Goal: Book appointment/travel/reservation

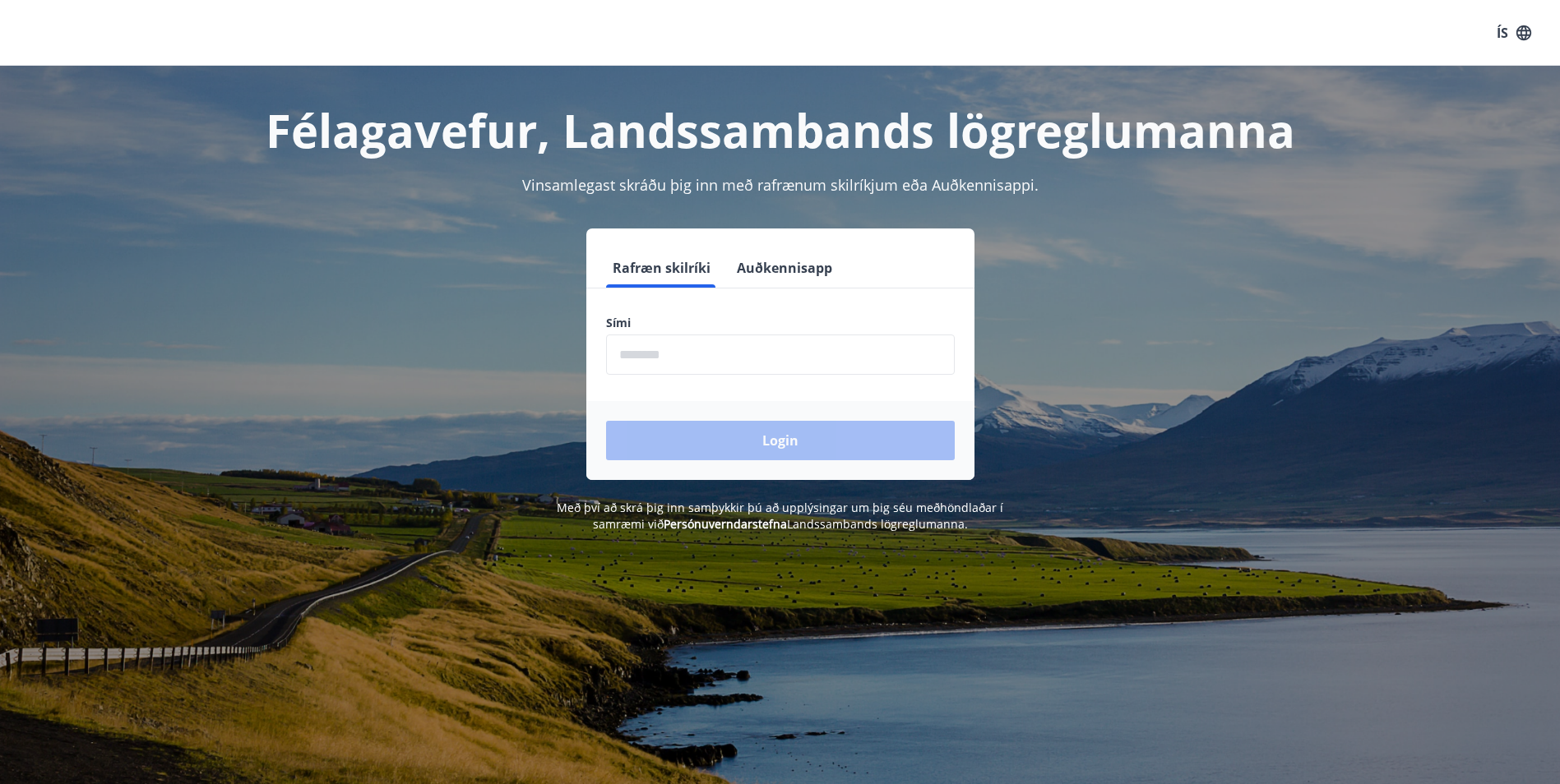
click at [643, 351] on input "phone" at bounding box center [780, 354] width 349 height 40
type input "********"
click at [798, 448] on button "Login" at bounding box center [780, 441] width 349 height 39
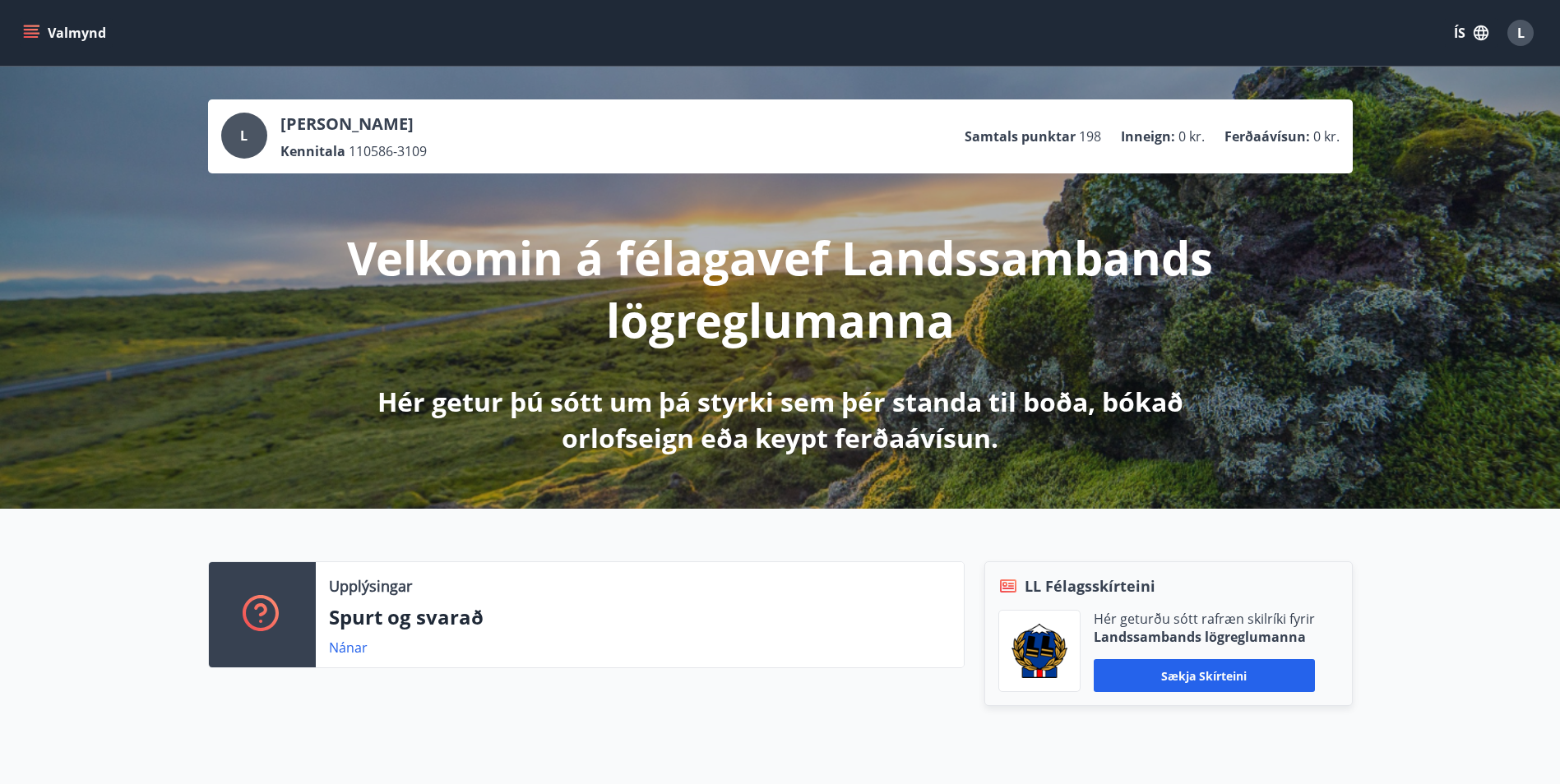
click at [44, 37] on button "Valmynd" at bounding box center [66, 32] width 93 height 29
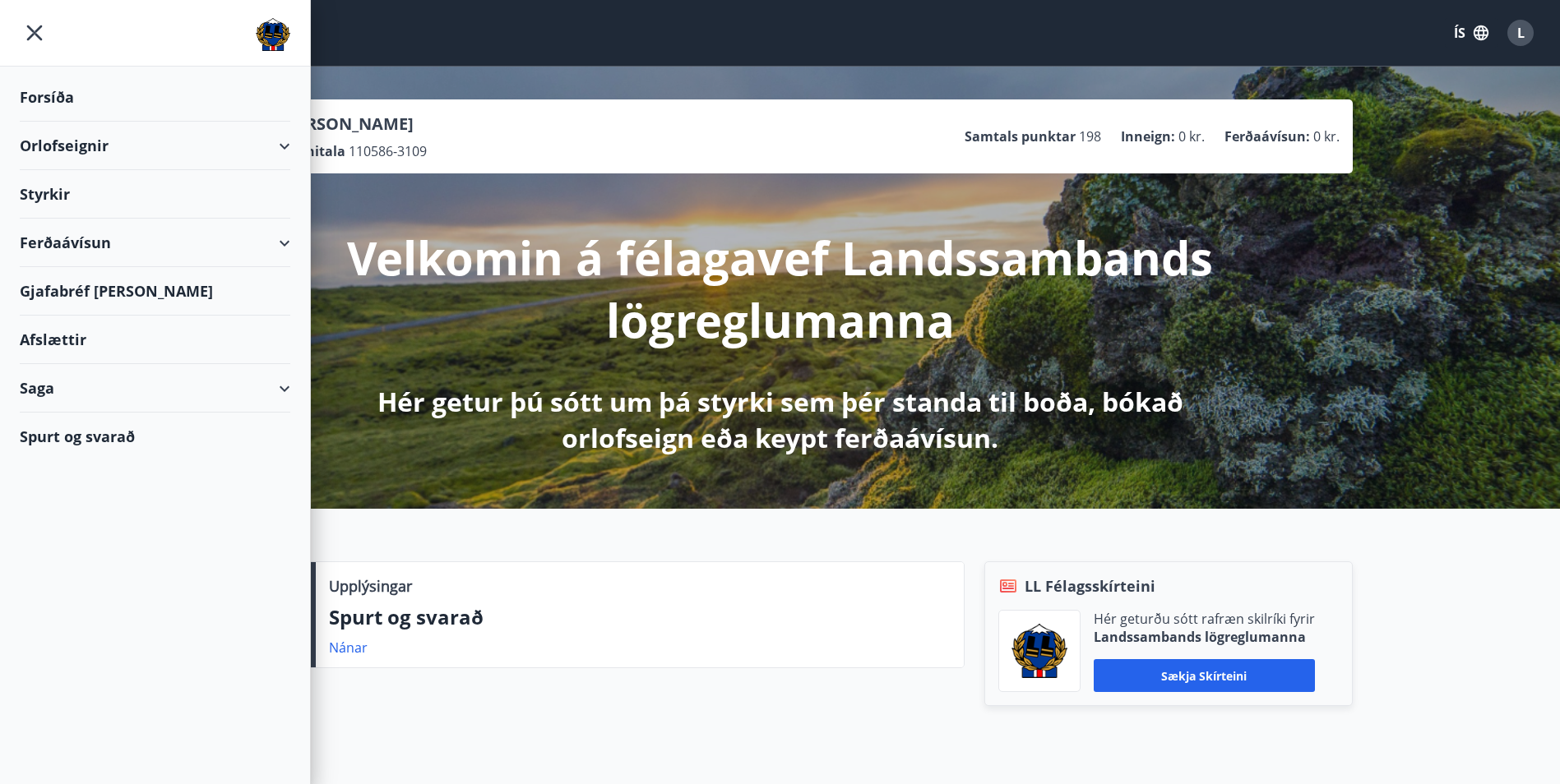
click at [127, 129] on div "Orlofseignir" at bounding box center [154, 145] width 270 height 48
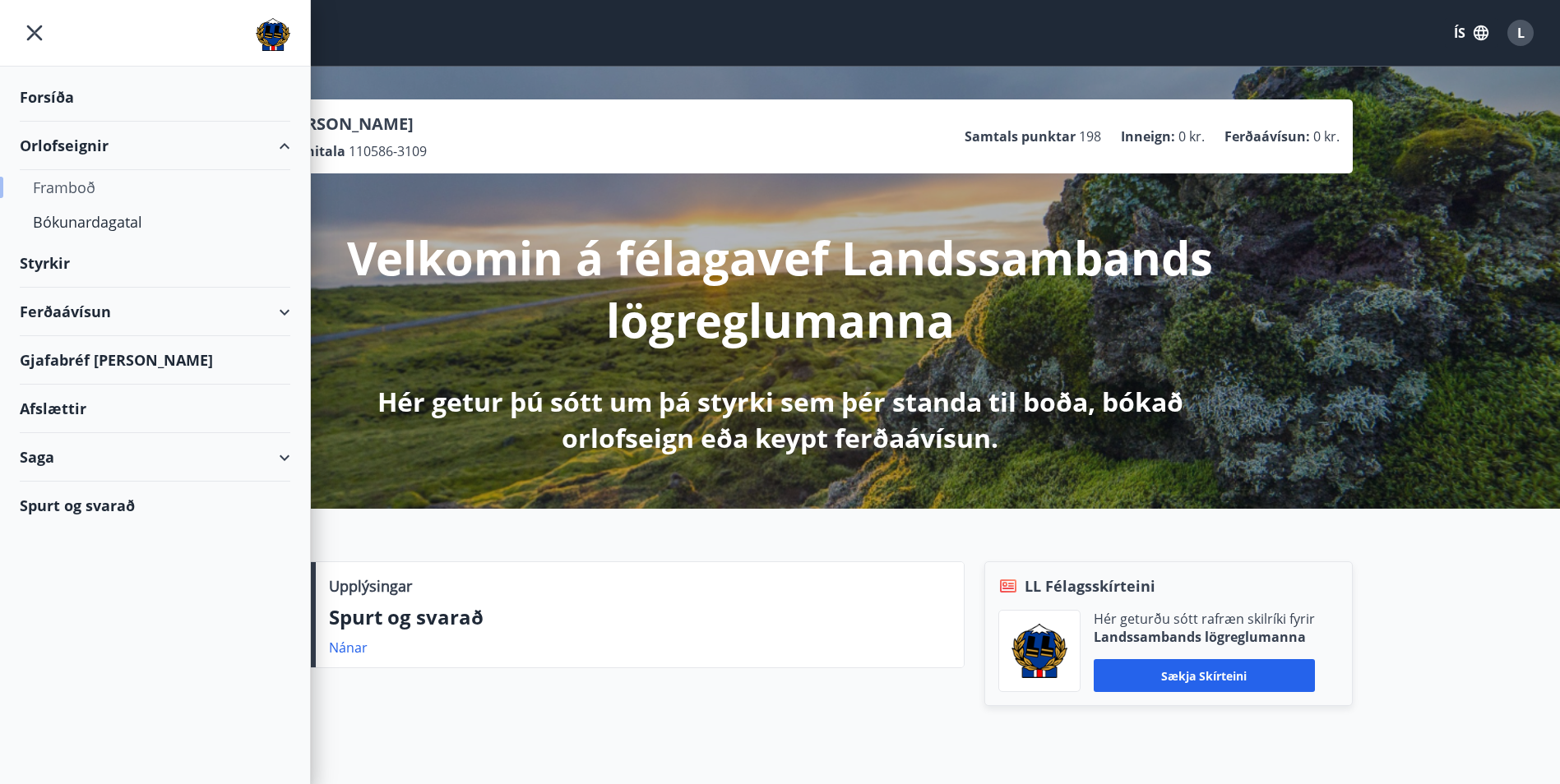
click at [86, 182] on div "Framboð" at bounding box center [155, 187] width 245 height 35
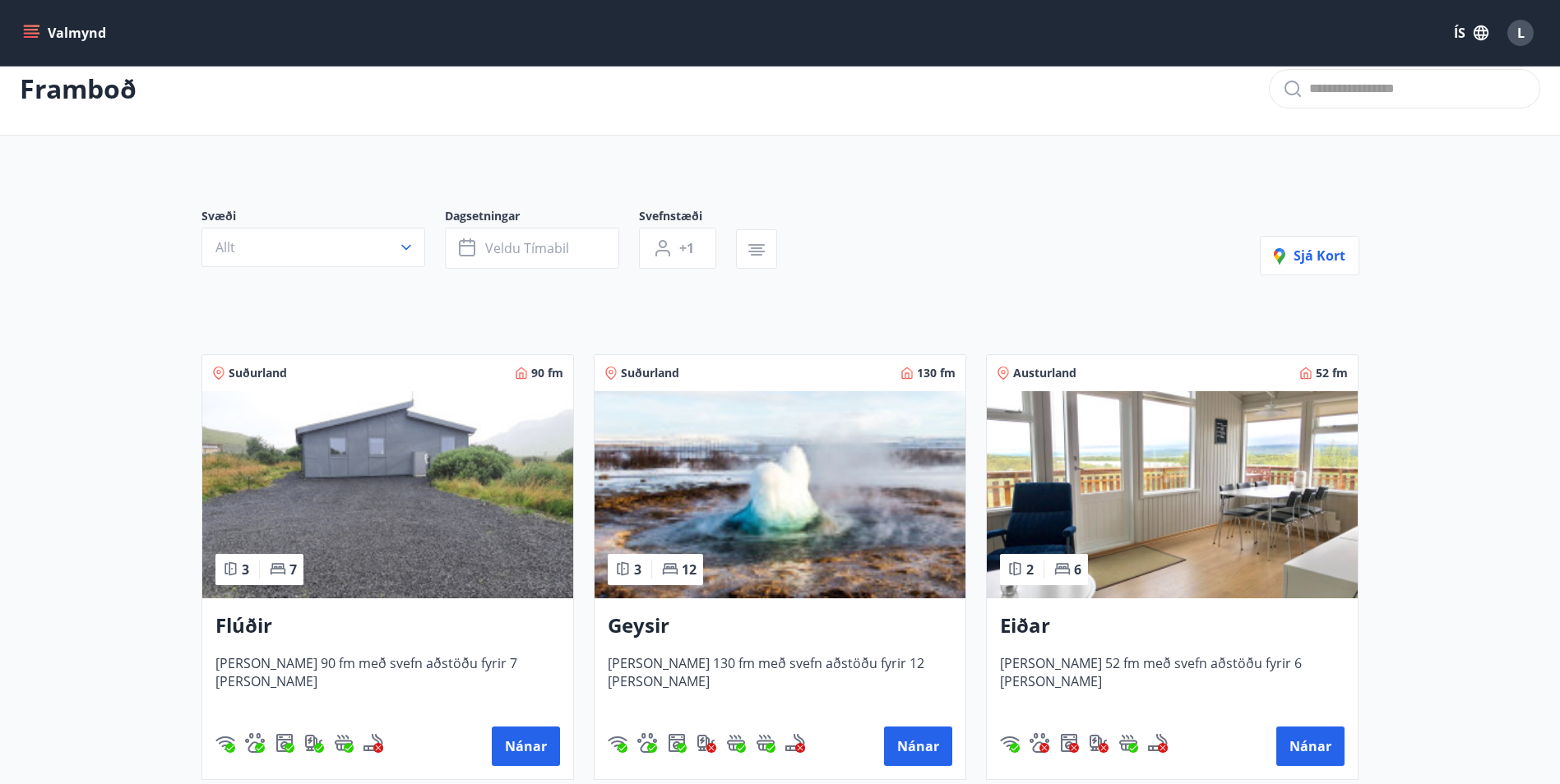
scroll to position [44, 0]
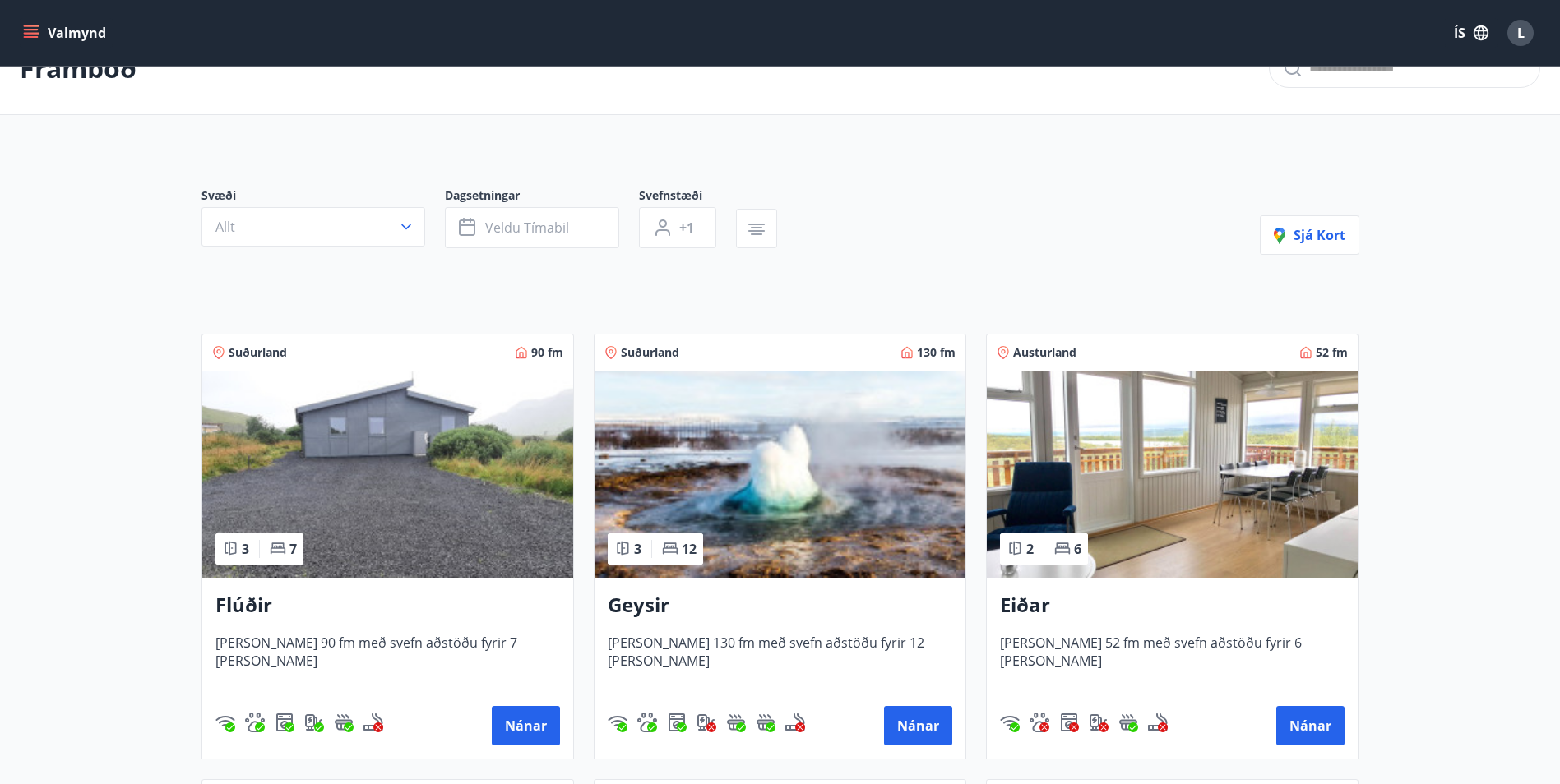
drag, startPoint x: 839, startPoint y: 450, endPoint x: 706, endPoint y: 458, distance: 133.2
click at [706, 458] on img at bounding box center [780, 475] width 371 height 207
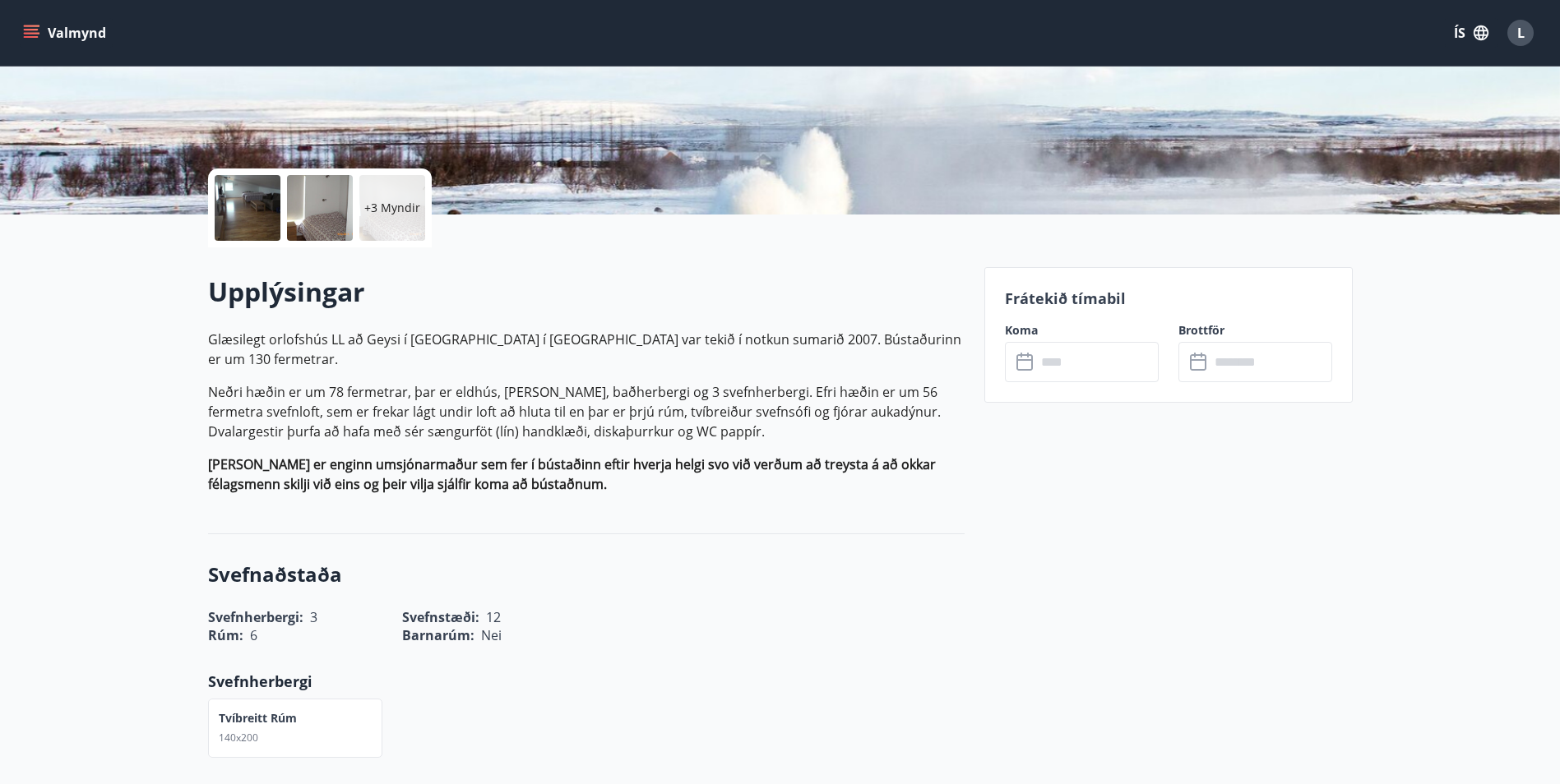
scroll to position [329, 0]
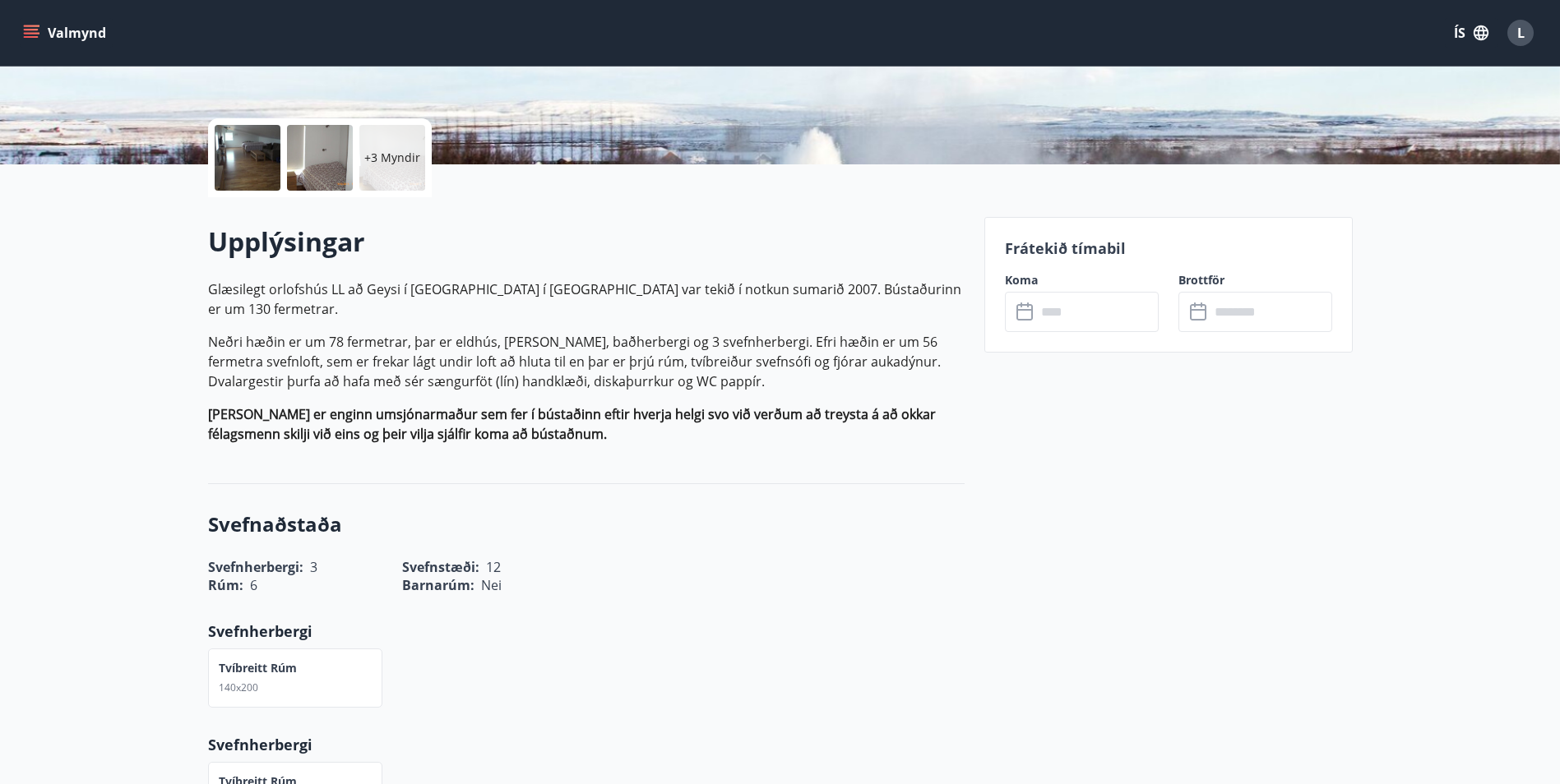
click at [1083, 309] on input "text" at bounding box center [1097, 311] width 122 height 40
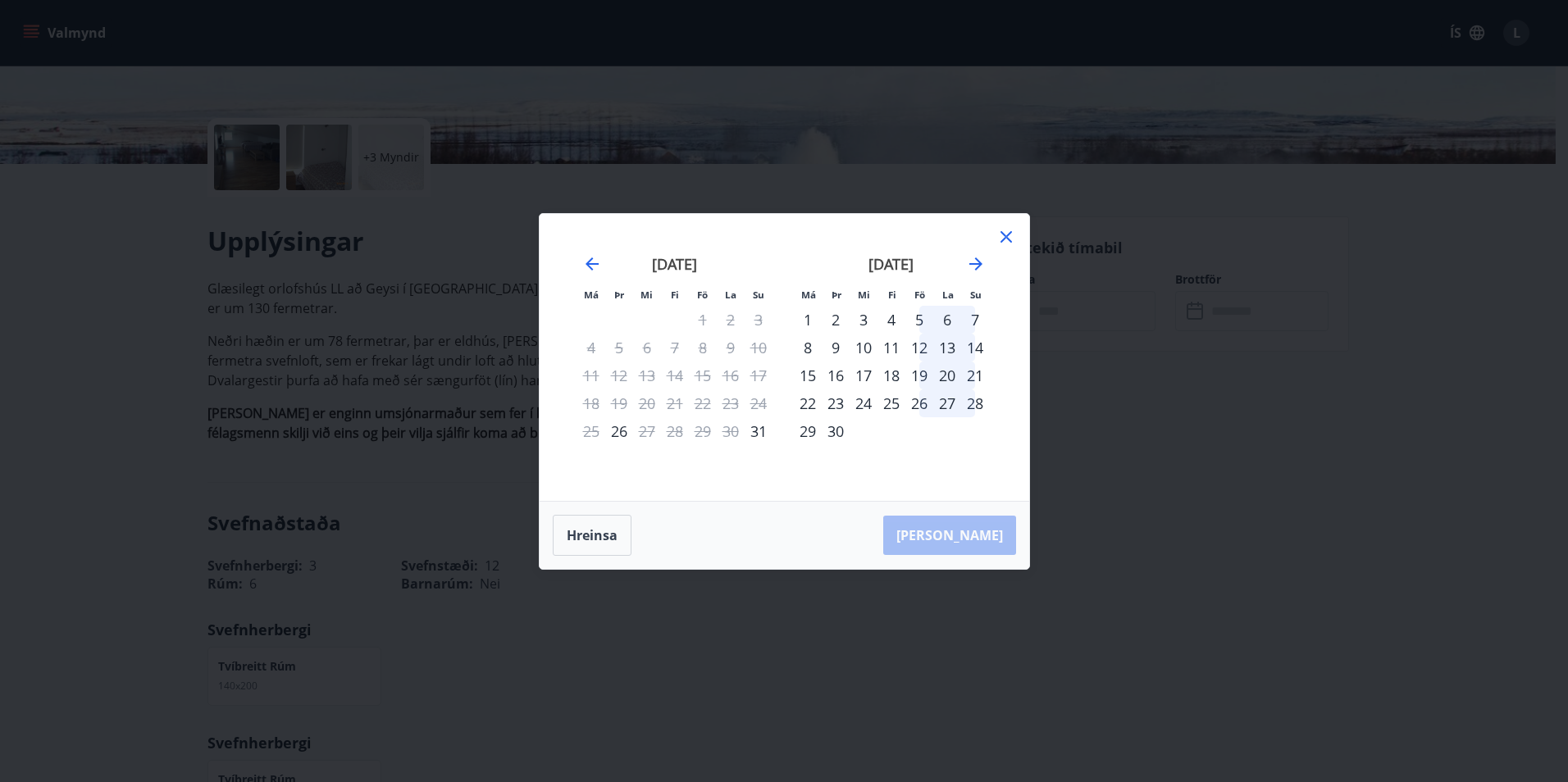
click at [815, 320] on div "1" at bounding box center [807, 319] width 28 height 28
click at [867, 326] on div "3" at bounding box center [863, 319] width 28 height 28
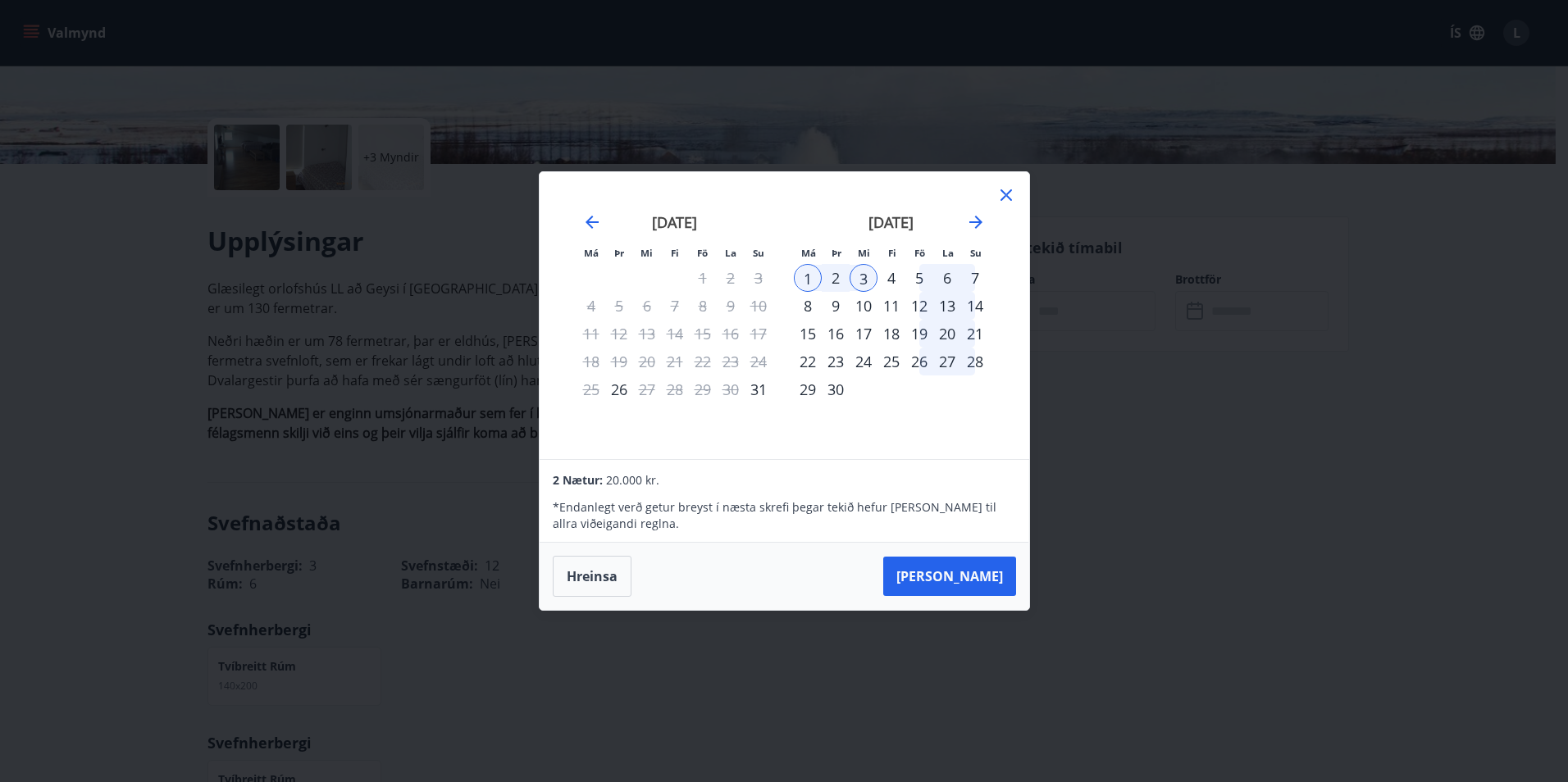
click at [894, 275] on div "4" at bounding box center [891, 278] width 28 height 28
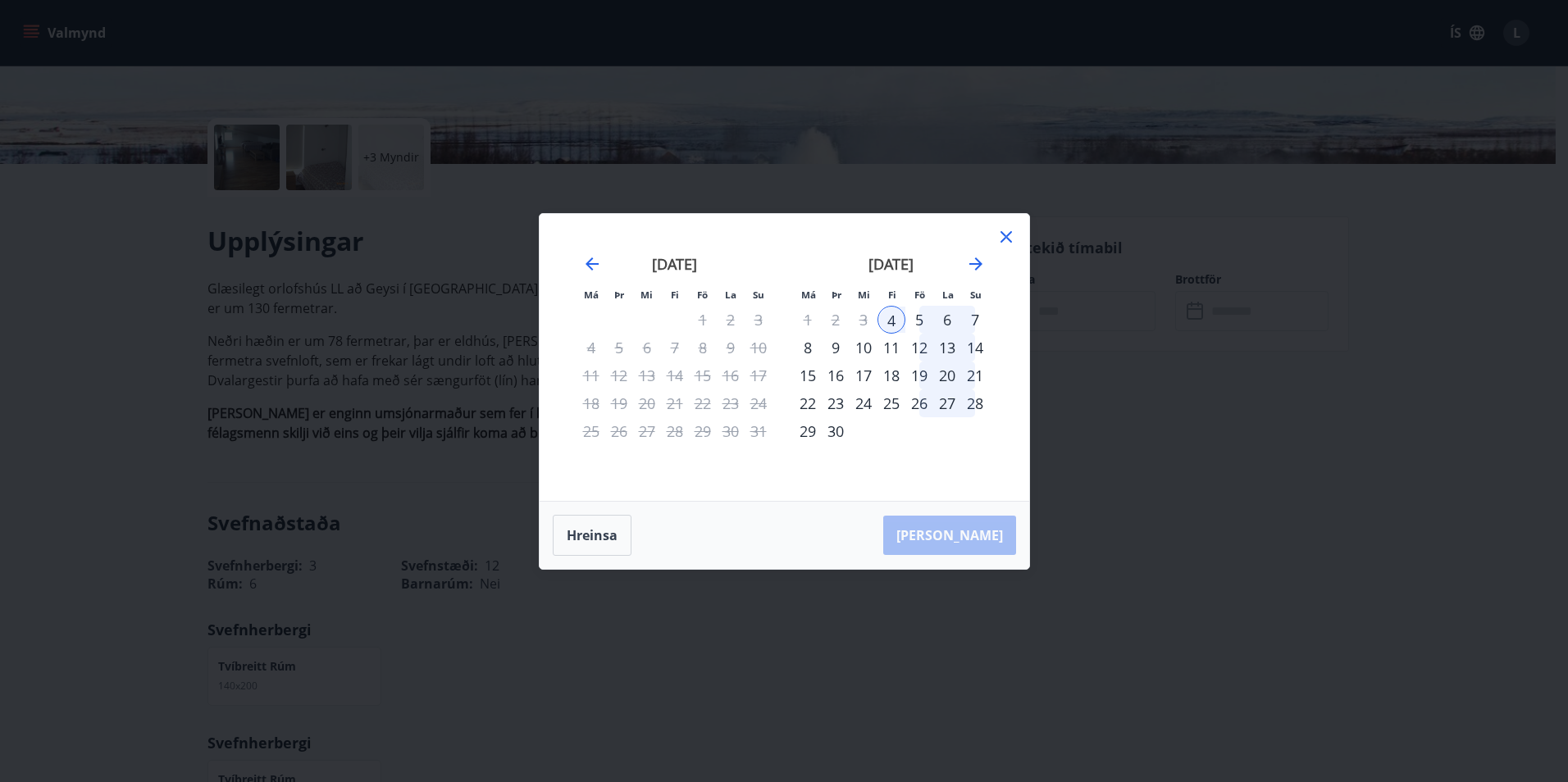
click at [812, 321] on div "1" at bounding box center [807, 319] width 28 height 28
drag, startPoint x: 581, startPoint y: 538, endPoint x: 650, endPoint y: 493, distance: 82.4
click at [581, 539] on button "Hreinsa" at bounding box center [592, 536] width 78 height 41
click at [803, 310] on div "1" at bounding box center [807, 319] width 28 height 28
click at [881, 322] on div "4" at bounding box center [891, 319] width 28 height 28
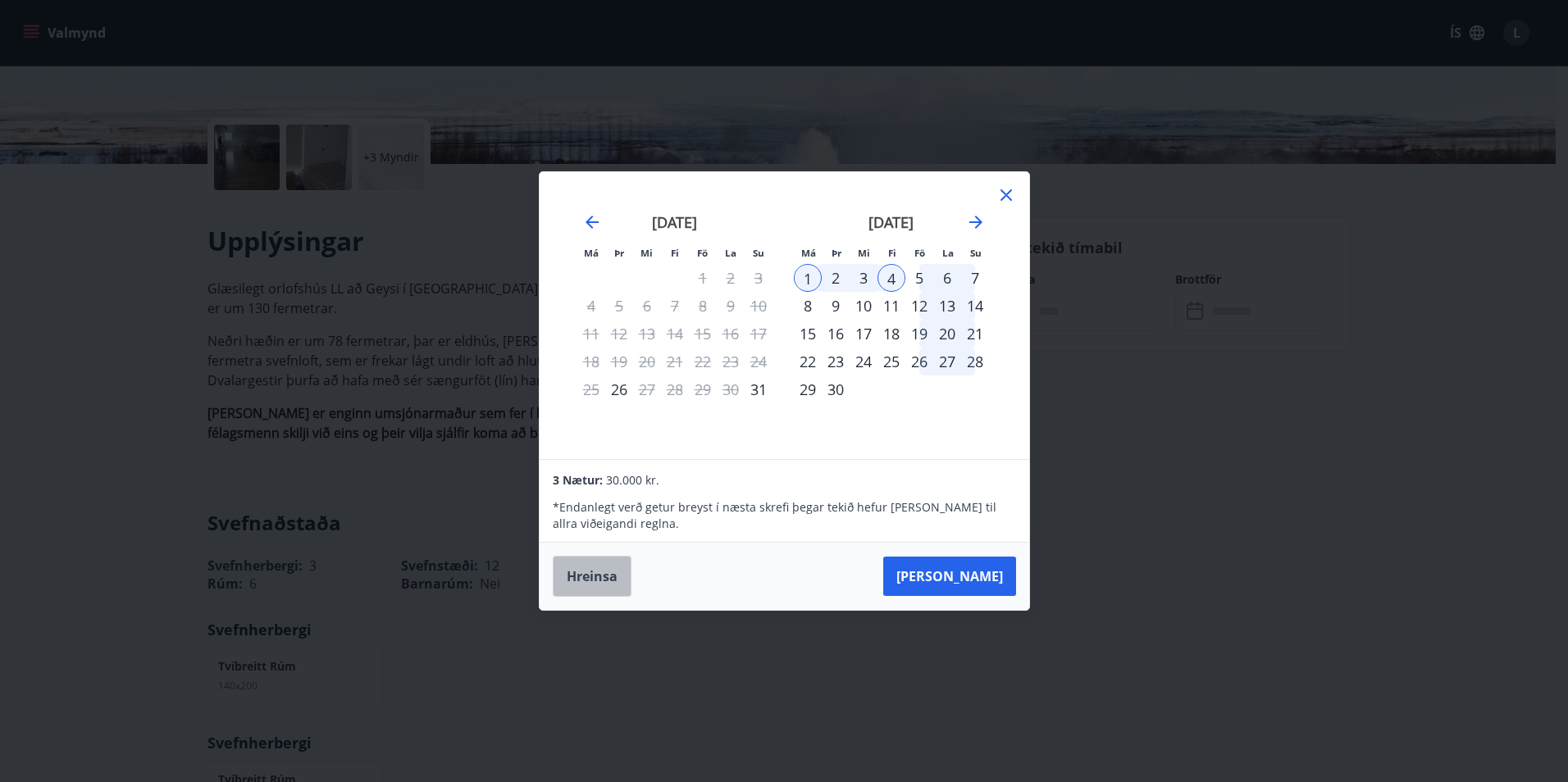
click at [618, 592] on button "Hreinsa" at bounding box center [592, 576] width 78 height 41
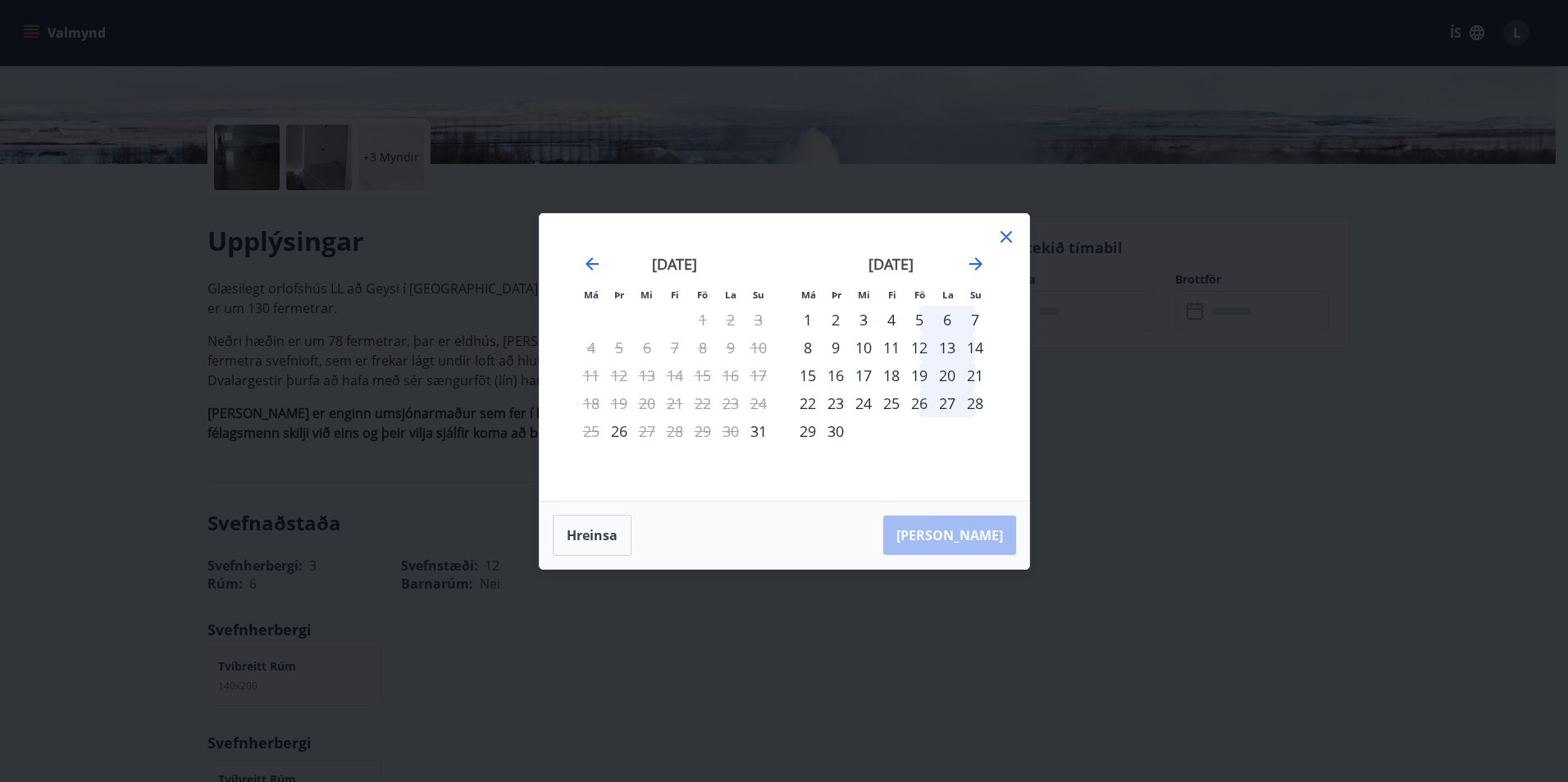
click at [498, 528] on div "Má Þr Mi Fi Fö La Su Má Þr Mi Fi Fö La Su [DATE] 1 2 3 4 5 6 7 8 9 10 11 12 13 …" at bounding box center [784, 391] width 1568 height 782
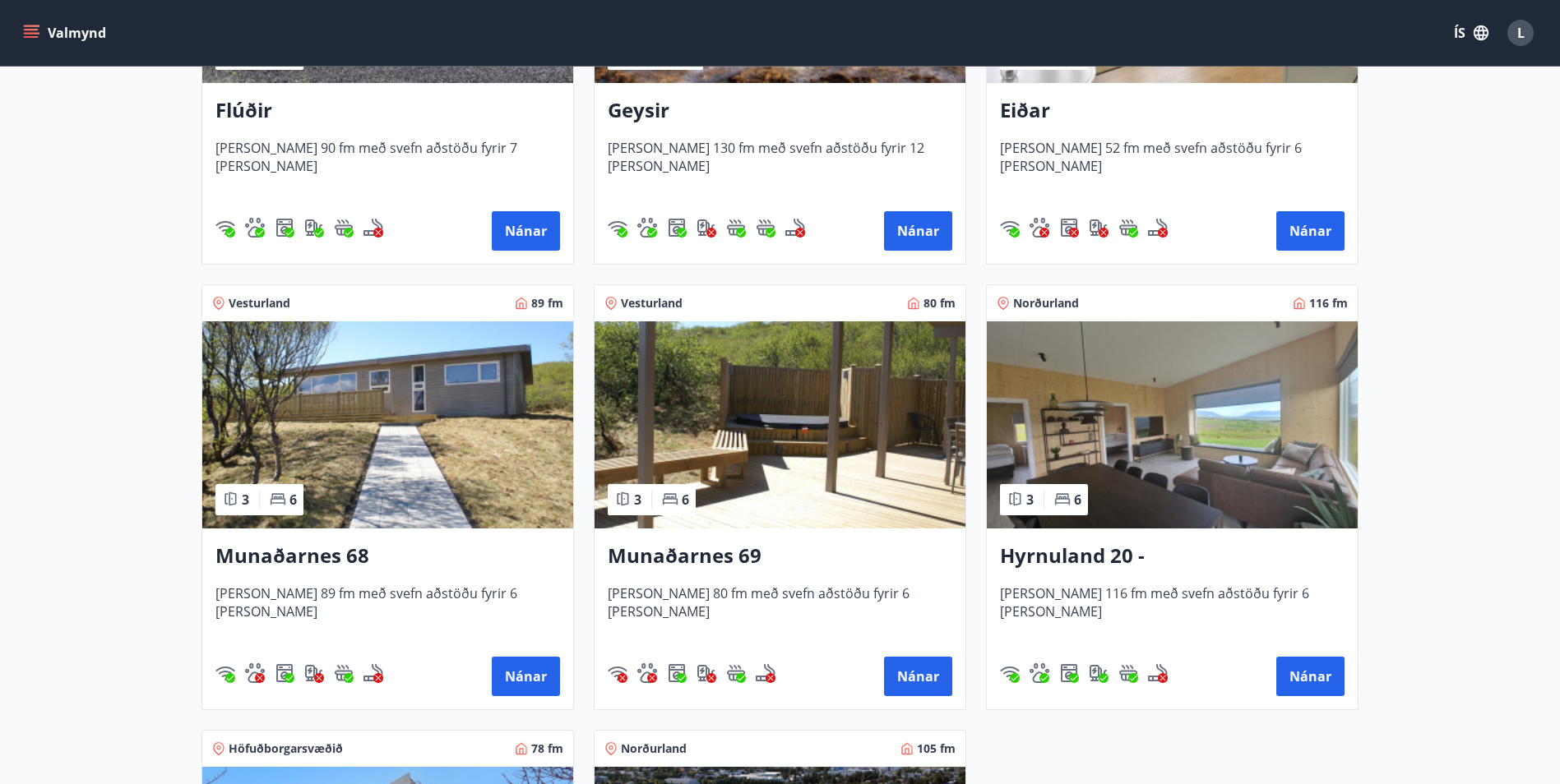
scroll to position [575, 0]
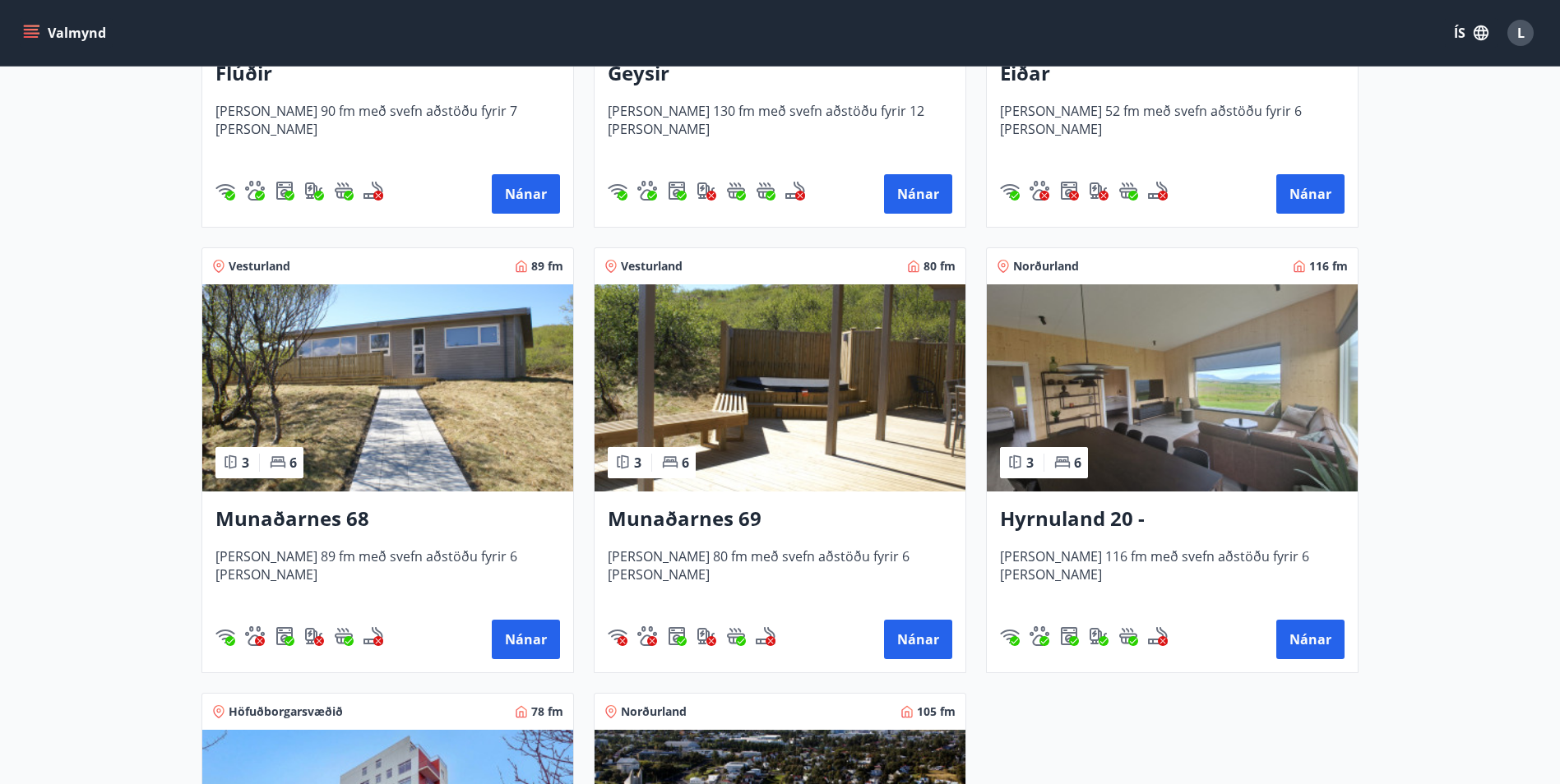
click at [1101, 380] on img at bounding box center [1173, 388] width 371 height 207
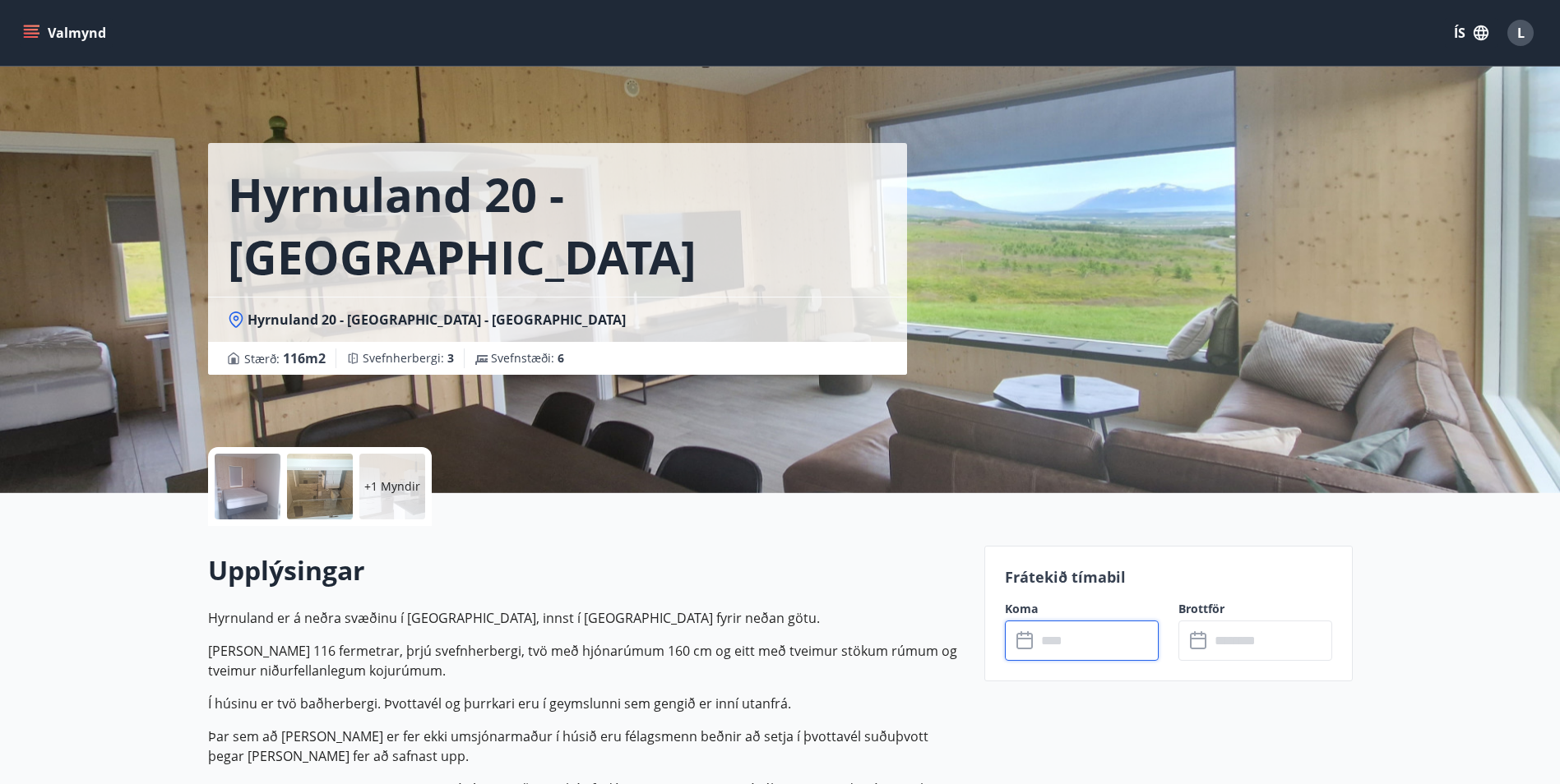
click at [1041, 638] on input "text" at bounding box center [1097, 640] width 122 height 40
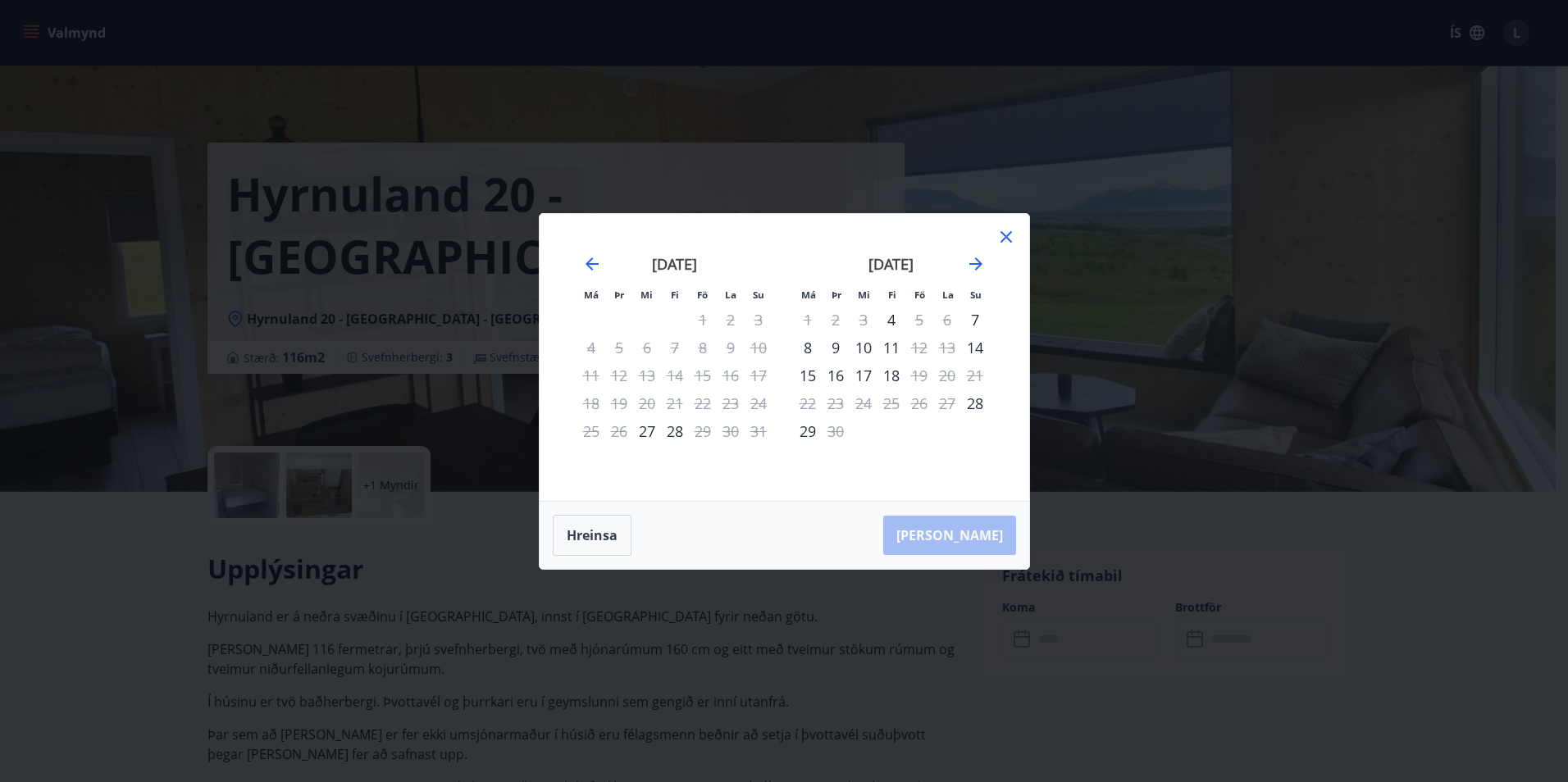
drag, startPoint x: 808, startPoint y: 341, endPoint x: 815, endPoint y: 356, distance: 16.6
click at [809, 341] on div "8" at bounding box center [807, 347] width 28 height 28
click at [815, 343] on div "8" at bounding box center [807, 347] width 28 height 28
click at [811, 351] on div "8" at bounding box center [807, 347] width 28 height 28
drag, startPoint x: 624, startPoint y: 514, endPoint x: 618, endPoint y: 520, distance: 8.5
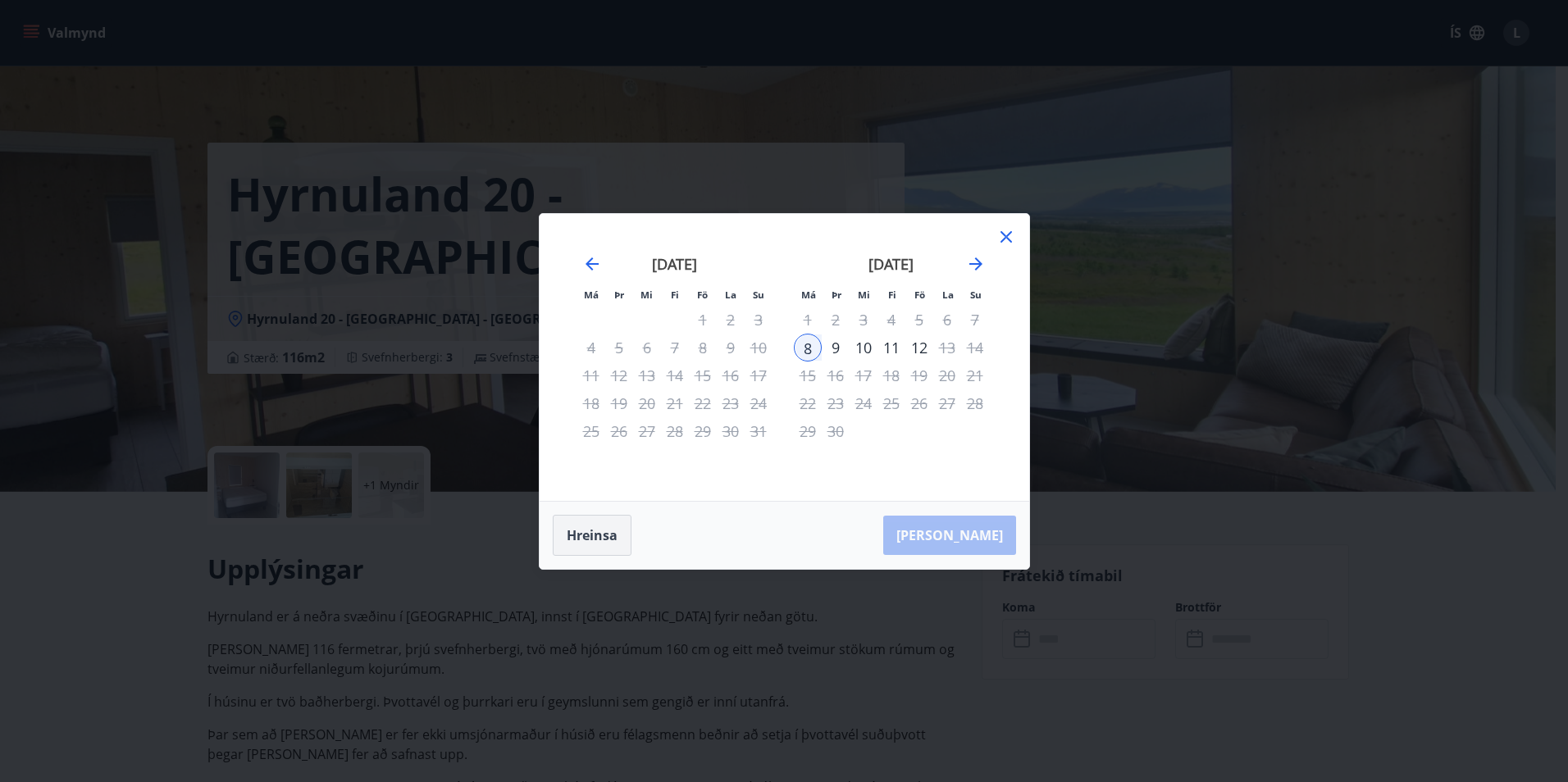
click at [622, 515] on button "Hreinsa" at bounding box center [592, 536] width 78 height 41
click at [602, 537] on button "Hreinsa" at bounding box center [592, 536] width 78 height 41
drag, startPoint x: 896, startPoint y: 319, endPoint x: 893, endPoint y: 330, distance: 11.4
click at [894, 327] on div "[PERSON_NAME] útritun í boði" at bounding box center [947, 306] width 193 height 54
click at [892, 323] on div "4" at bounding box center [891, 319] width 28 height 28
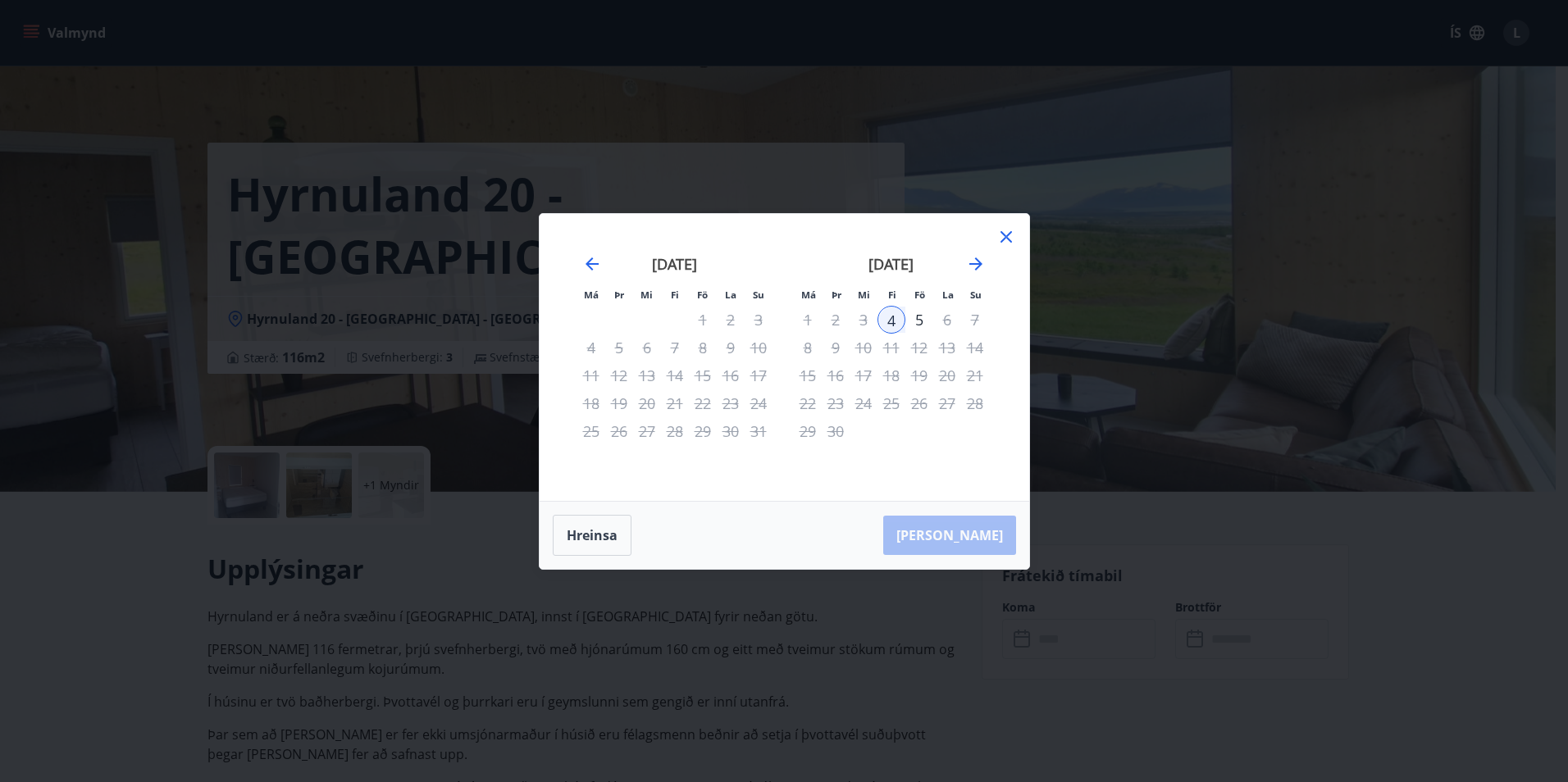
click at [918, 323] on div "5" at bounding box center [918, 319] width 28 height 28
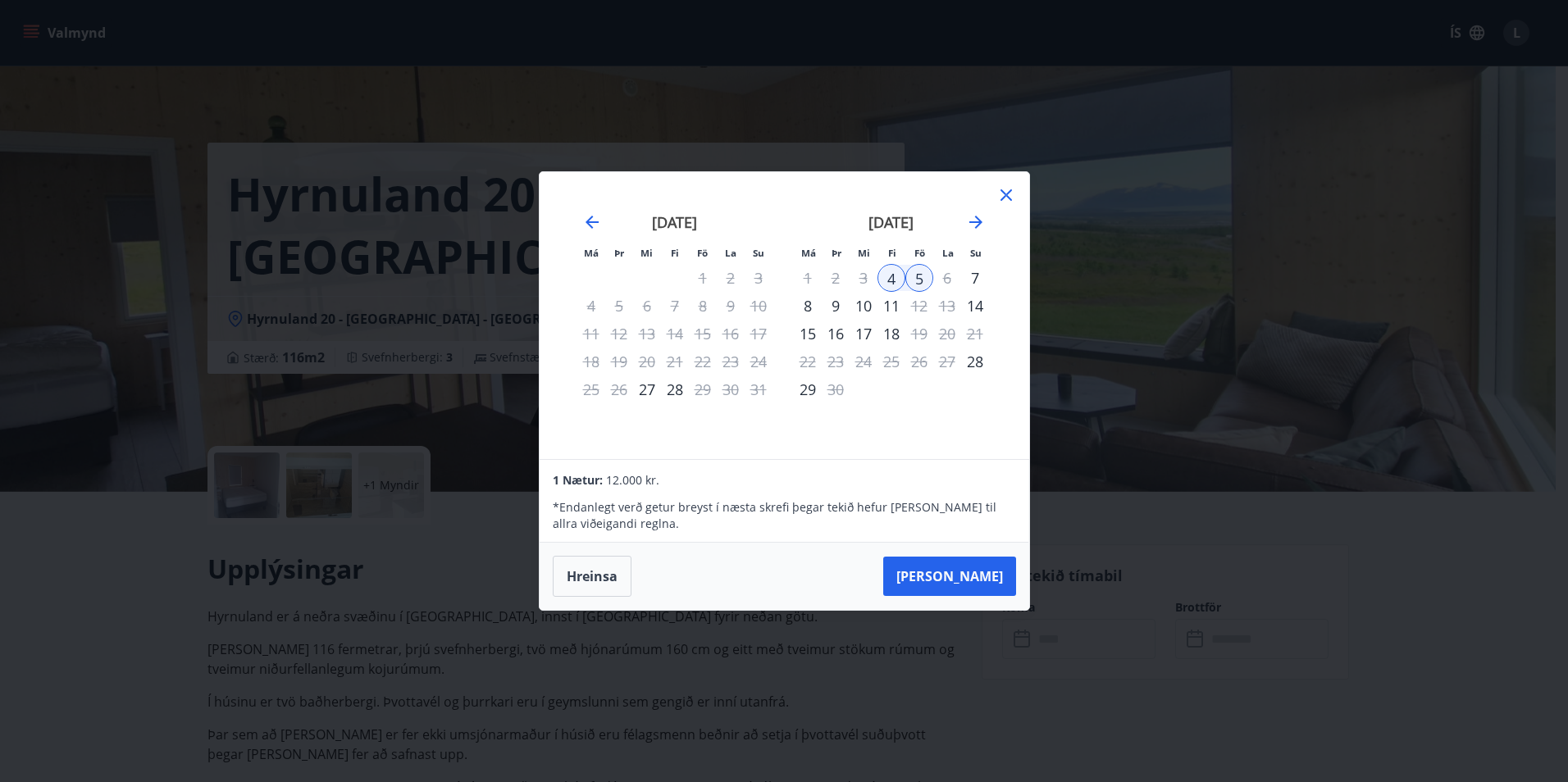
click at [1001, 200] on icon at bounding box center [1006, 195] width 12 height 12
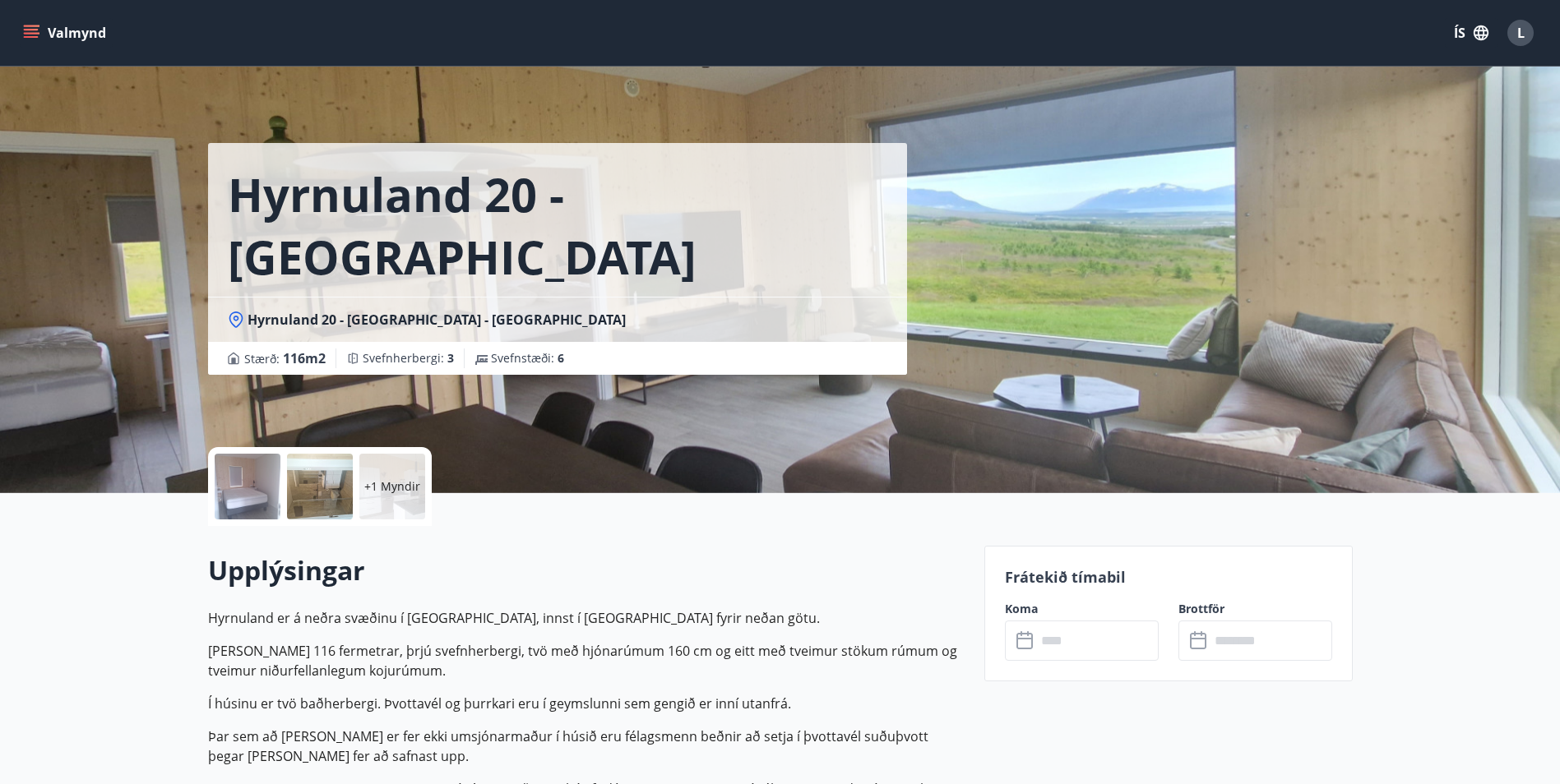
click at [353, 510] on div "+1 Myndir" at bounding box center [319, 486] width 224 height 78
click at [345, 505] on div at bounding box center [320, 487] width 66 height 66
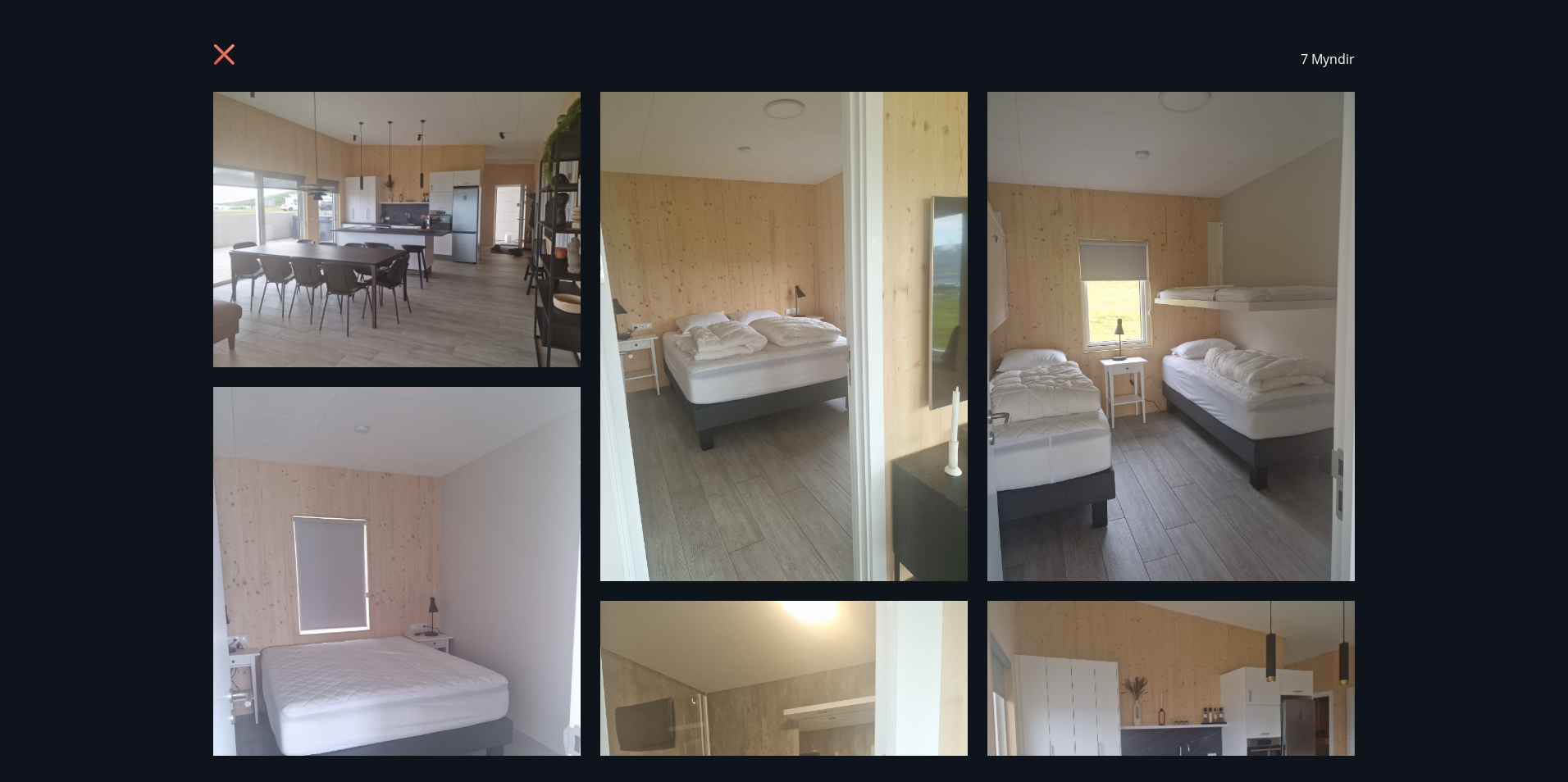
click at [1305, 96] on img at bounding box center [1170, 336] width 368 height 489
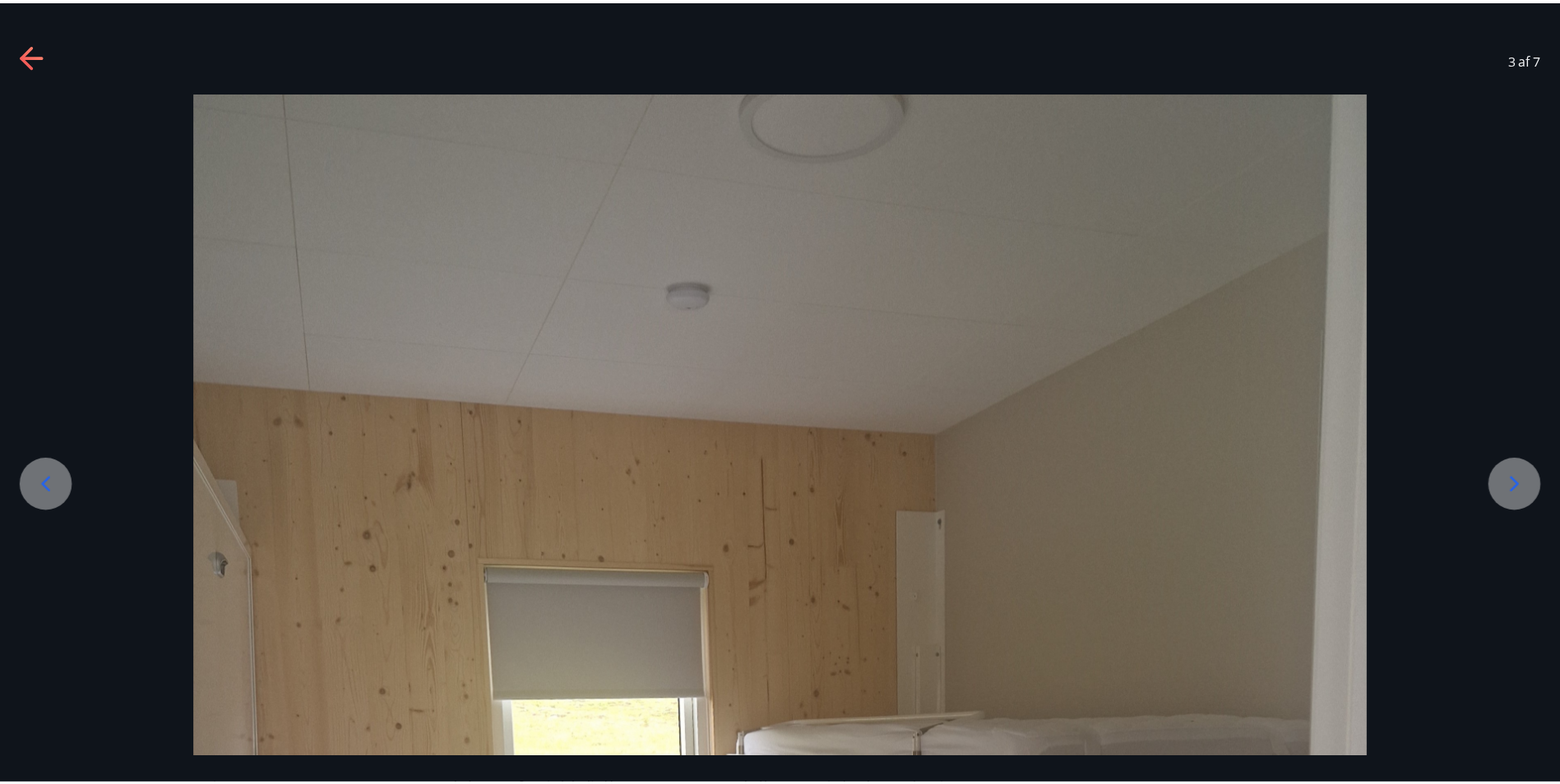
scroll to position [66, 0]
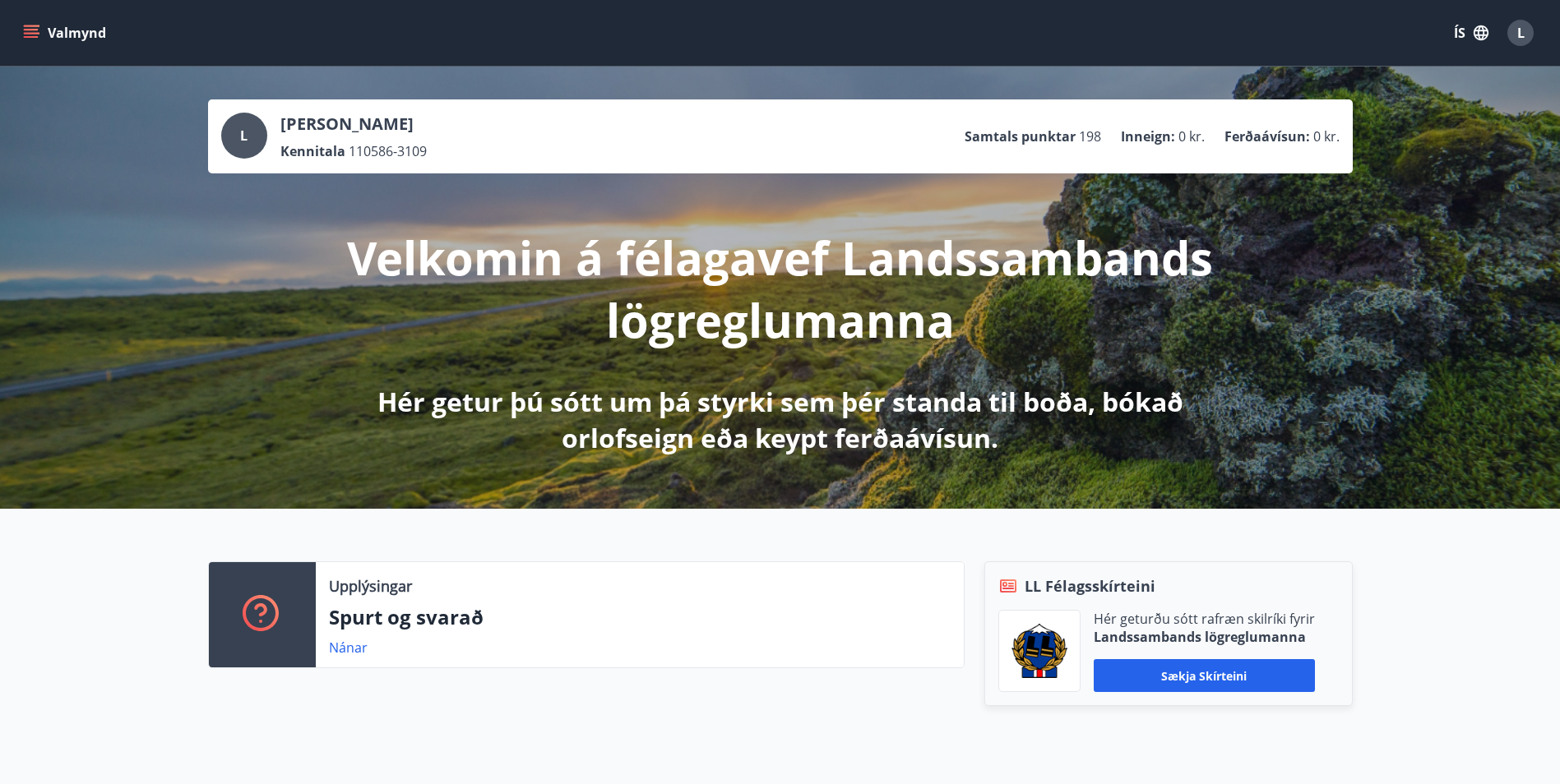
click at [43, 37] on button "Valmynd" at bounding box center [66, 32] width 93 height 29
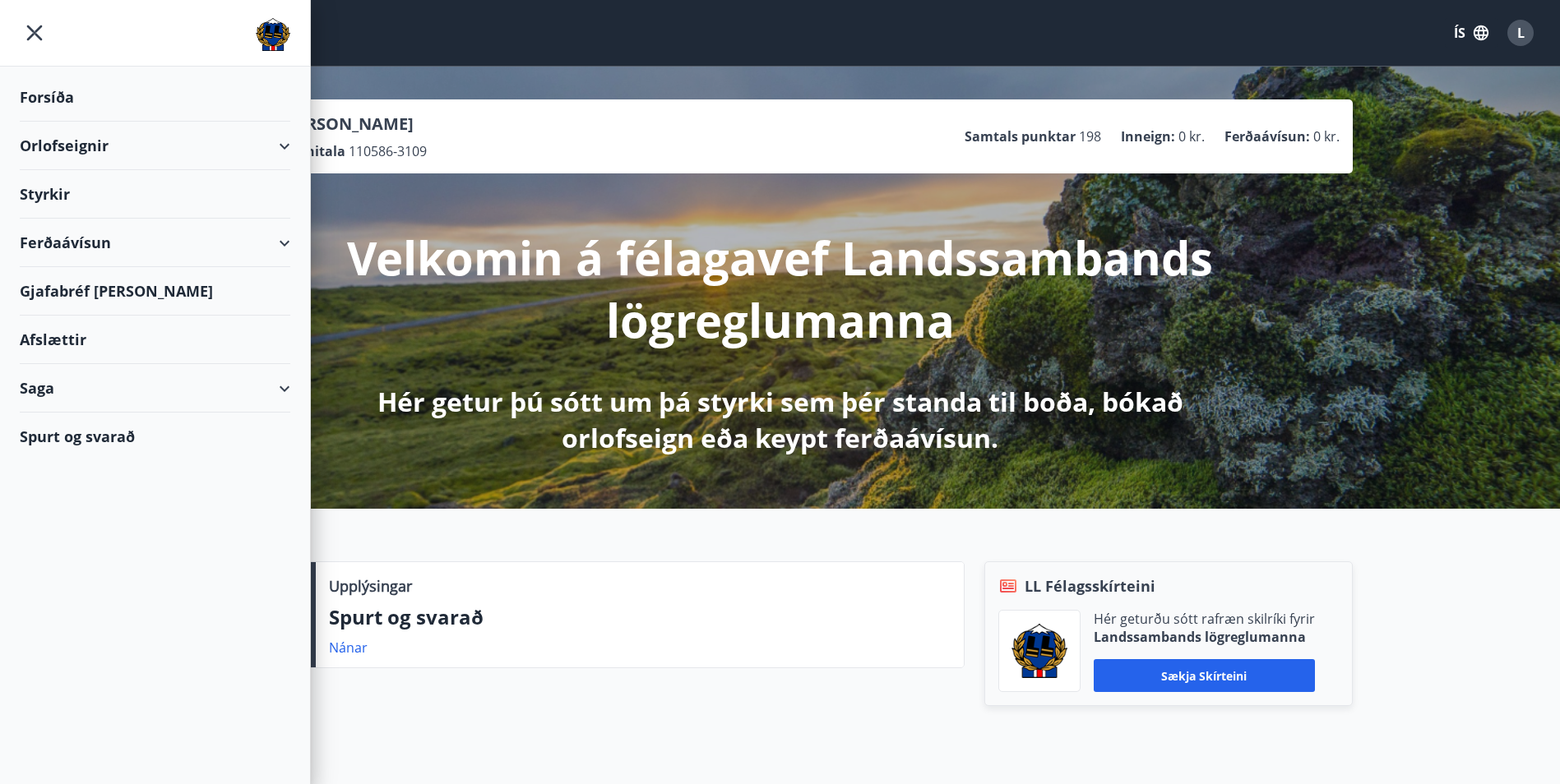
click at [116, 162] on div "Orlofseignir" at bounding box center [154, 145] width 270 height 48
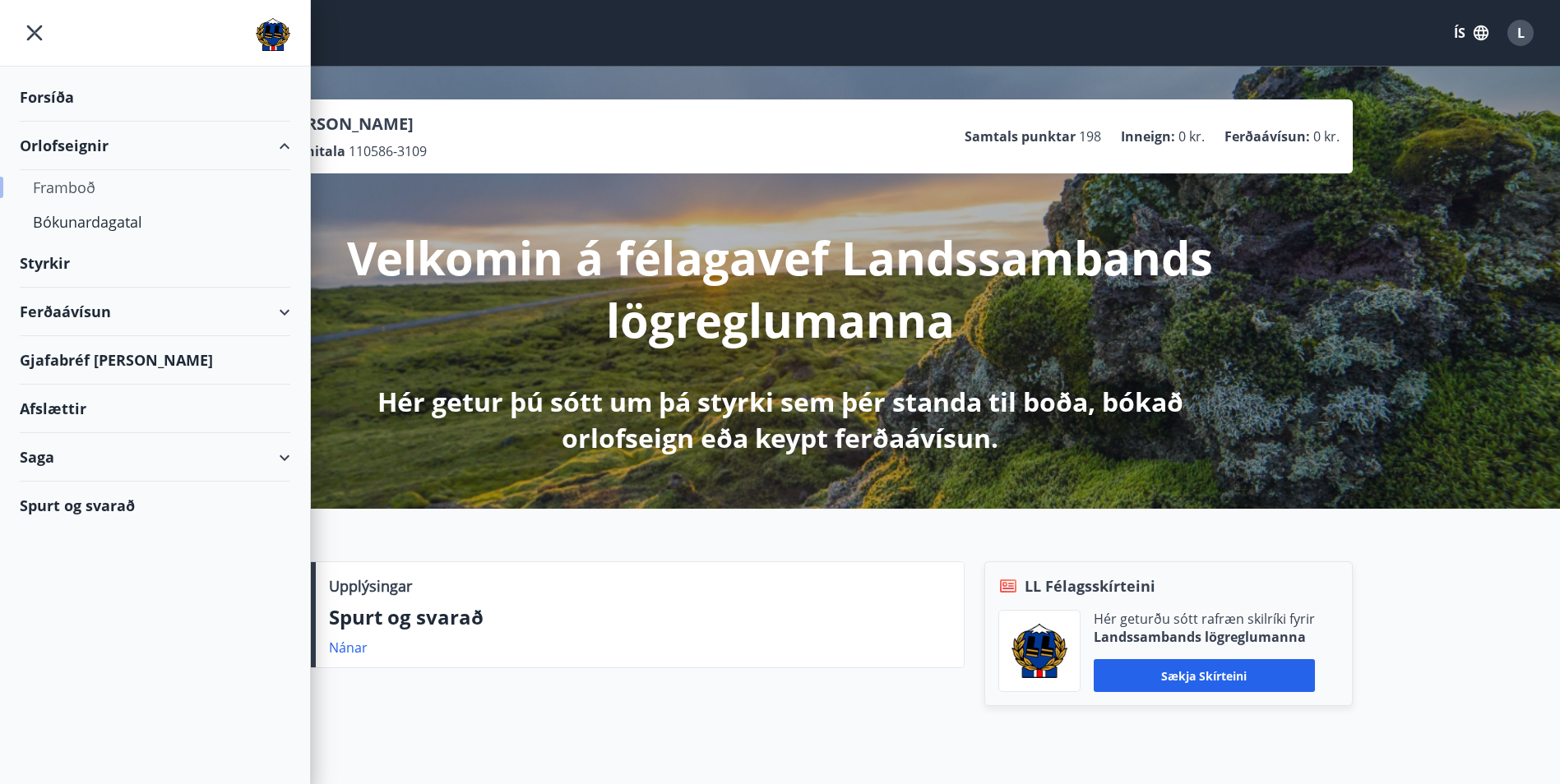
click at [86, 180] on div "Framboð" at bounding box center [155, 187] width 245 height 35
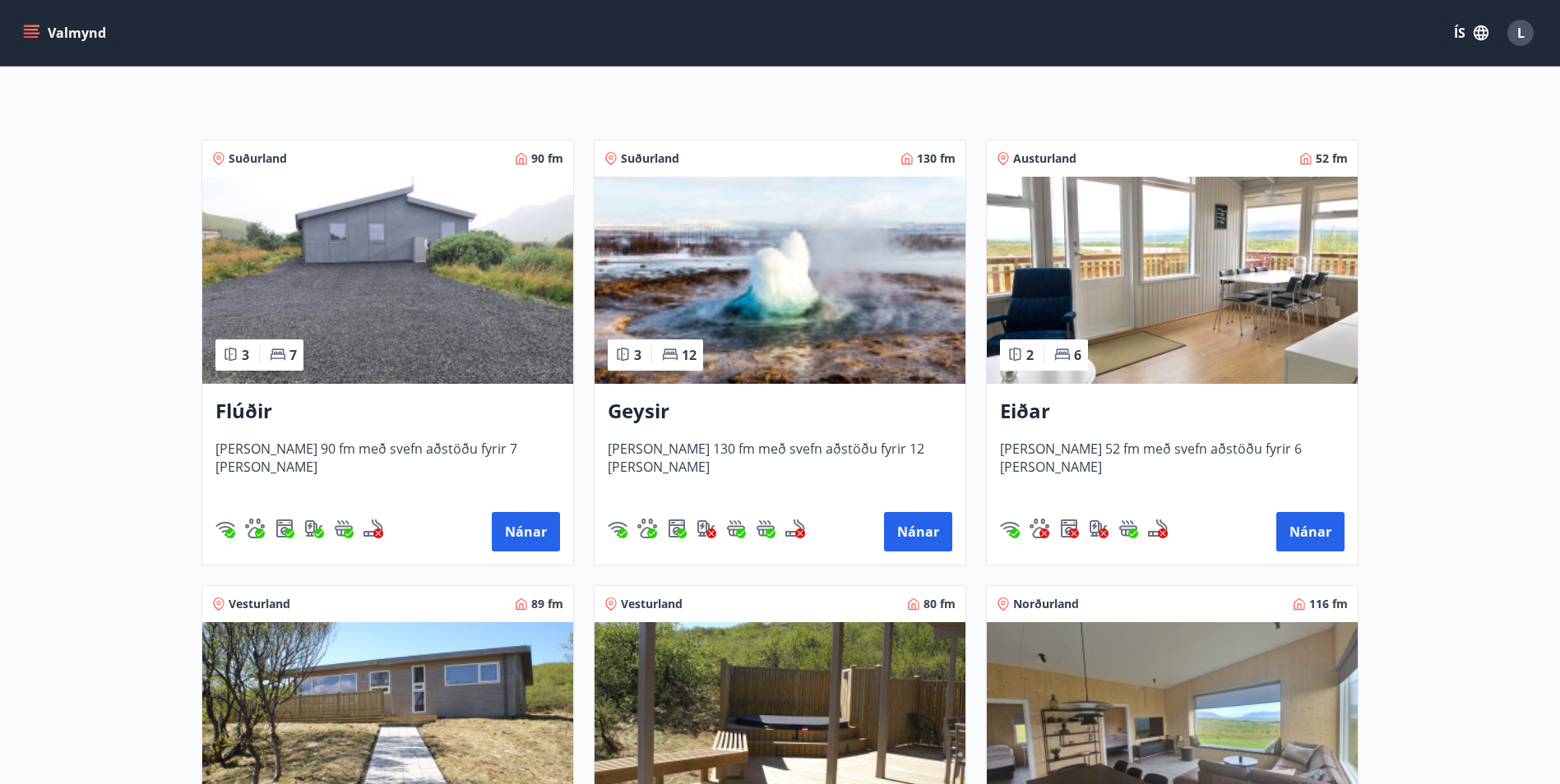
scroll to position [246, 0]
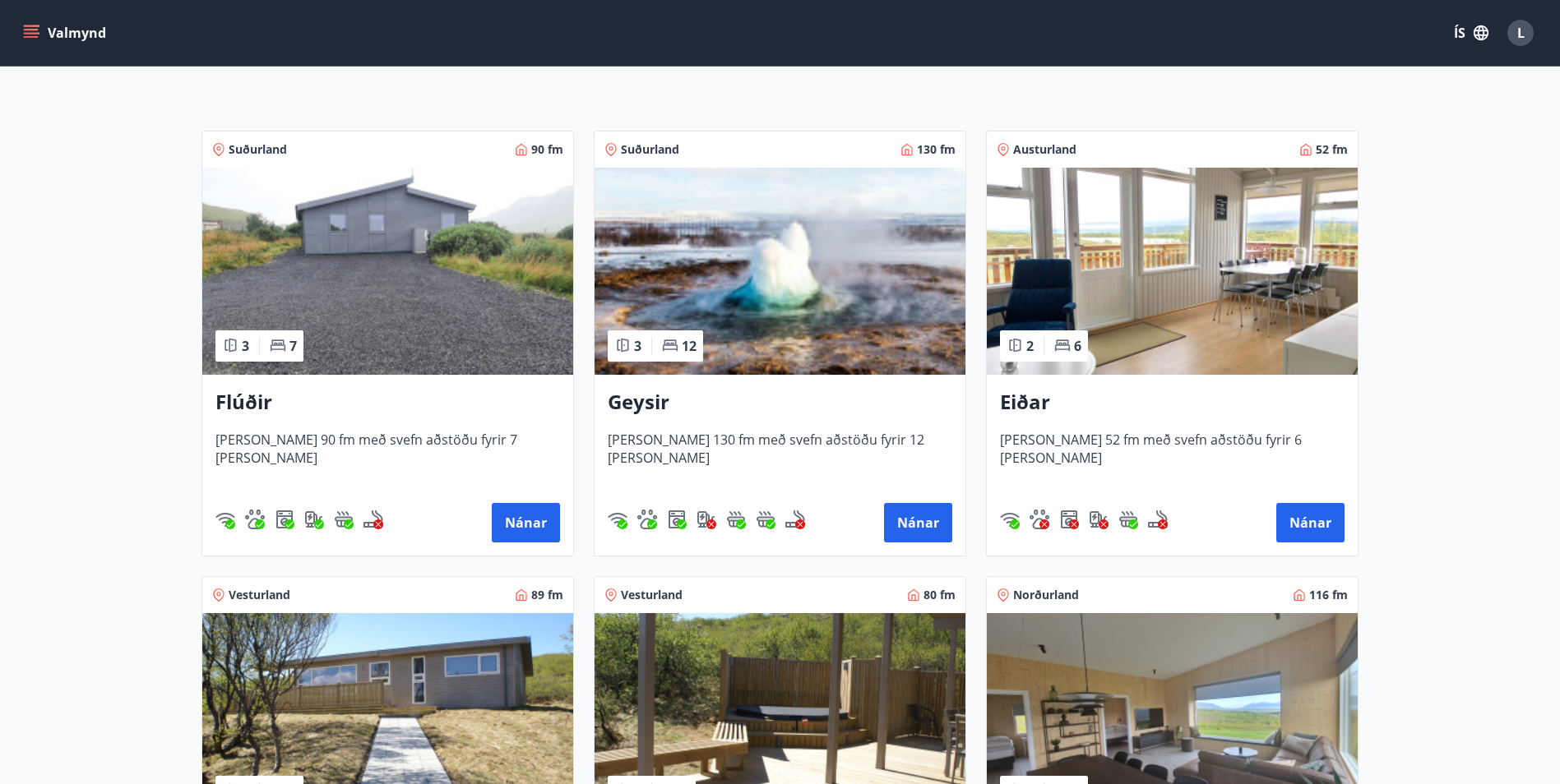
click at [431, 341] on img at bounding box center [388, 271] width 371 height 207
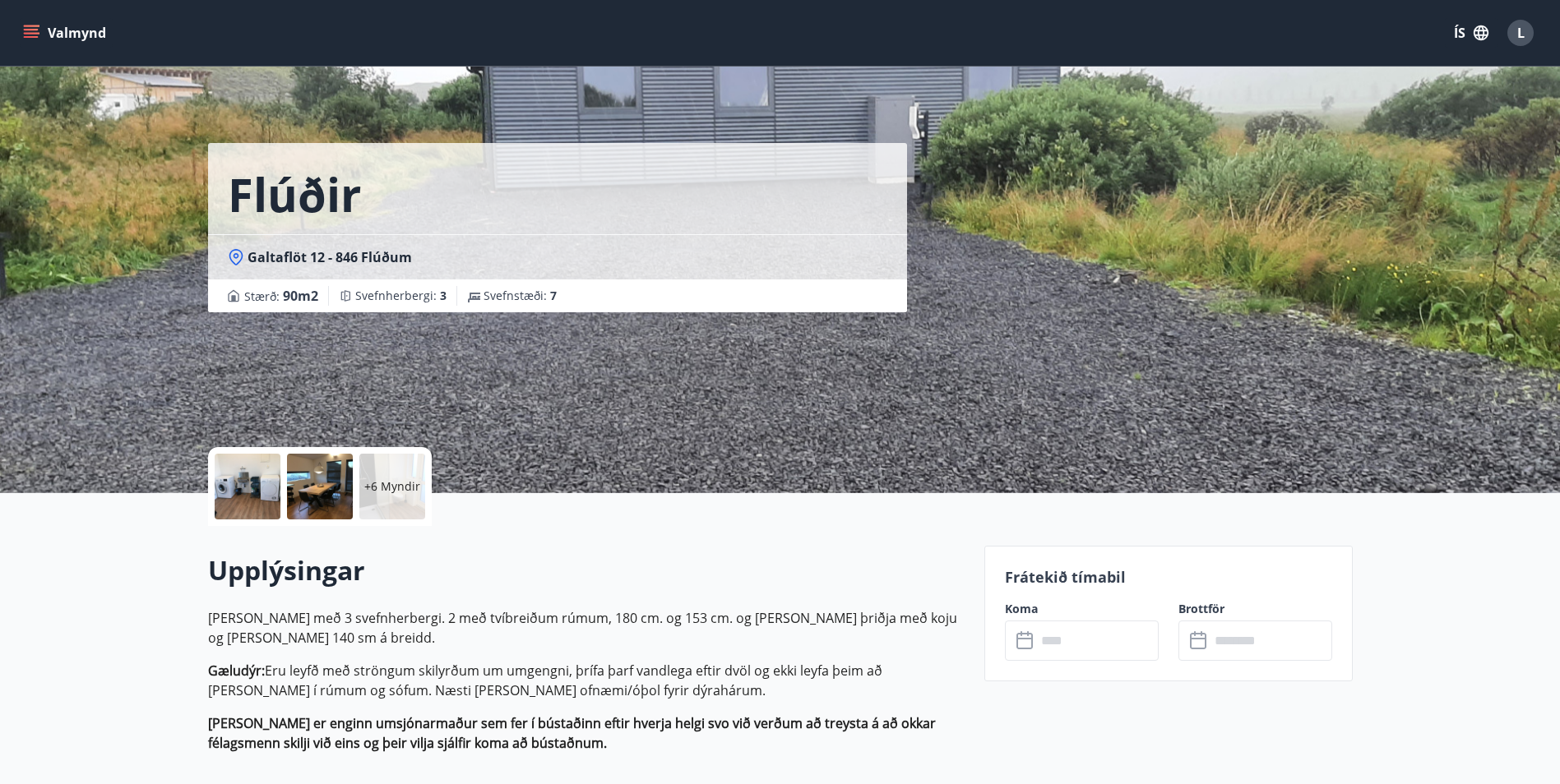
click at [254, 492] on div at bounding box center [247, 487] width 66 height 66
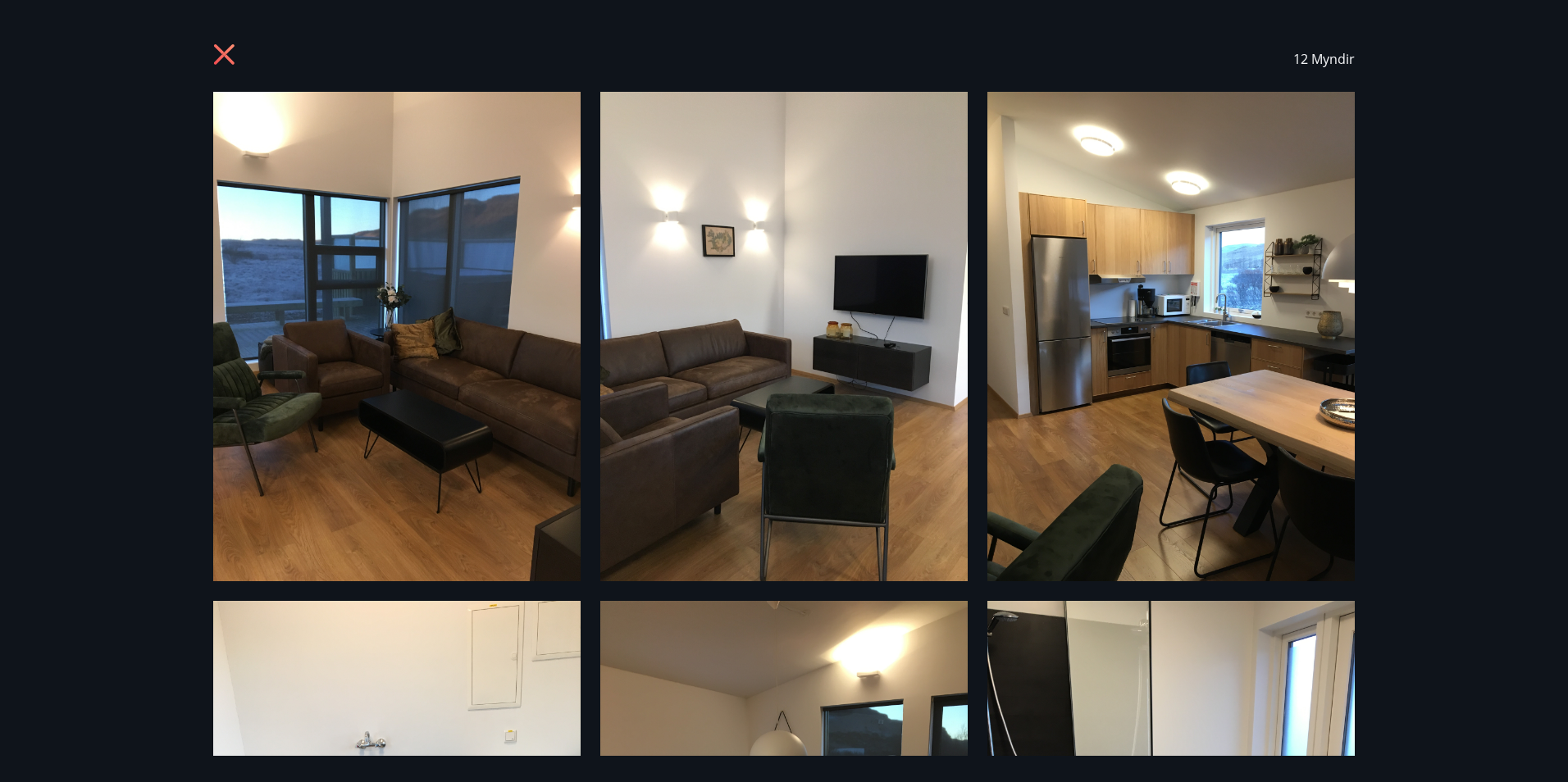
click at [215, 48] on icon at bounding box center [226, 56] width 26 height 26
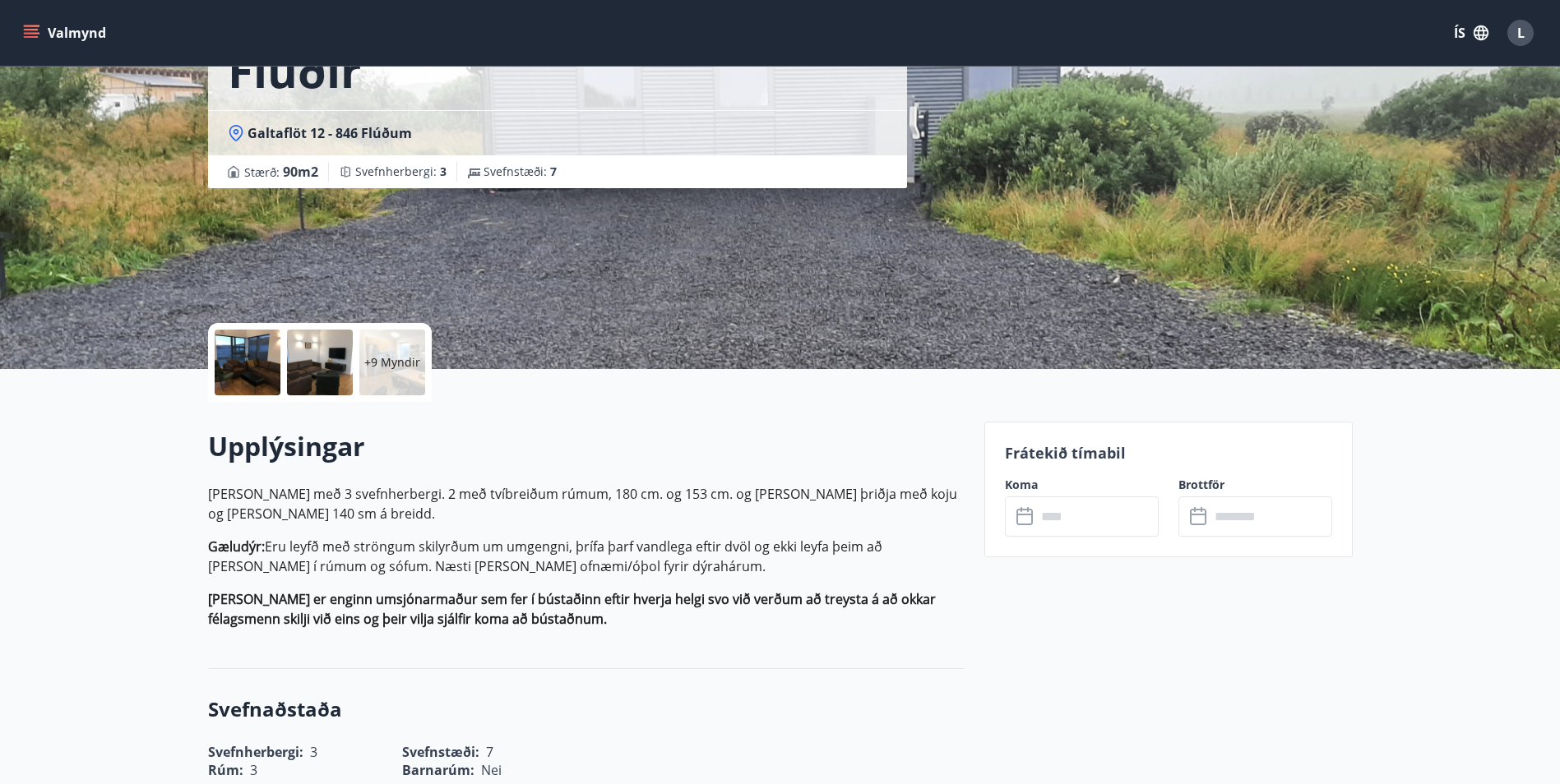
scroll to position [164, 0]
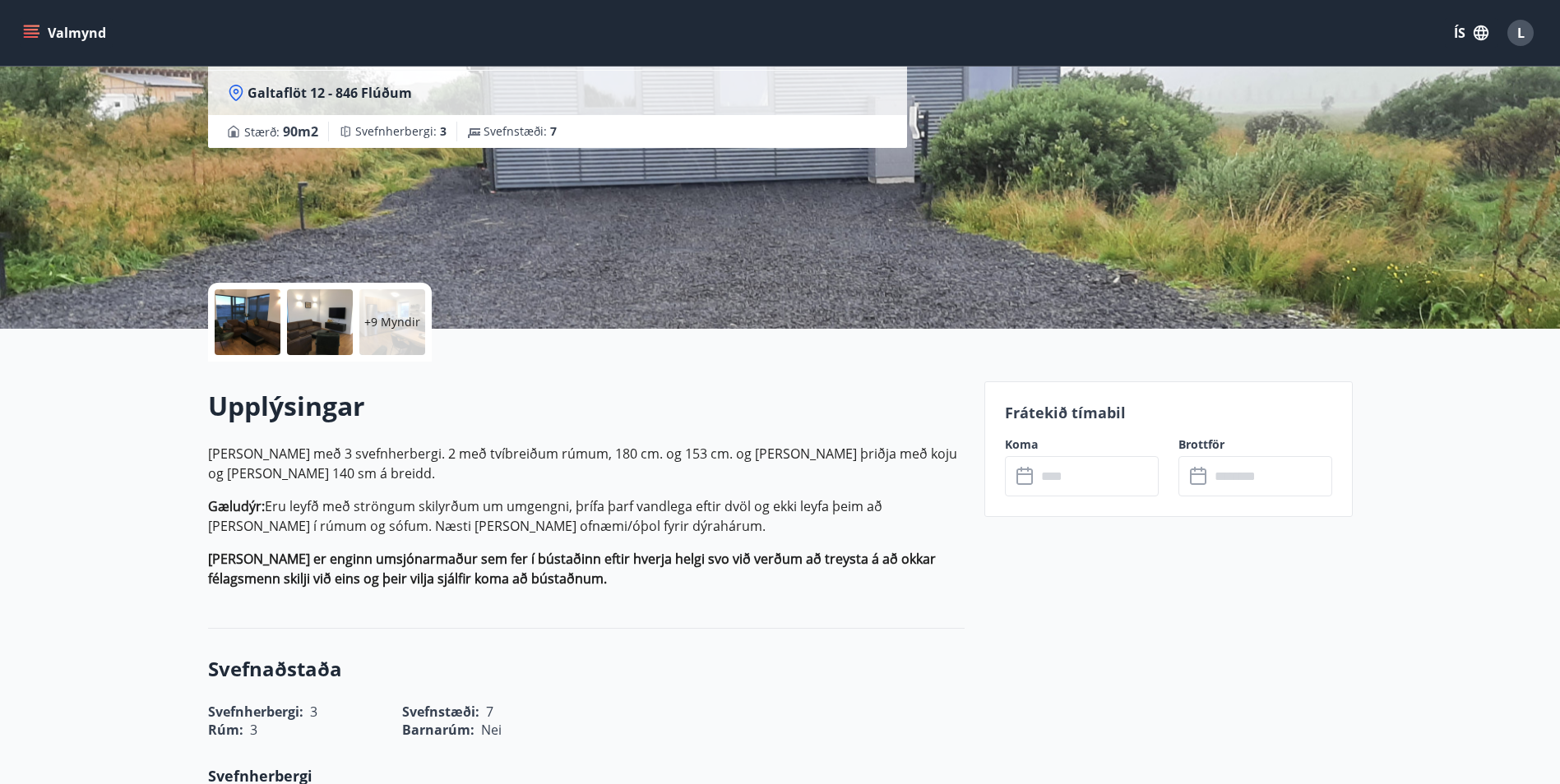
click at [1002, 440] on div "Koma ​ ​" at bounding box center [1072, 466] width 173 height 60
click at [1080, 479] on input "text" at bounding box center [1097, 475] width 122 height 40
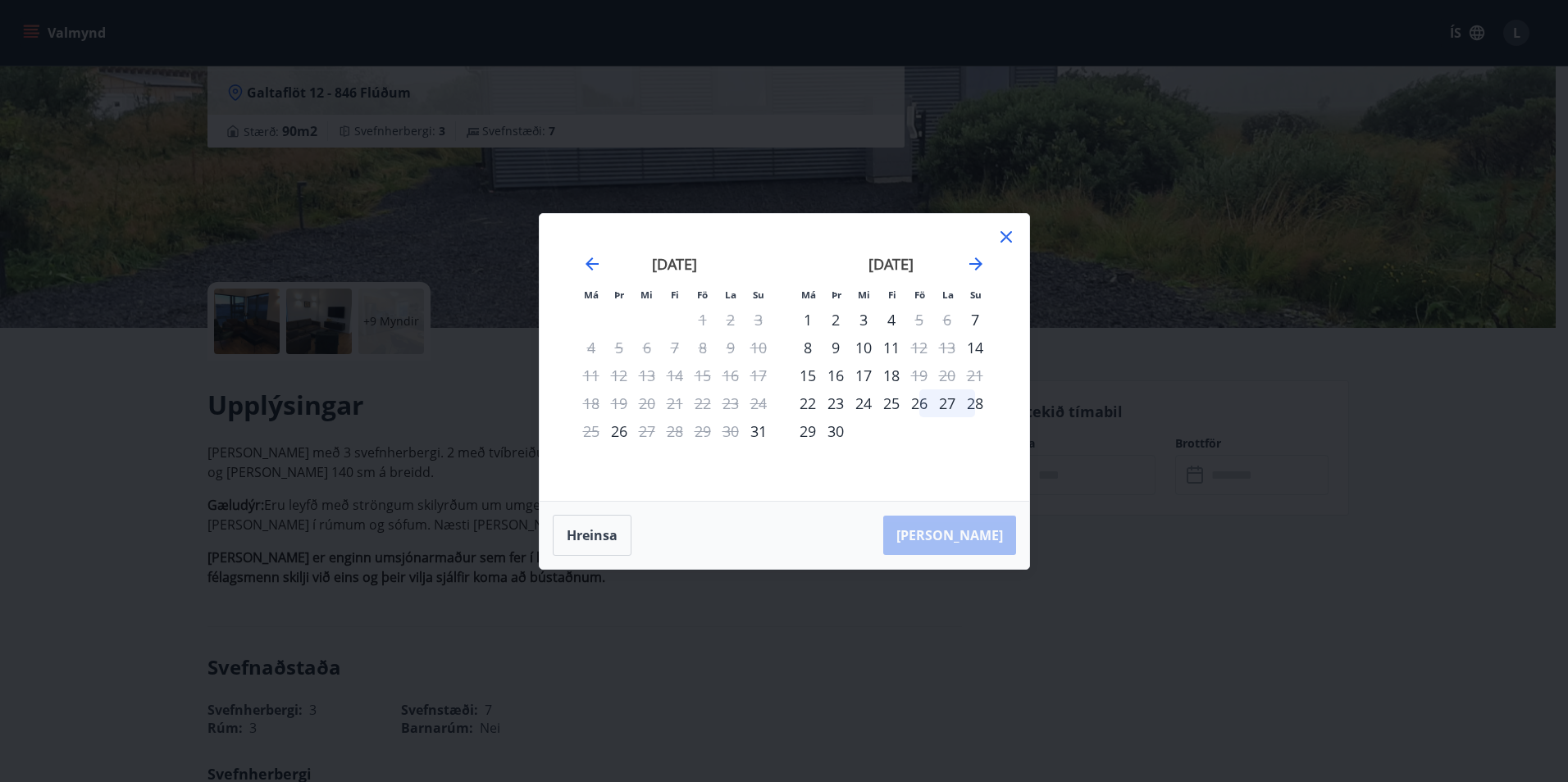
click at [1129, 552] on div "Má Þr Mi Fi Fö La Su Má Þr Mi Fi Fö La Su [DATE] 1 2 3 4 5 6 7 8 9 10 11 12 13 …" at bounding box center [784, 391] width 1568 height 782
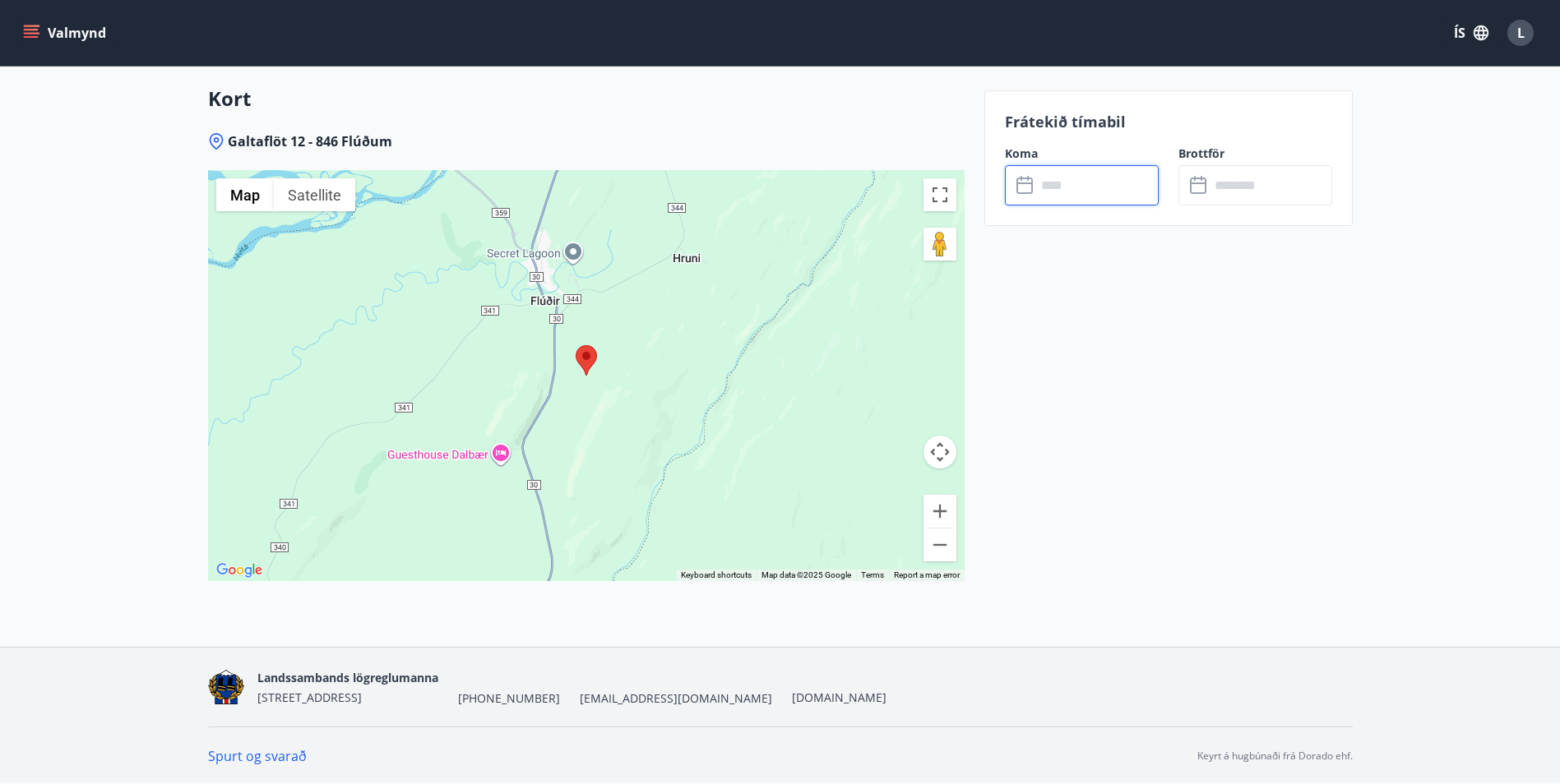
scroll to position [2127, 0]
click at [934, 542] on button "Zoom out" at bounding box center [940, 544] width 33 height 33
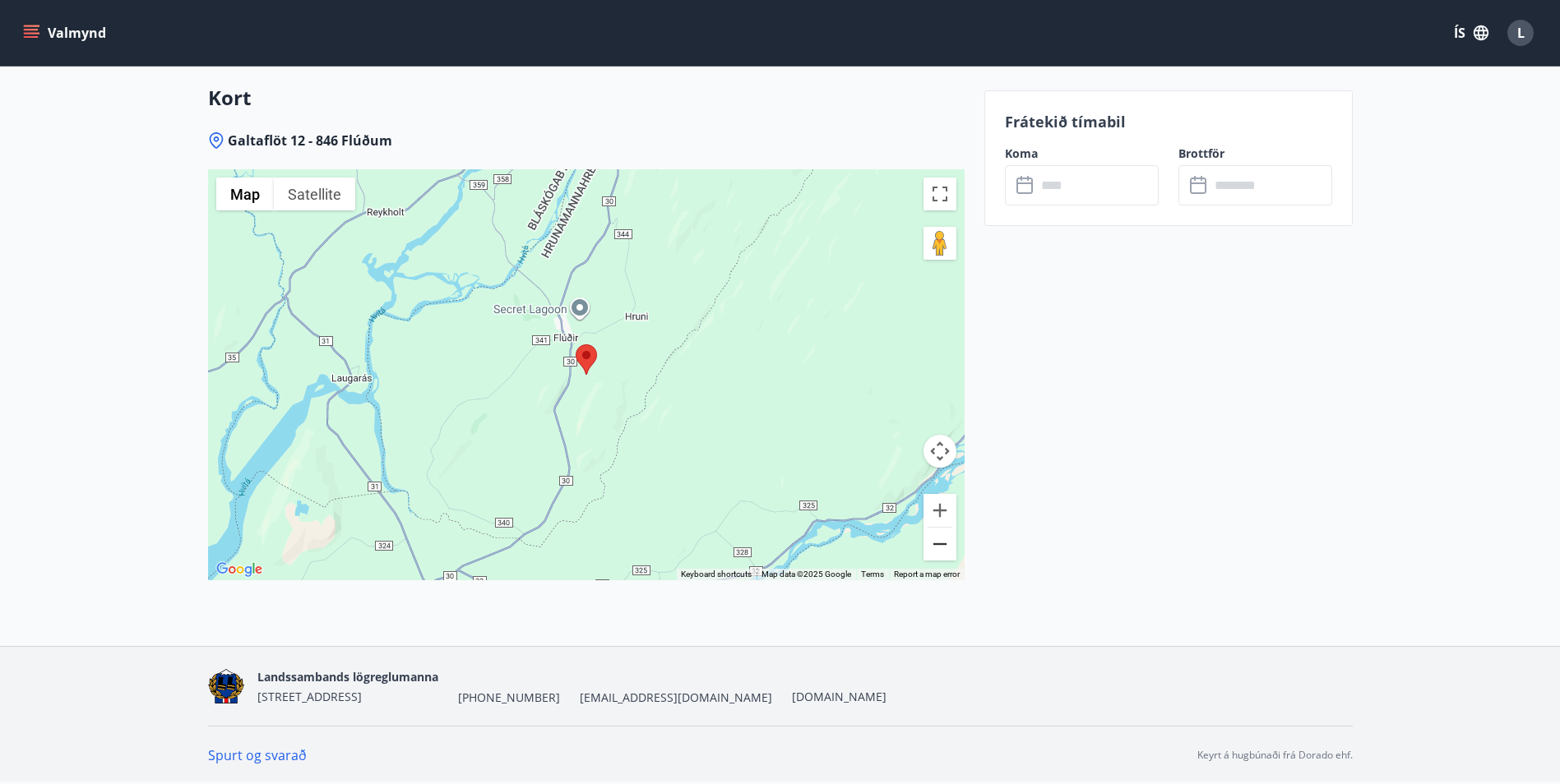
drag, startPoint x: 935, startPoint y: 542, endPoint x: 946, endPoint y: 547, distance: 12.1
click at [936, 542] on button "Zoom out" at bounding box center [940, 544] width 33 height 33
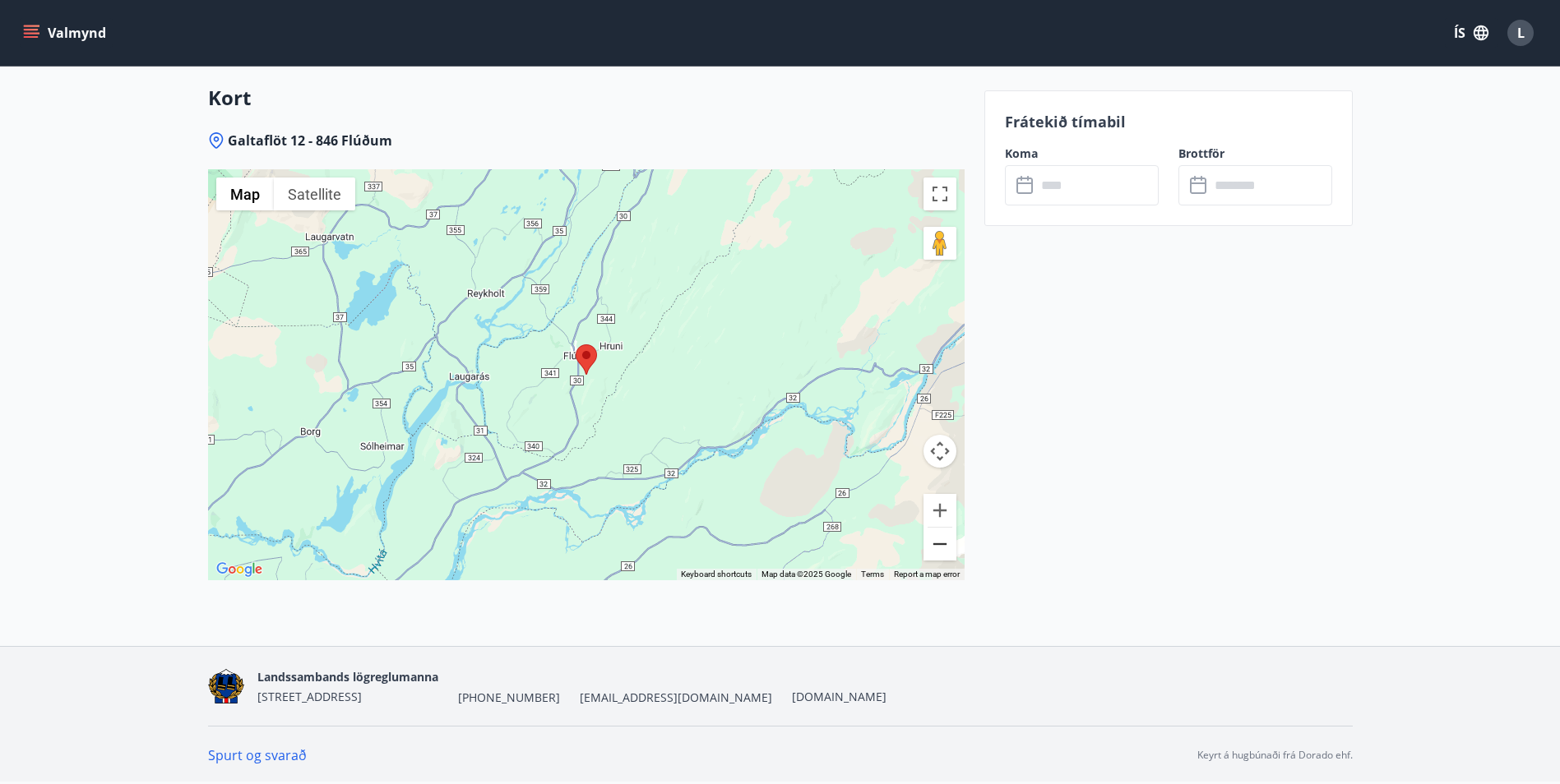
click at [947, 547] on button "Zoom out" at bounding box center [940, 544] width 33 height 33
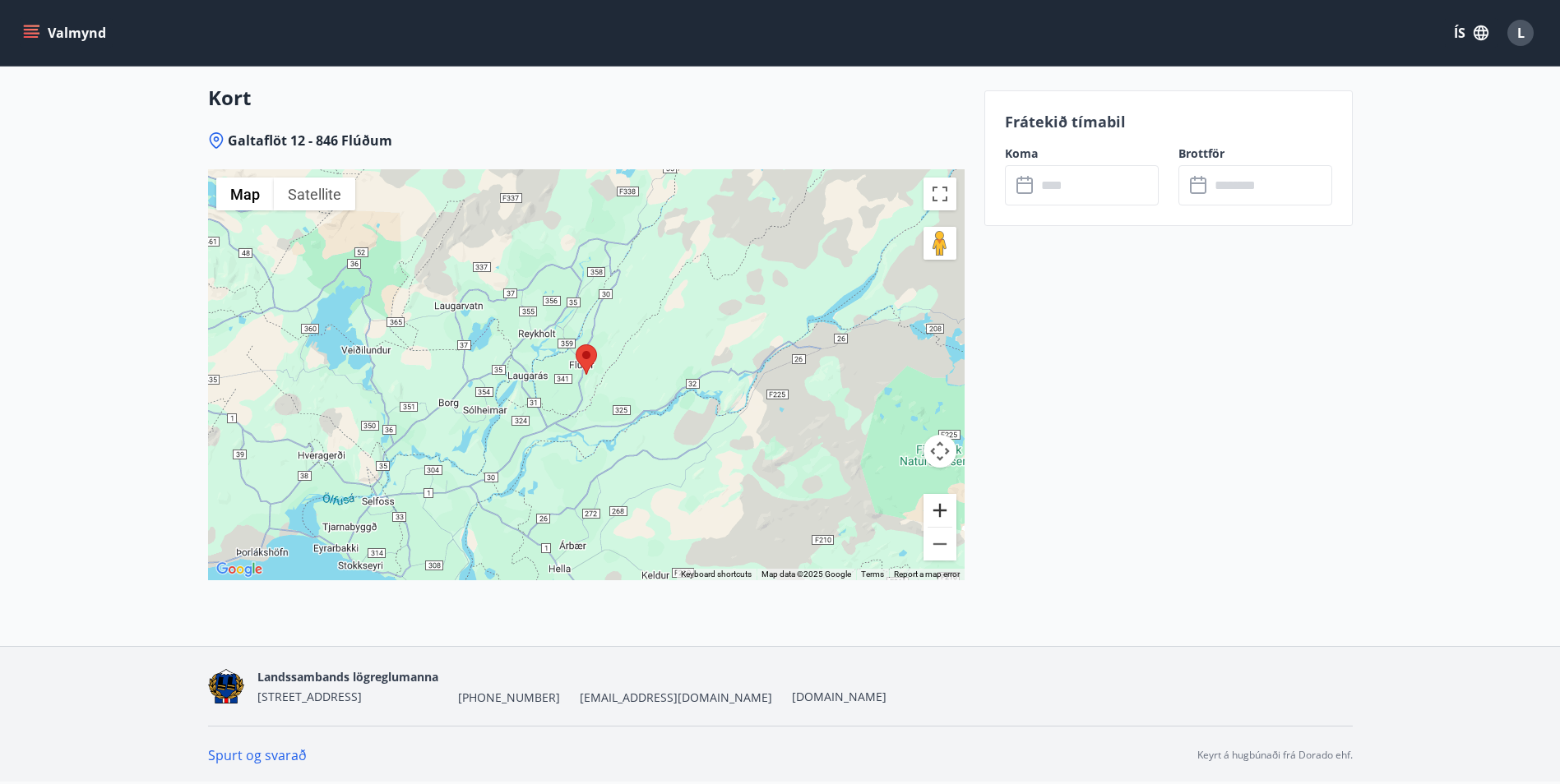
click at [937, 508] on button "Zoom in" at bounding box center [940, 510] width 33 height 33
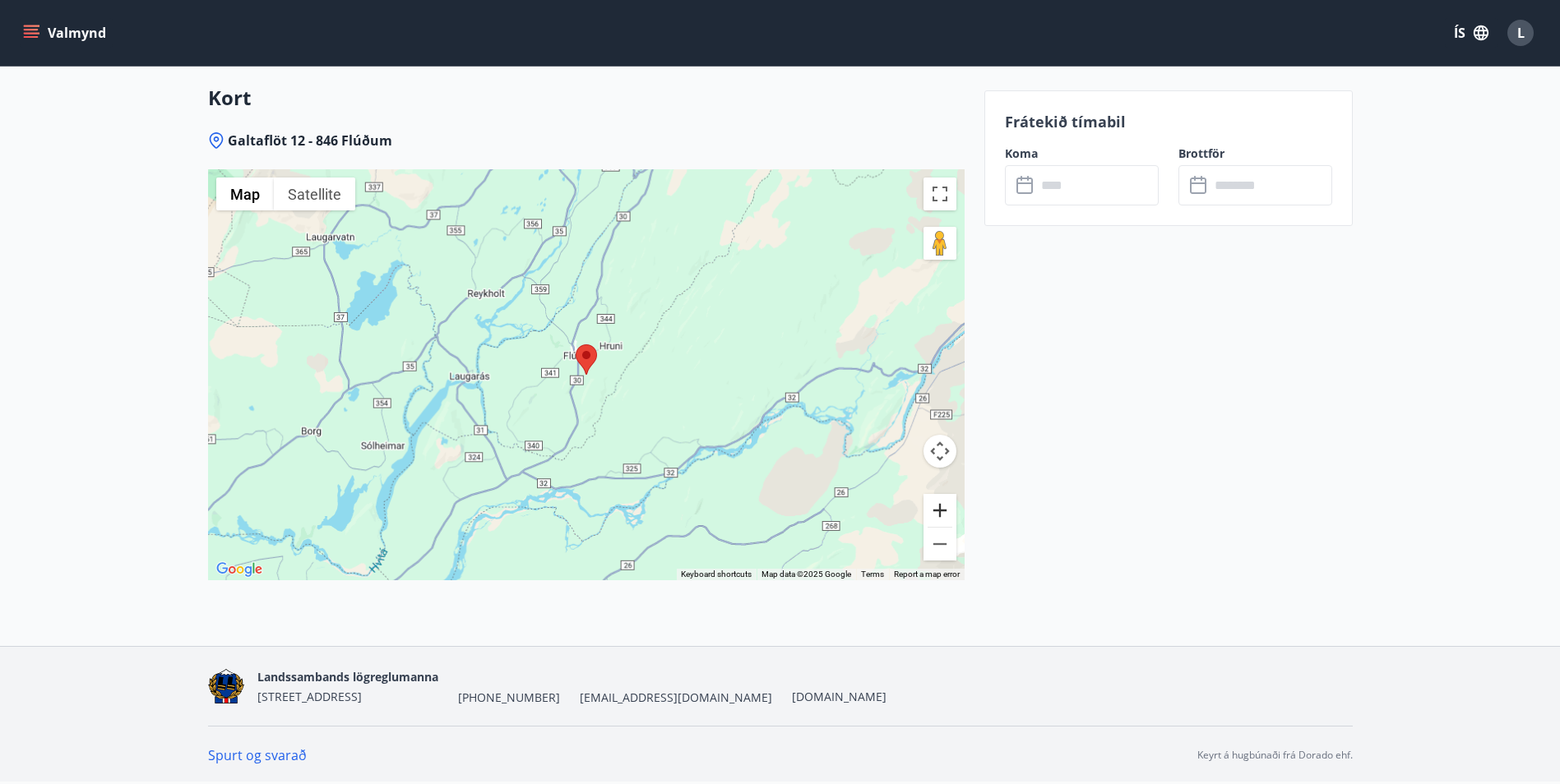
click at [937, 508] on button "Zoom in" at bounding box center [940, 510] width 33 height 33
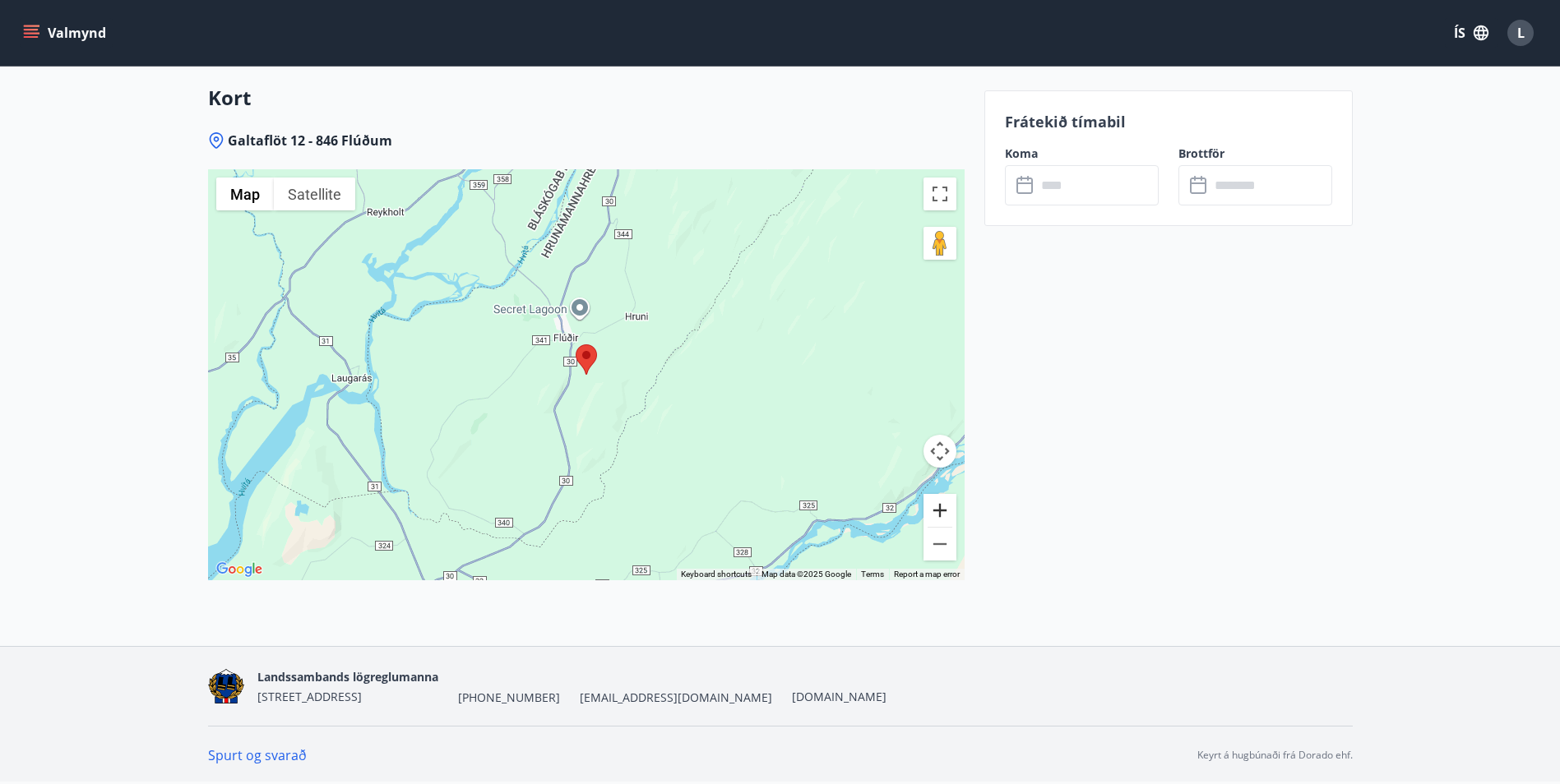
click at [937, 508] on button "Zoom in" at bounding box center [940, 510] width 33 height 33
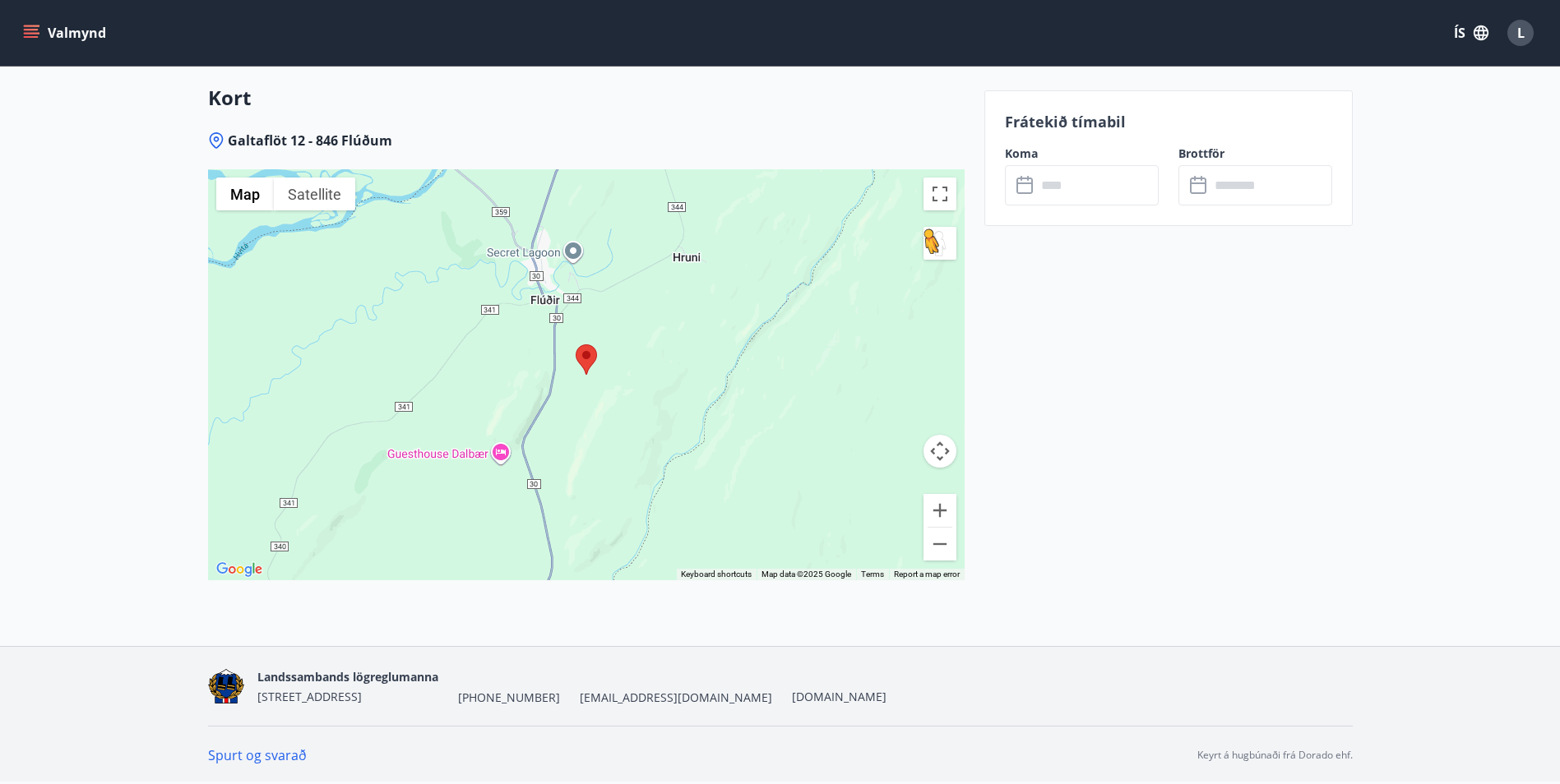
click at [949, 243] on button "Drag Pegman onto the map to open Street View" at bounding box center [940, 243] width 33 height 33
click at [919, 243] on div at bounding box center [586, 375] width 757 height 411
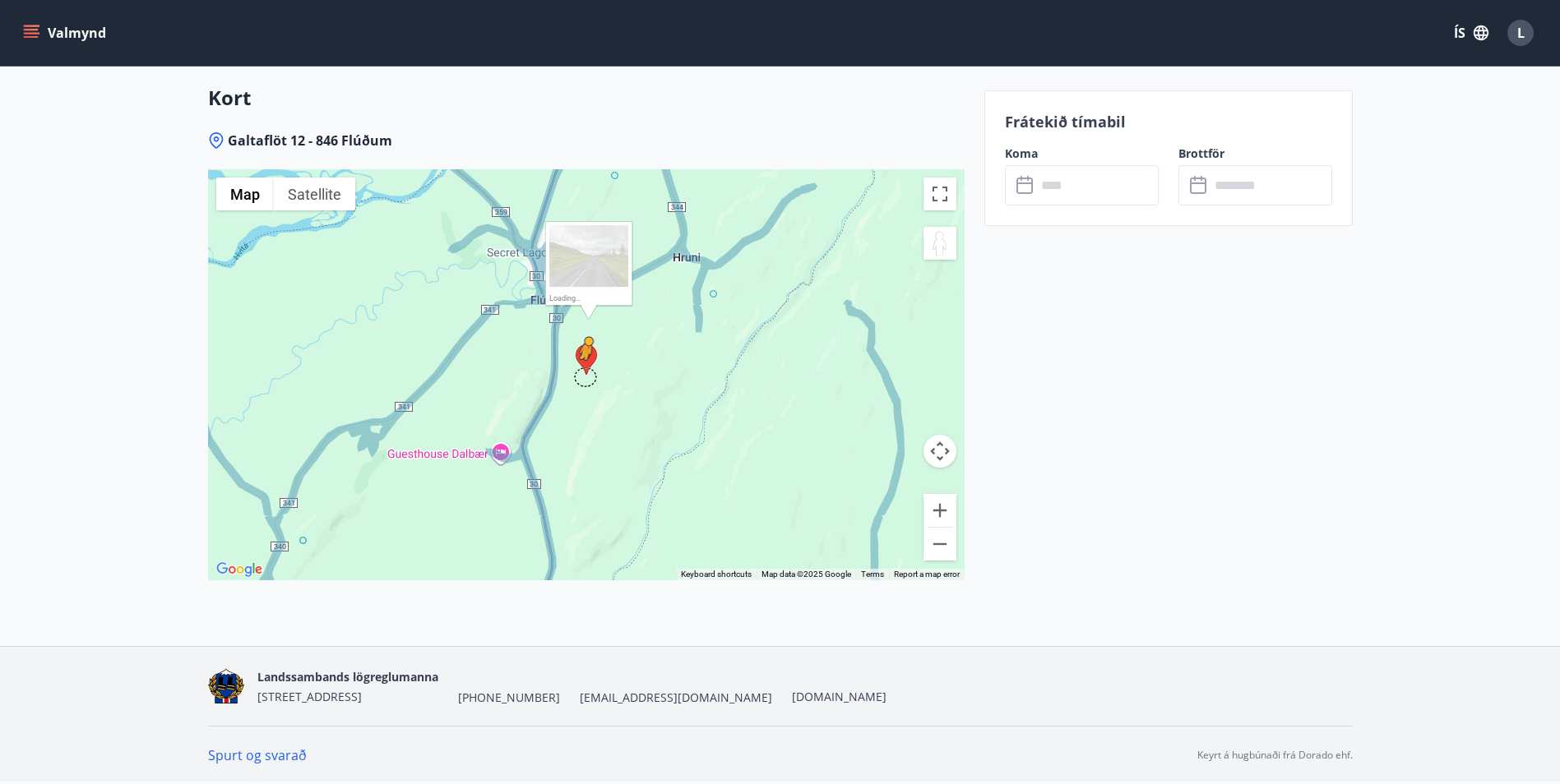
drag, startPoint x: 946, startPoint y: 240, endPoint x: 582, endPoint y: 376, distance: 388.6
click at [582, 376] on div "To activate drag with keyboard, press Alt + Enter. Once in keyboard drag state,…" at bounding box center [586, 375] width 757 height 411
drag, startPoint x: 927, startPoint y: 245, endPoint x: 330, endPoint y: 261, distance: 597.2
click at [330, 261] on div "To activate drag with keyboard, press Alt + Enter. Once in keyboard drag state,…" at bounding box center [586, 375] width 757 height 411
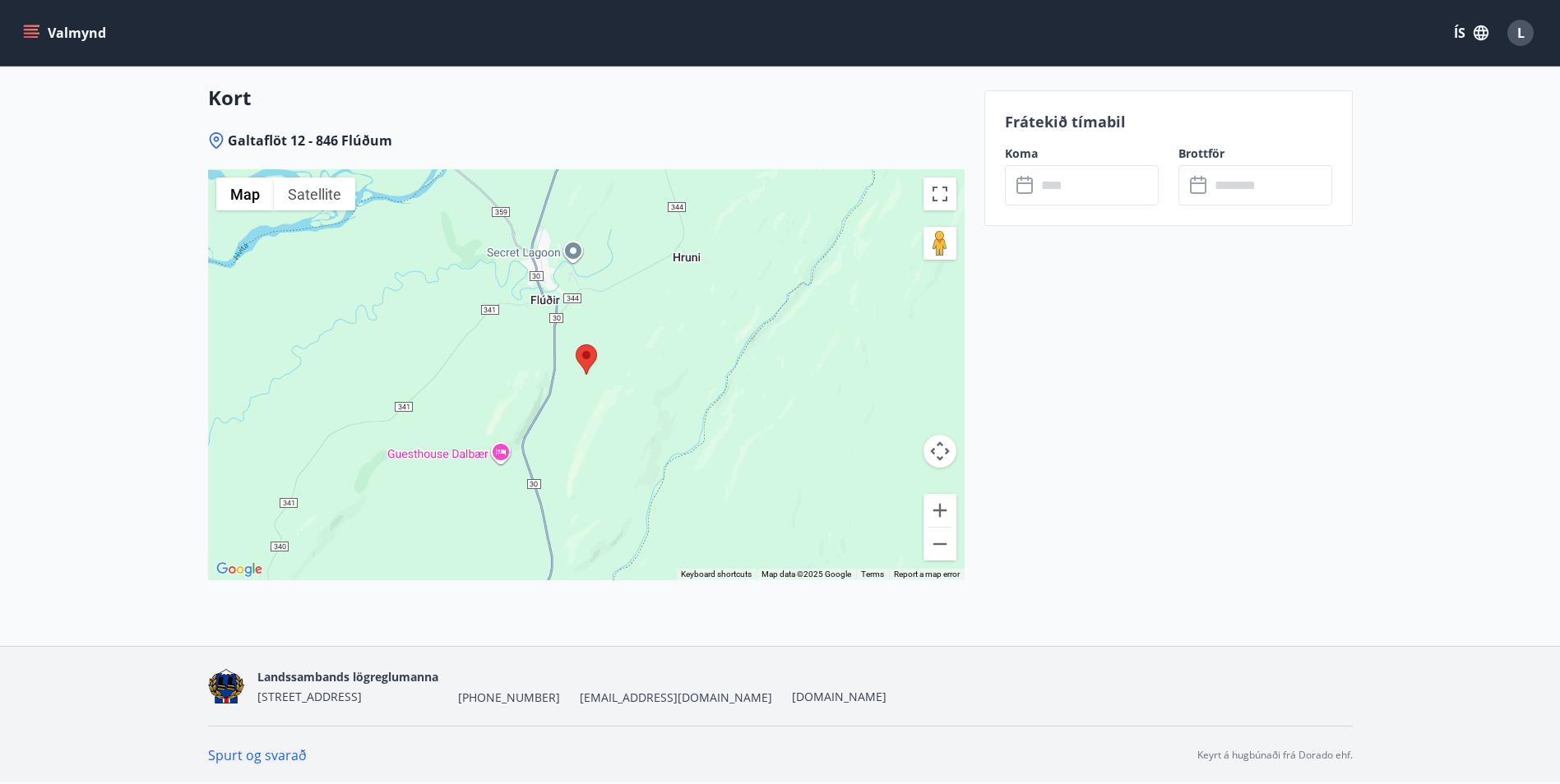
drag, startPoint x: 924, startPoint y: 245, endPoint x: 635, endPoint y: 299, distance: 294.0
click at [584, 309] on div "To navigate, press the arrow keys. No data available. Map Terrain Satellite Lab…" at bounding box center [586, 375] width 757 height 411
drag, startPoint x: 926, startPoint y: 256, endPoint x: 815, endPoint y: 275, distance: 112.6
click at [622, 349] on div "To navigate, press the arrow keys. No data available. Map Terrain Satellite Lab…" at bounding box center [586, 375] width 757 height 411
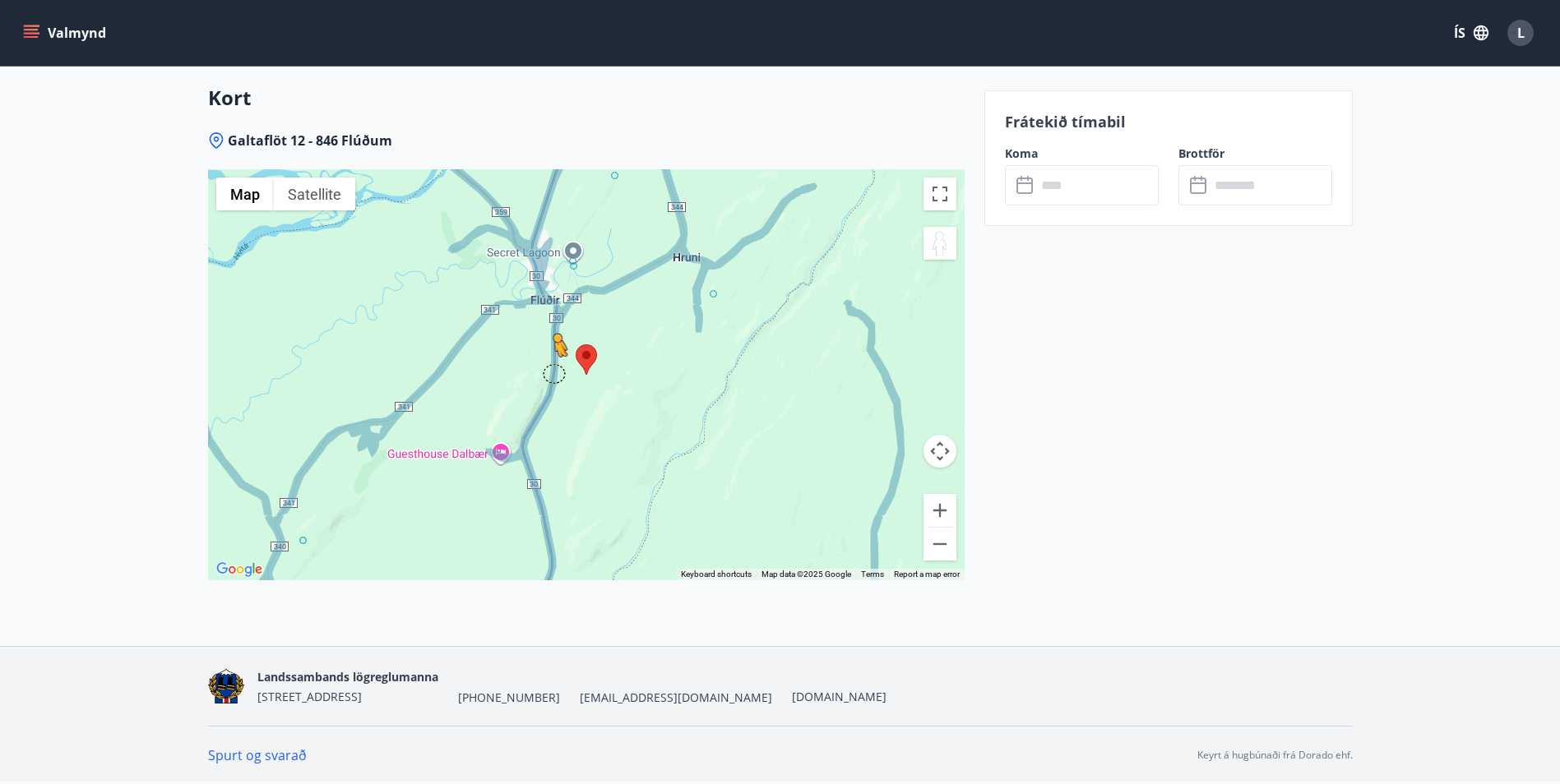
drag, startPoint x: 930, startPoint y: 252, endPoint x: 552, endPoint y: 374, distance: 397.2
click at [552, 374] on div "To activate drag with keyboard, press Alt + Enter. Once in keyboard drag state,…" at bounding box center [586, 375] width 757 height 411
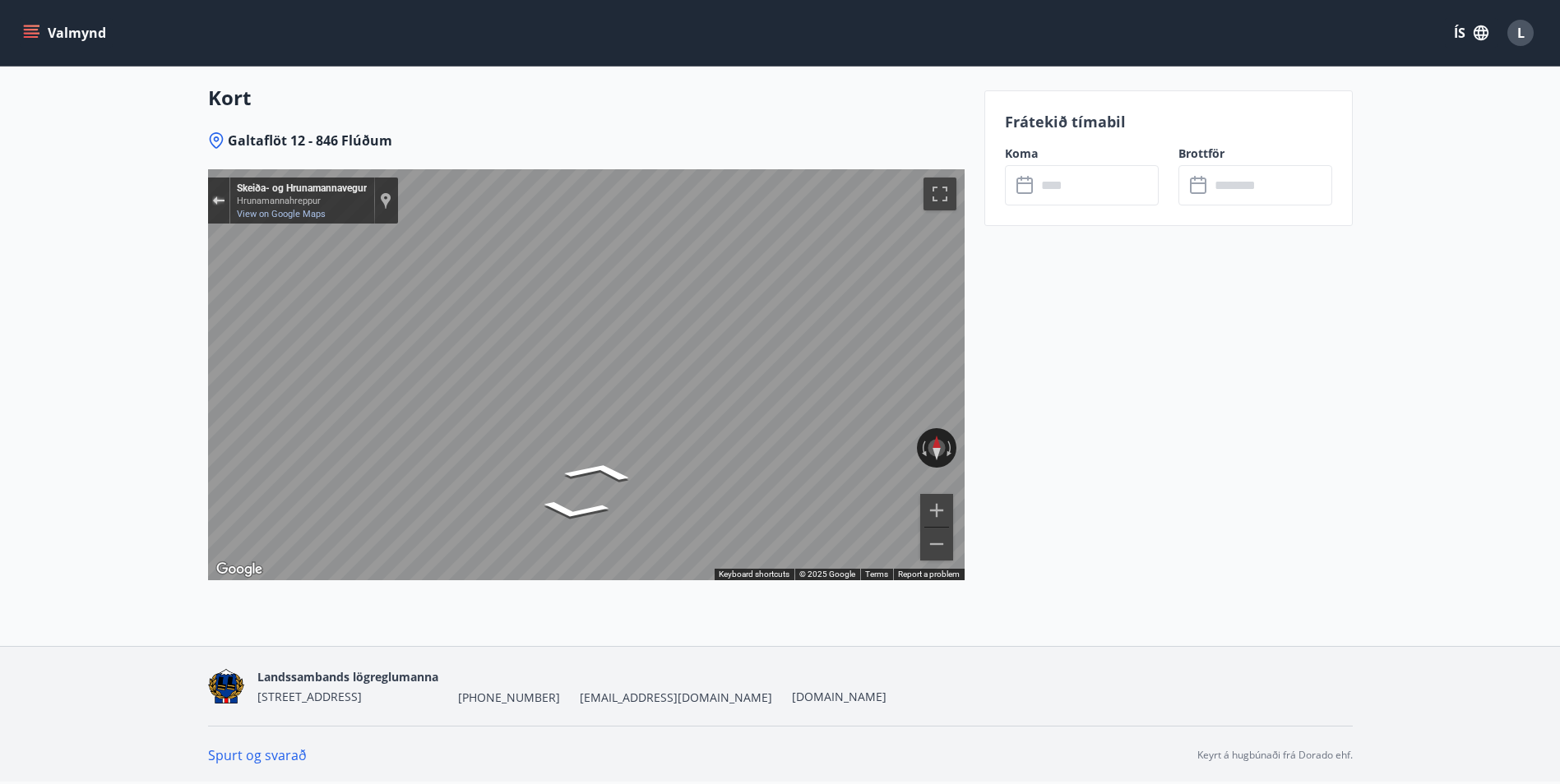
click at [212, 198] on button "Exit the Street View" at bounding box center [219, 201] width 21 height 22
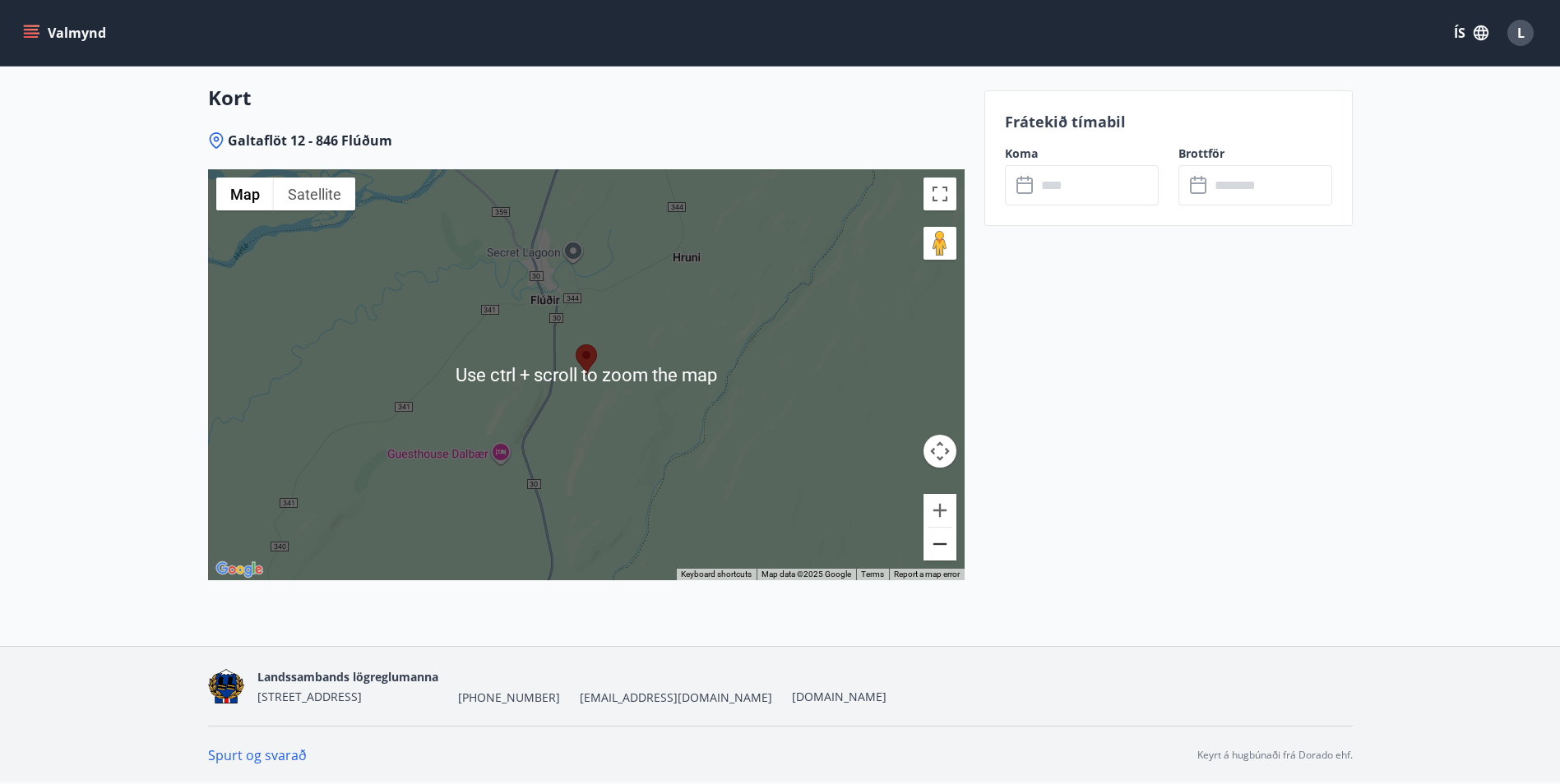
click at [927, 547] on button "Zoom out" at bounding box center [940, 544] width 33 height 33
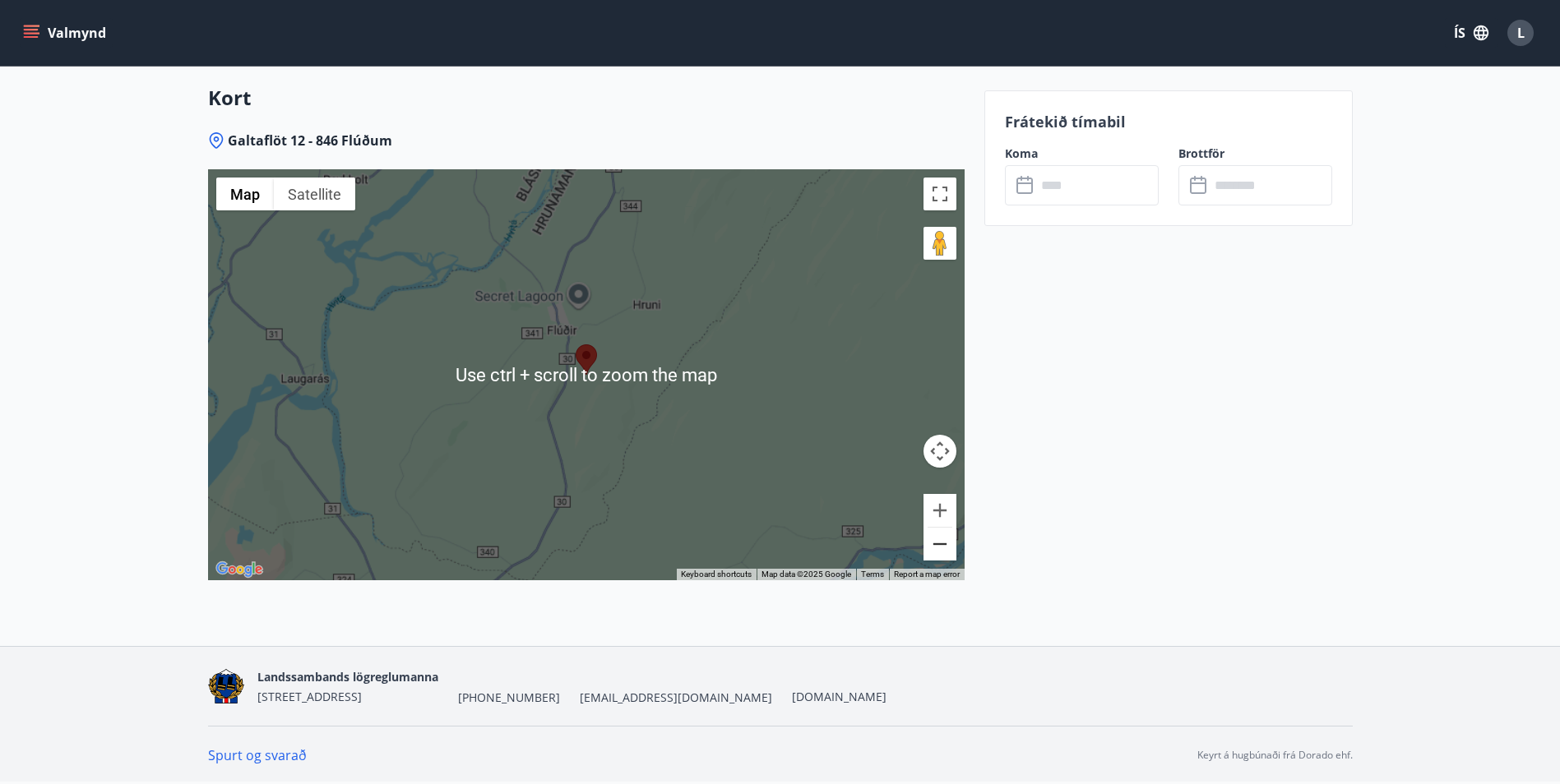
click at [936, 548] on button "Zoom out" at bounding box center [940, 544] width 33 height 33
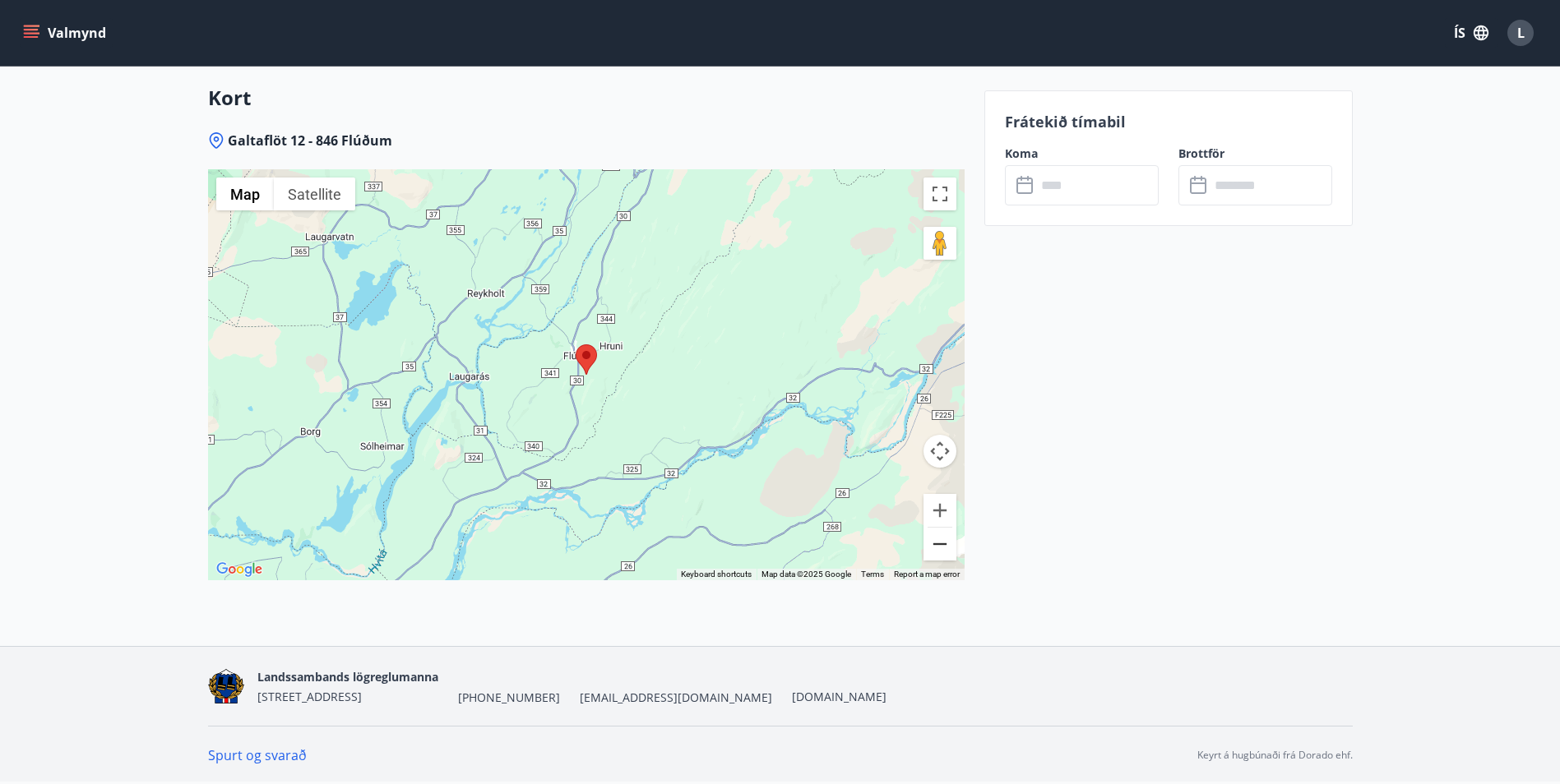
click at [936, 548] on button "Zoom out" at bounding box center [940, 544] width 33 height 33
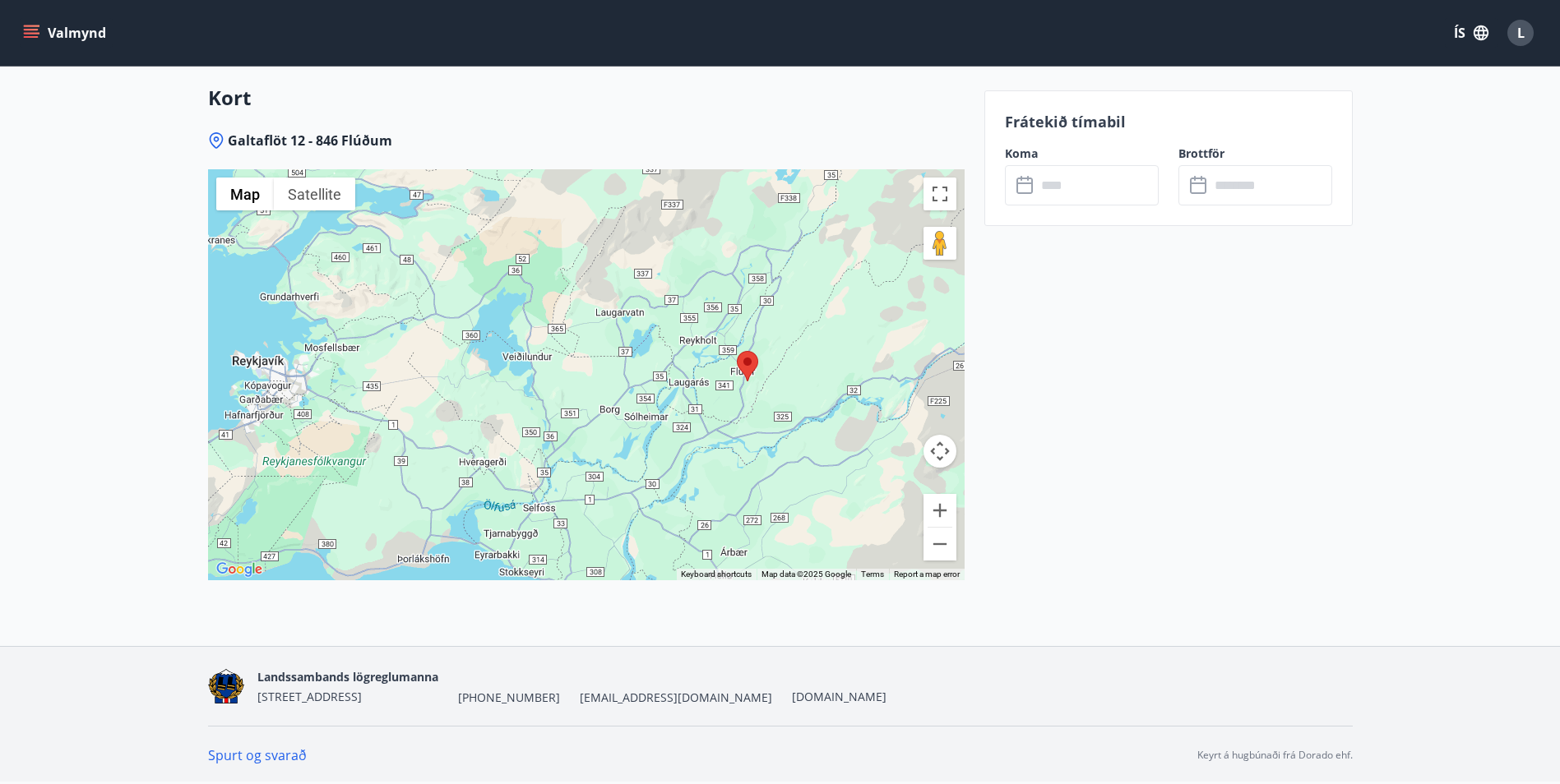
drag, startPoint x: 317, startPoint y: 380, endPoint x: 487, endPoint y: 387, distance: 170.1
click at [487, 387] on div "No data available." at bounding box center [586, 375] width 757 height 411
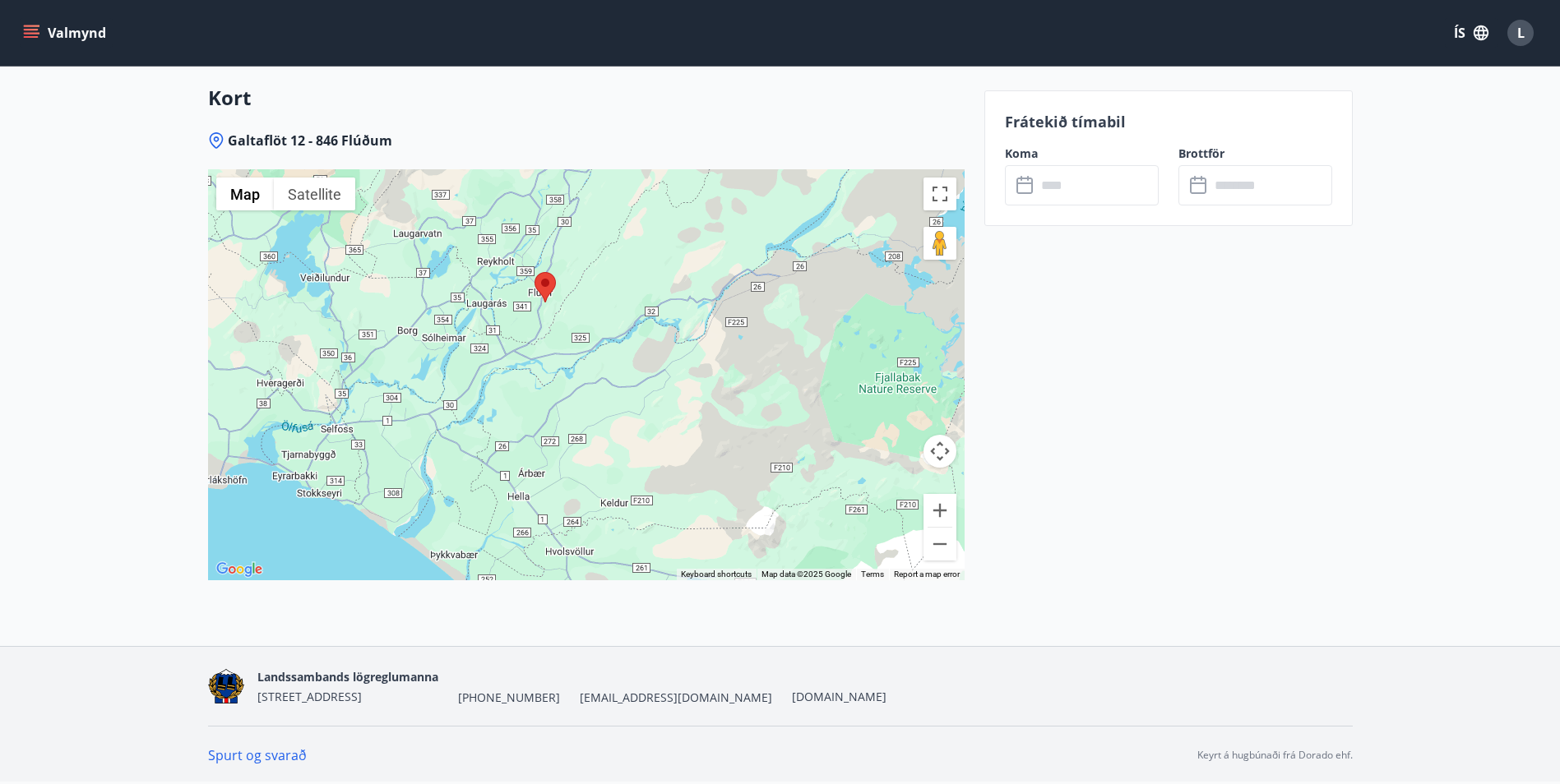
drag, startPoint x: 585, startPoint y: 408, endPoint x: 364, endPoint y: 328, distance: 235.0
click at [364, 328] on div "No data available." at bounding box center [586, 375] width 757 height 411
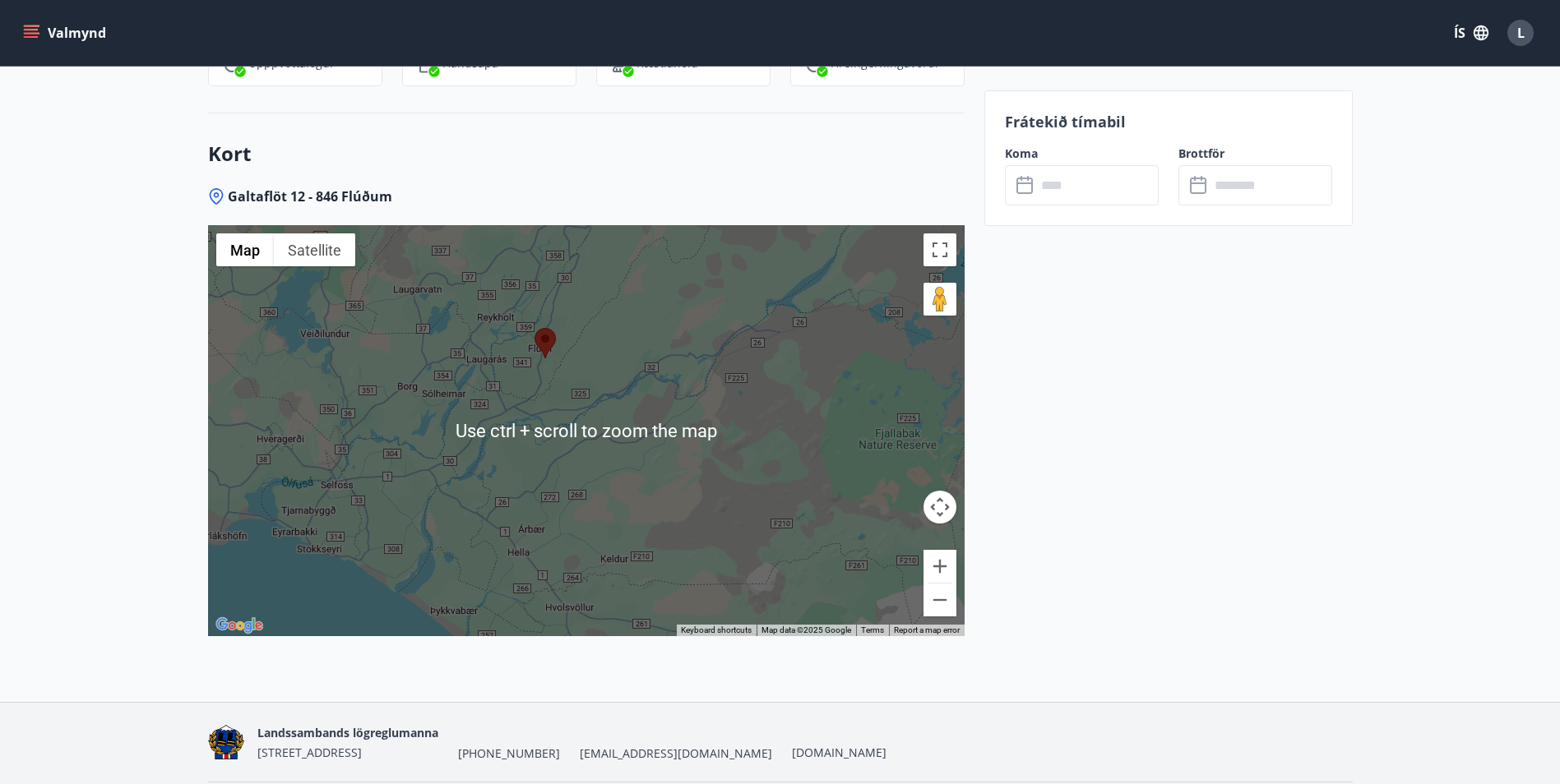
scroll to position [2044, 0]
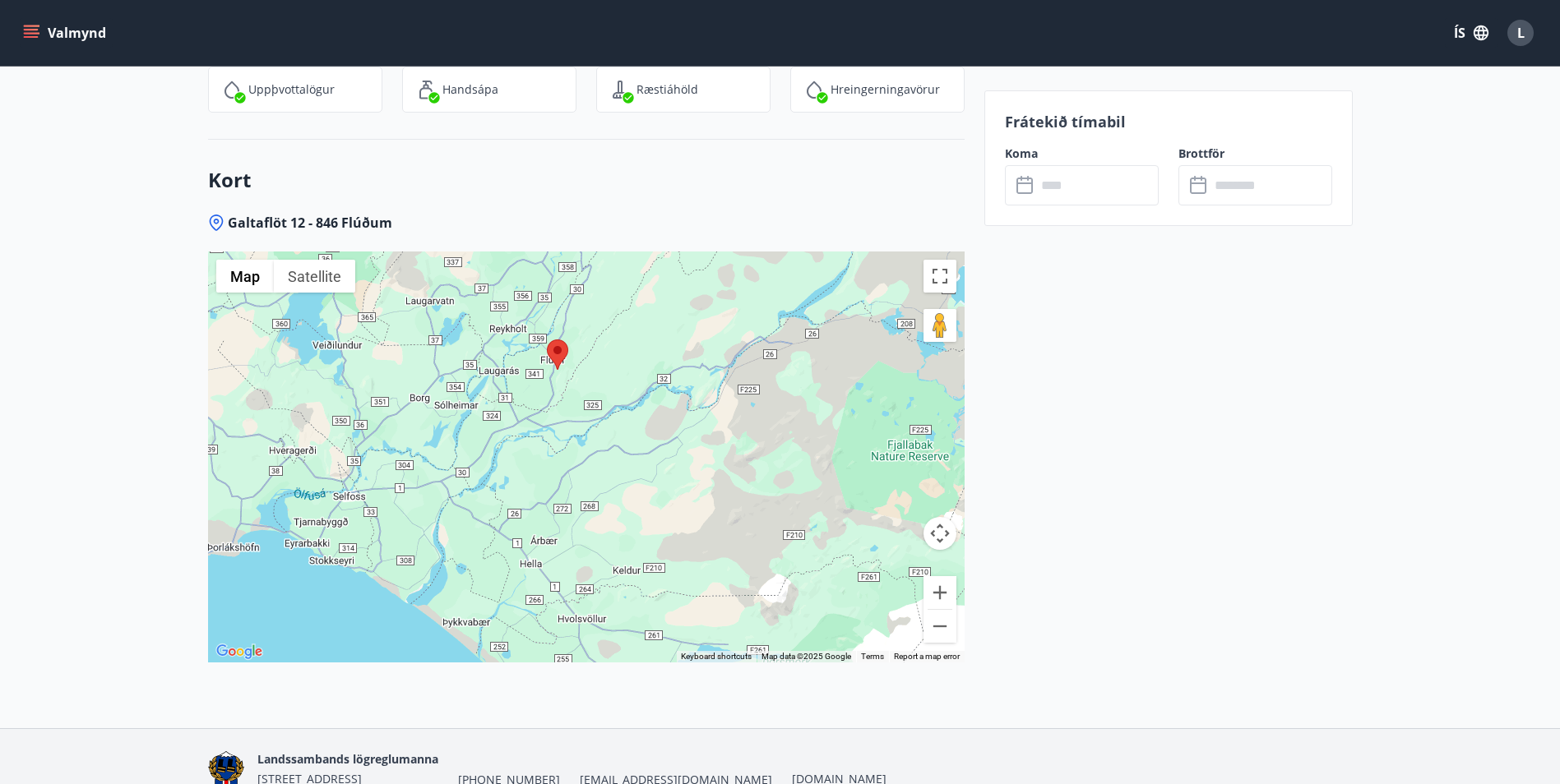
drag, startPoint x: 350, startPoint y: 467, endPoint x: 369, endPoint y: 447, distance: 27.6
click at [369, 447] on div "No data available." at bounding box center [586, 457] width 757 height 411
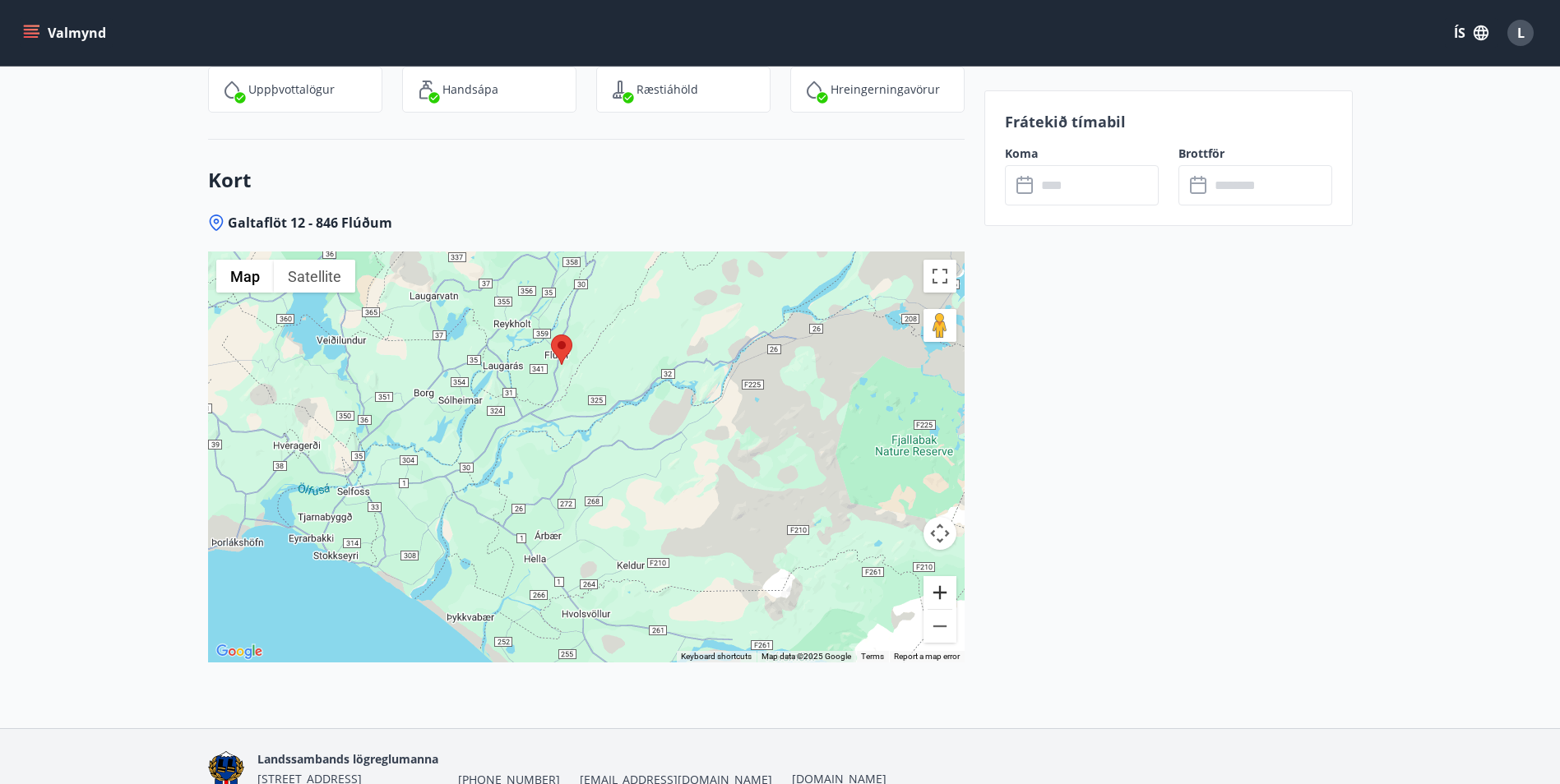
click at [925, 592] on button "Zoom in" at bounding box center [940, 592] width 33 height 33
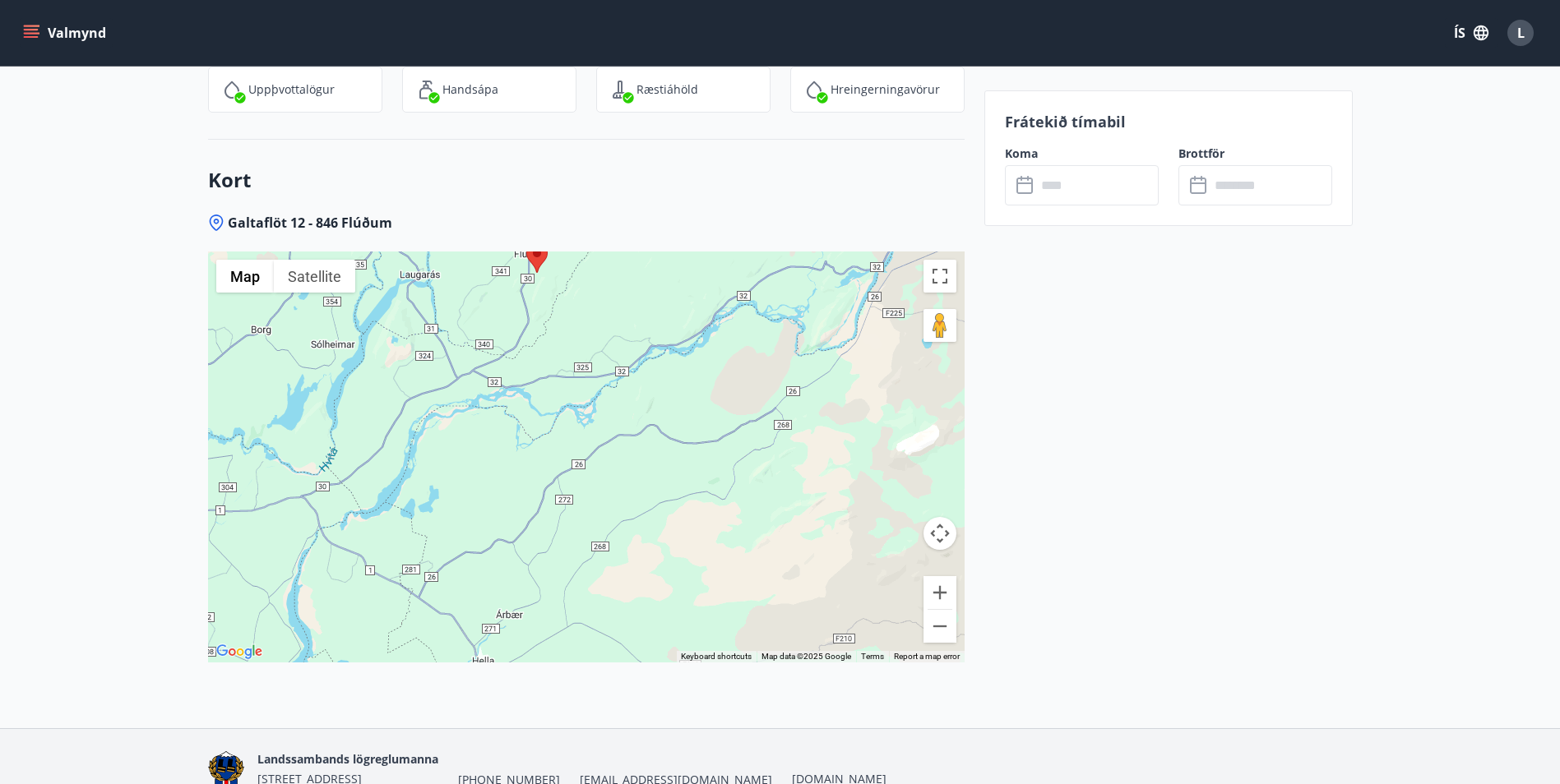
drag, startPoint x: 187, startPoint y: 433, endPoint x: 502, endPoint y: 407, distance: 316.1
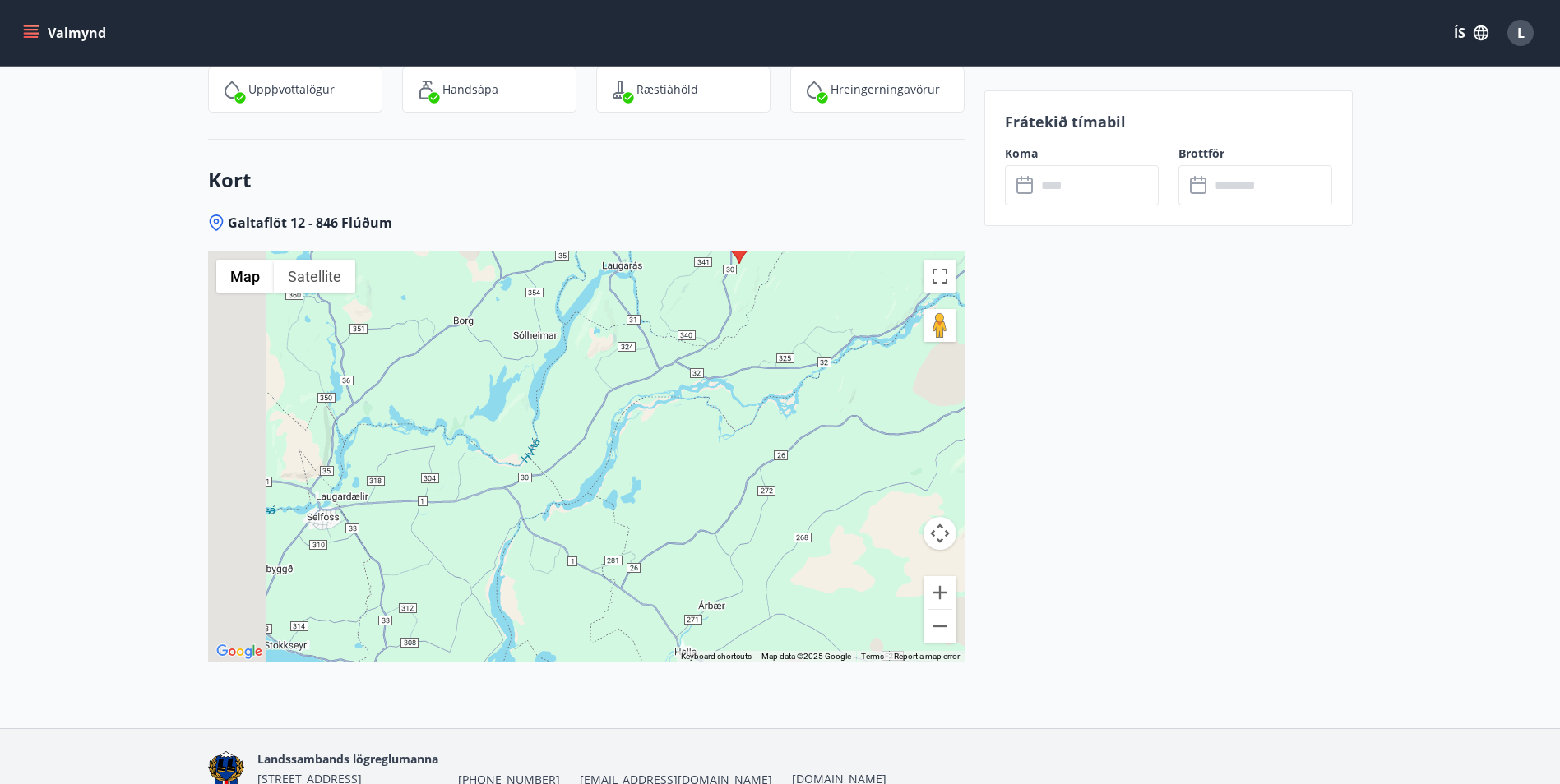
drag, startPoint x: 502, startPoint y: 407, endPoint x: 760, endPoint y: 389, distance: 258.6
click at [760, 389] on div "No data available." at bounding box center [586, 457] width 757 height 411
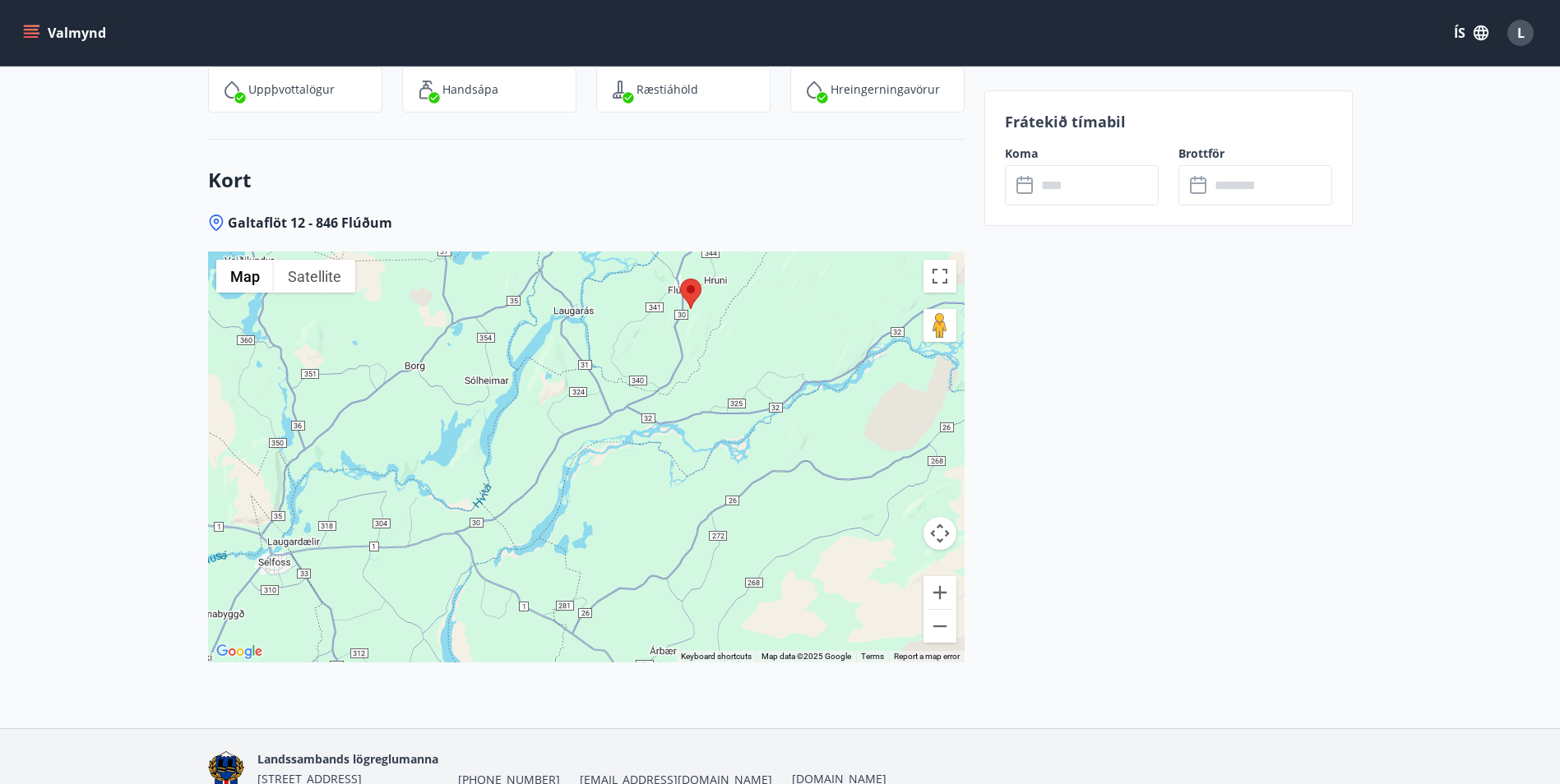
drag, startPoint x: 427, startPoint y: 496, endPoint x: 307, endPoint y: 563, distance: 137.4
click at [307, 563] on div "No data available." at bounding box center [586, 457] width 757 height 411
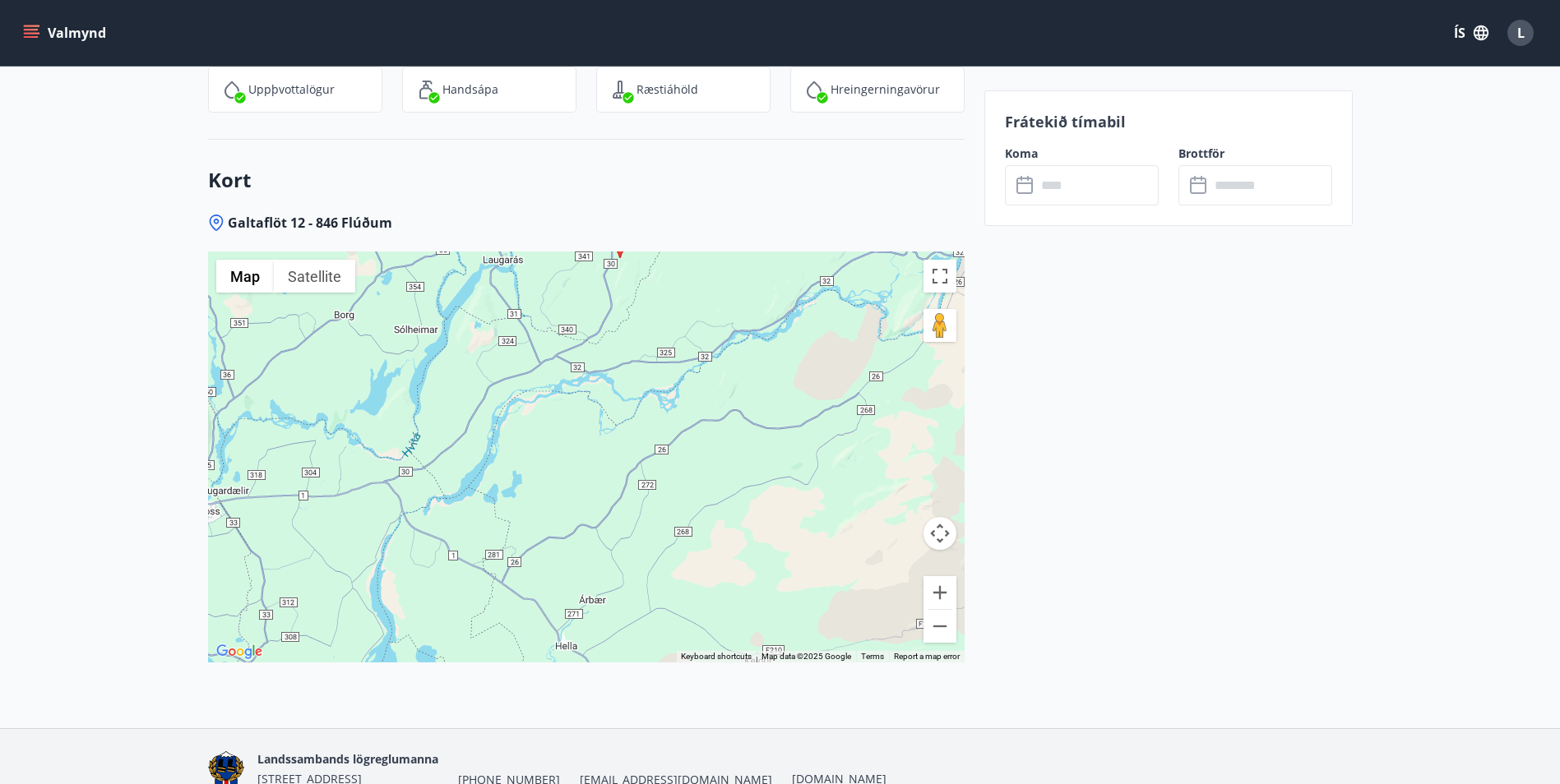
drag, startPoint x: 571, startPoint y: 380, endPoint x: 518, endPoint y: 297, distance: 98.5
click at [518, 297] on div "No data available." at bounding box center [586, 457] width 757 height 411
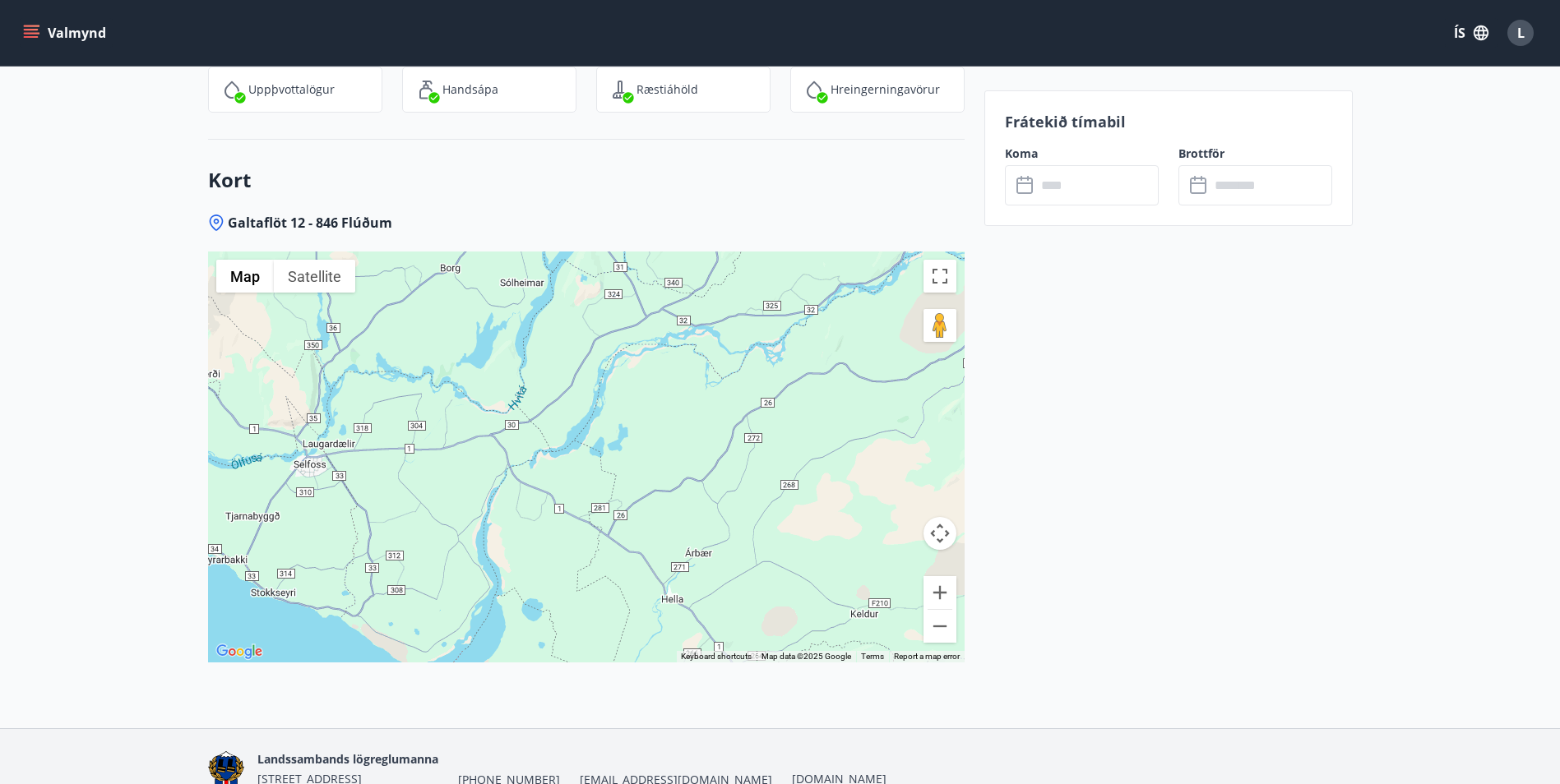
drag, startPoint x: 468, startPoint y: 441, endPoint x: 585, endPoint y: 417, distance: 119.4
click at [579, 433] on div "No data available." at bounding box center [586, 457] width 757 height 411
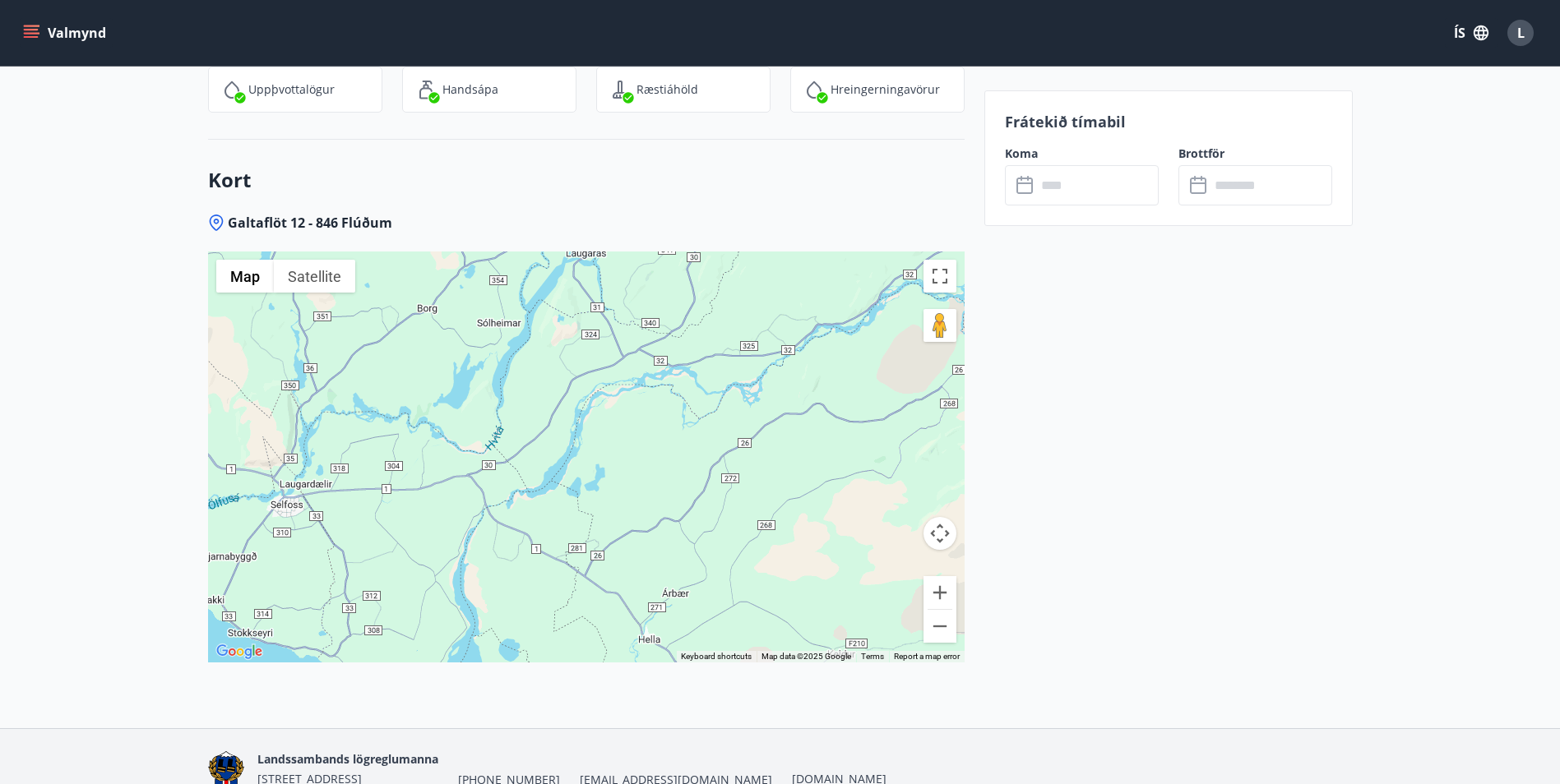
drag, startPoint x: 618, startPoint y: 344, endPoint x: 568, endPoint y: 433, distance: 102.1
click at [568, 433] on div "No data available." at bounding box center [586, 457] width 757 height 411
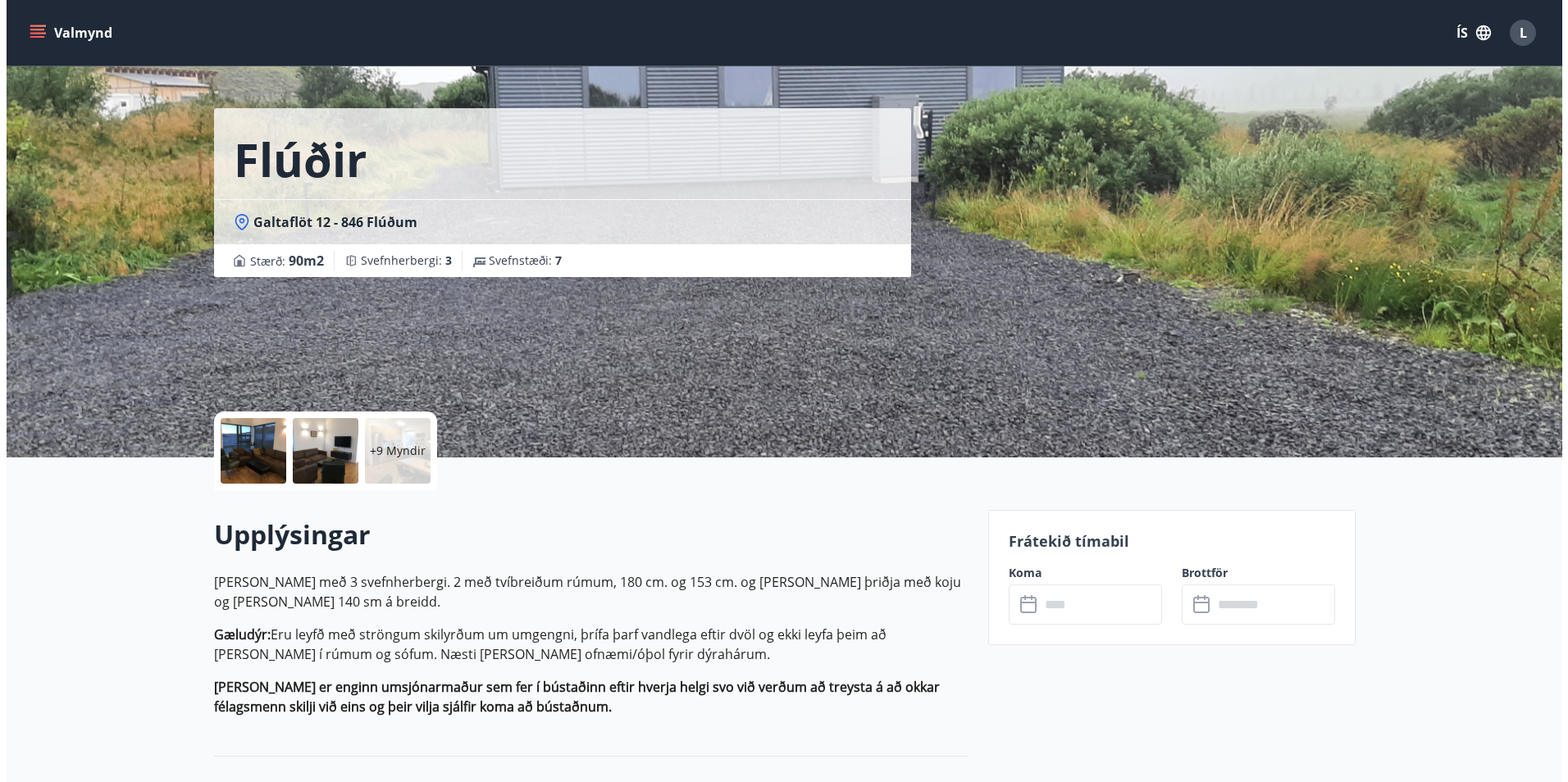
scroll to position [0, 0]
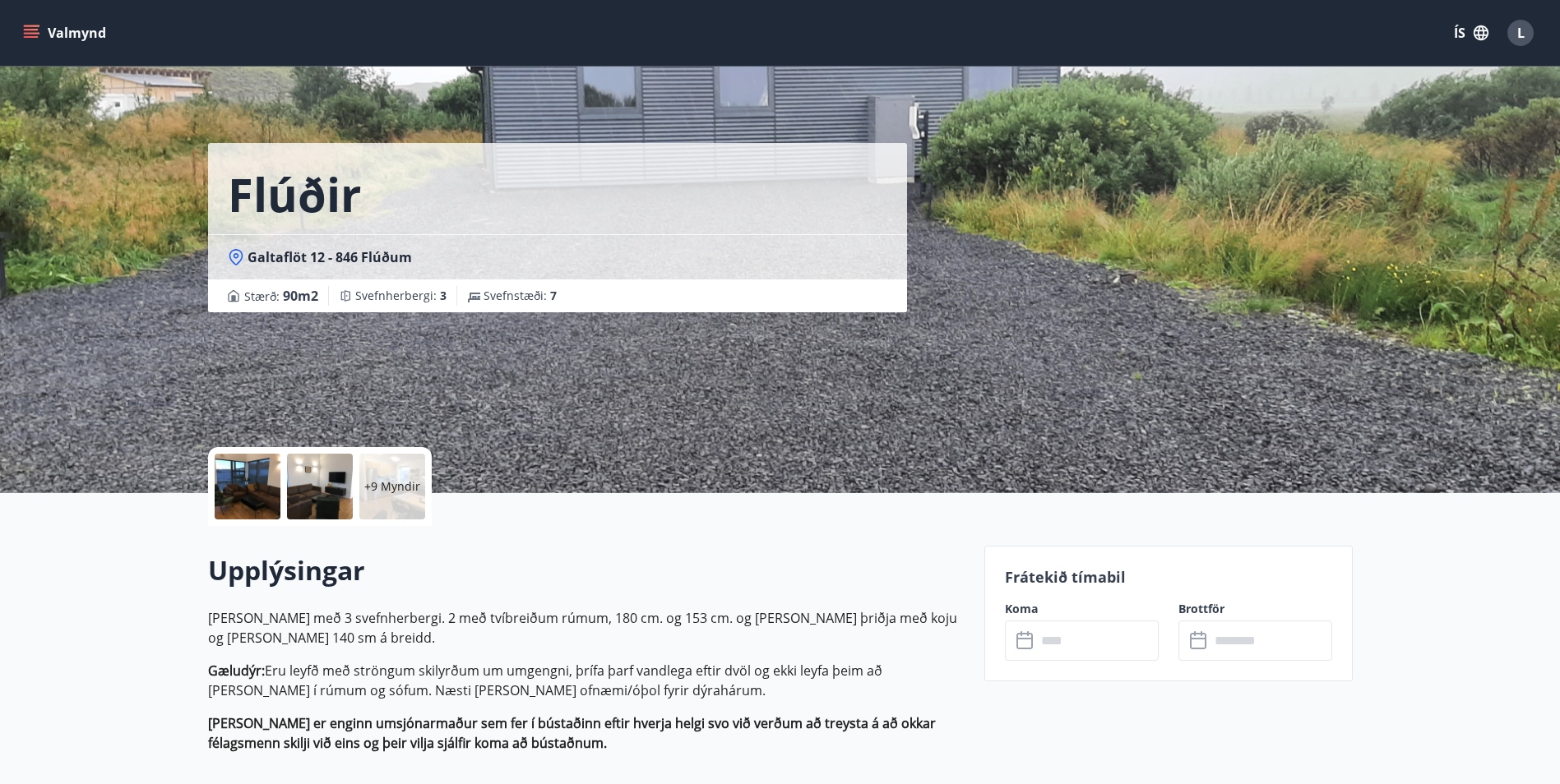
click at [251, 475] on div at bounding box center [247, 487] width 66 height 66
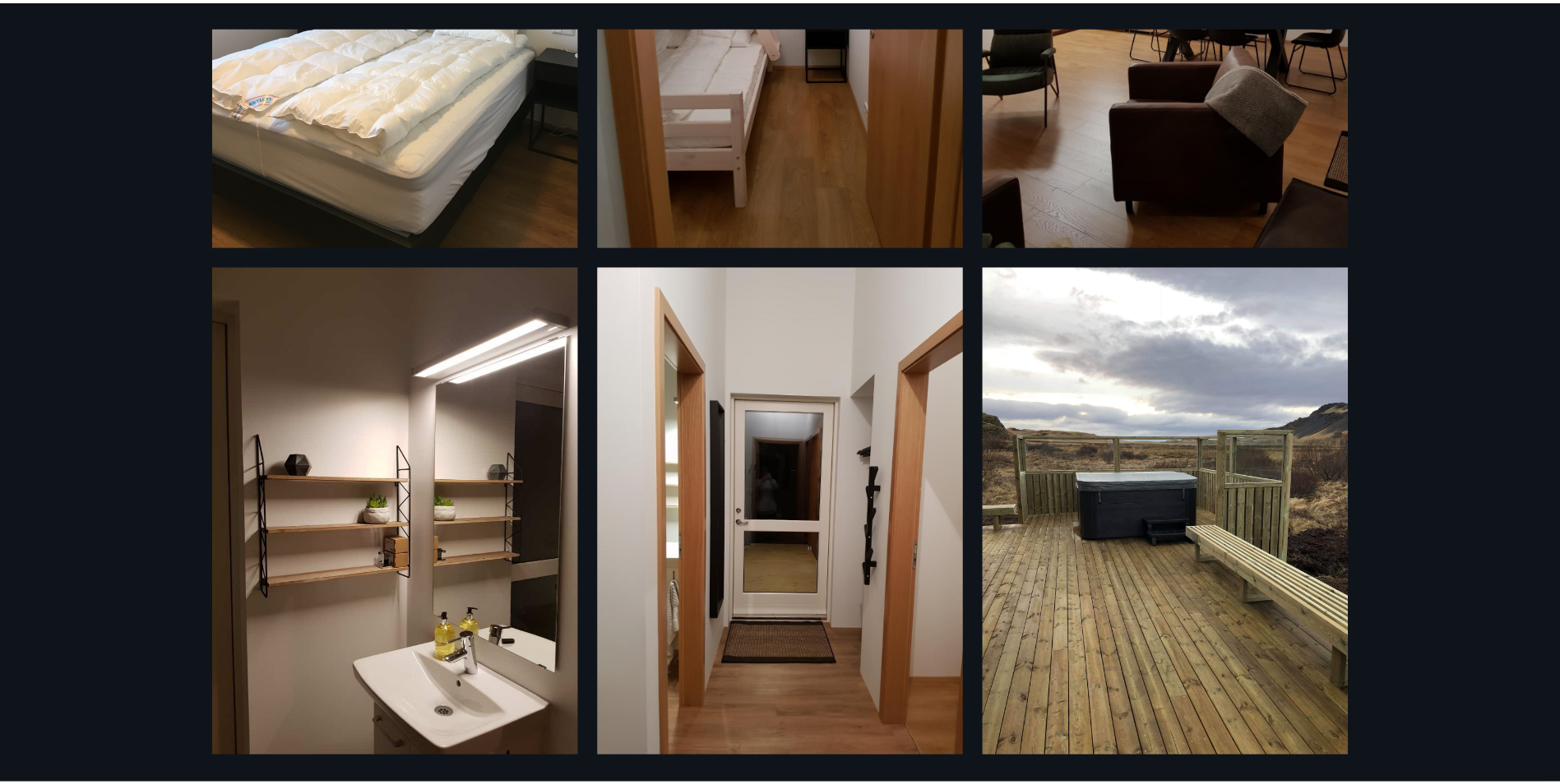
scroll to position [1361, 0]
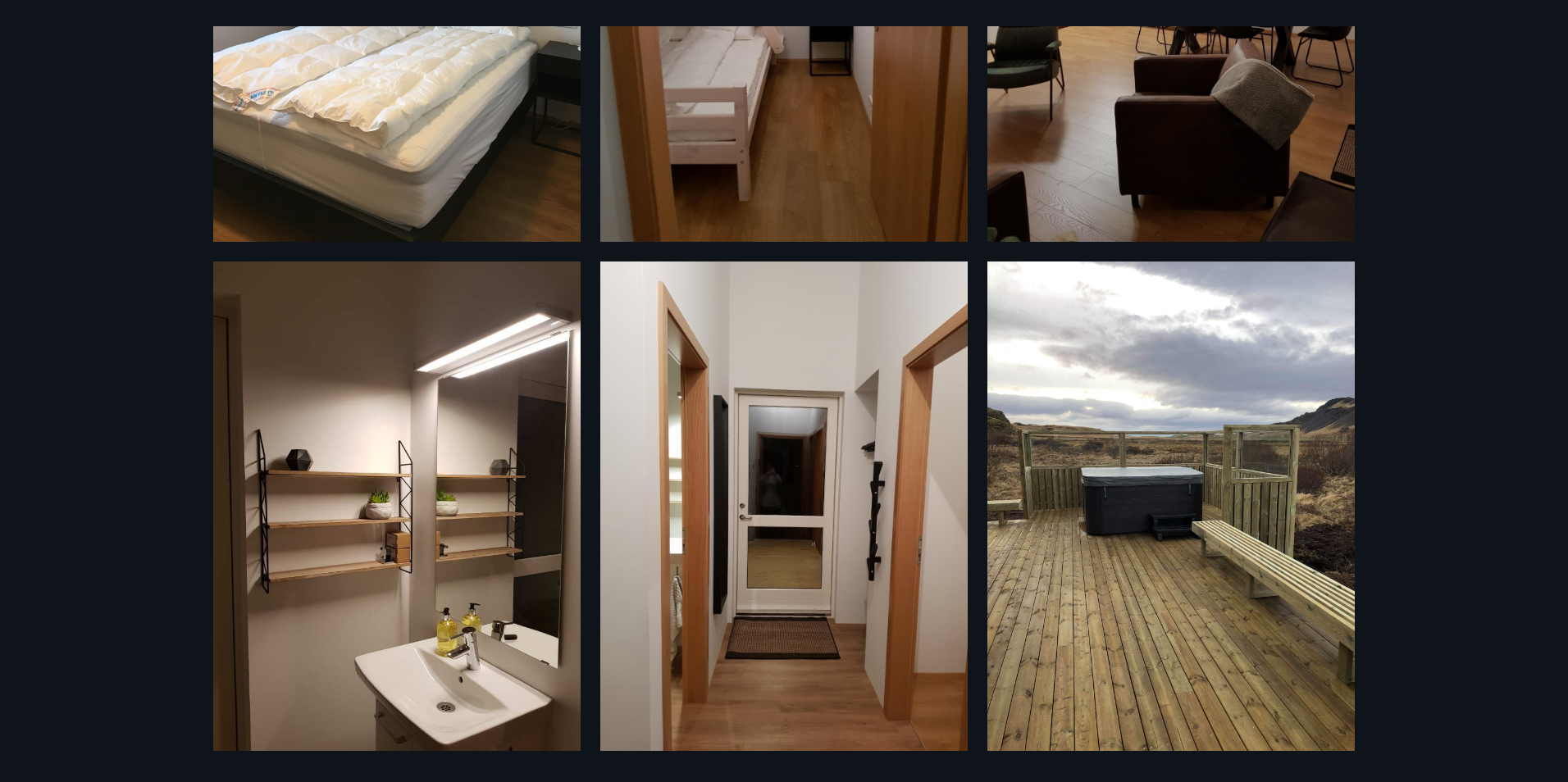
click at [1537, 322] on div "12 Myndir" at bounding box center [784, 391] width 1568 height 782
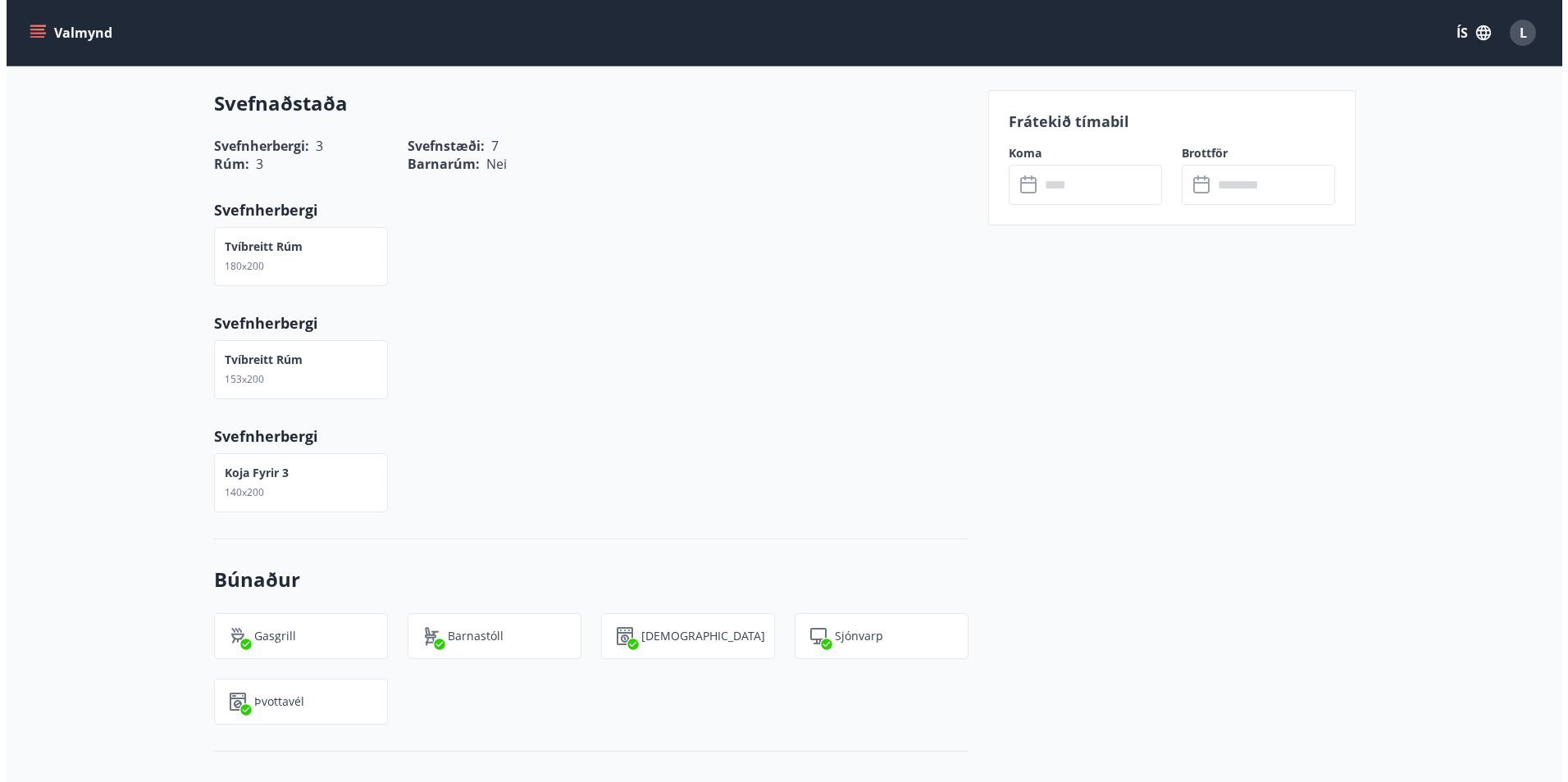
scroll to position [0, 0]
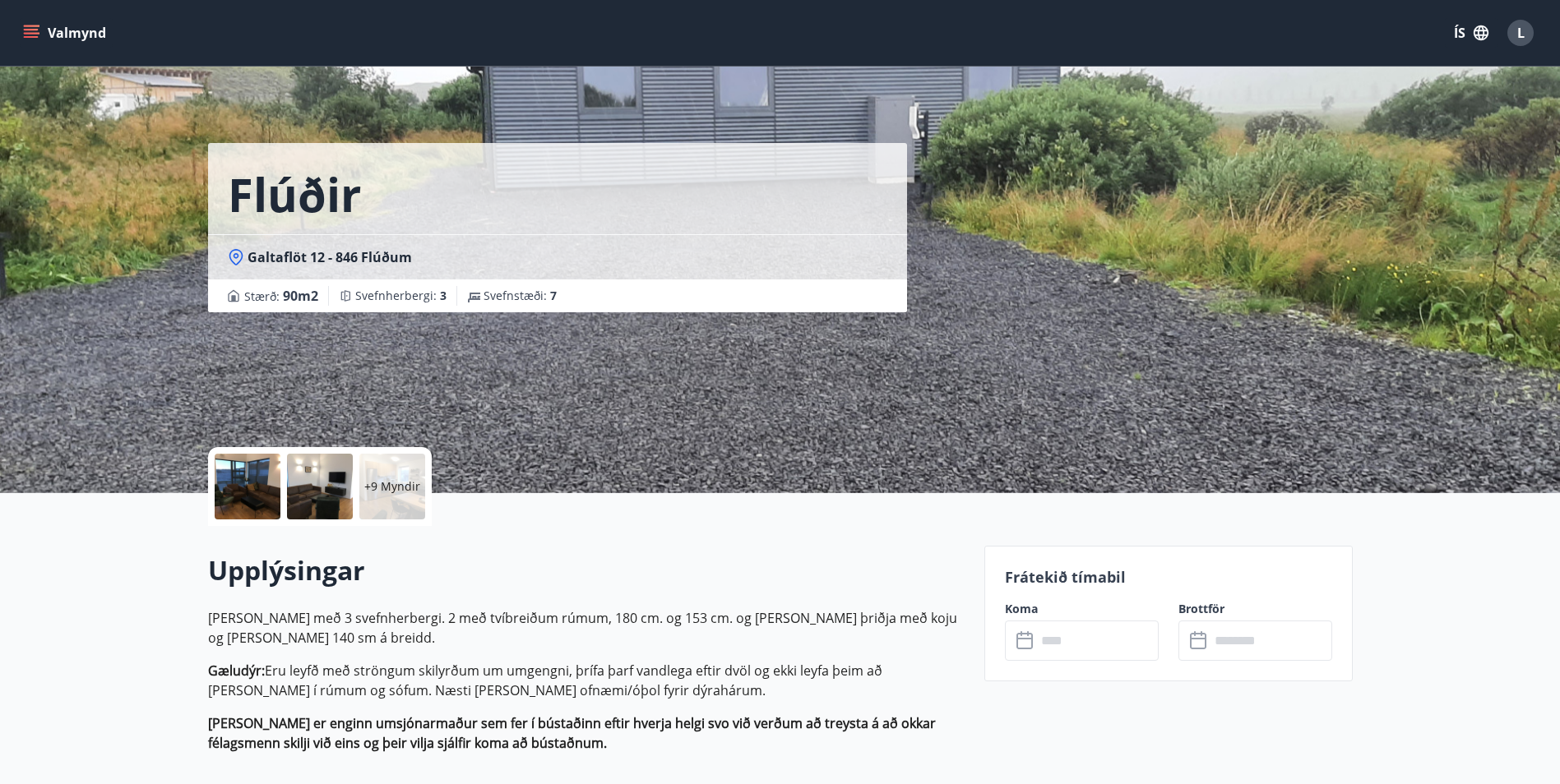
click at [502, 301] on span "Svefnstæði : 7" at bounding box center [520, 295] width 73 height 16
click at [462, 656] on p "[PERSON_NAME] með 3 svefnherbergi. 2 með tvíbreiðum rúmum, 180 cm. og 153 cm. o…" at bounding box center [586, 681] width 757 height 144
drag, startPoint x: 481, startPoint y: 692, endPoint x: 538, endPoint y: 716, distance: 61.8
click at [481, 693] on p "Gæludýr: Eru leyfð með ströngum skilyrðum um umgengni, þrífa þarf vandlega efti…" at bounding box center [586, 681] width 757 height 39
click at [237, 487] on div at bounding box center [247, 487] width 66 height 66
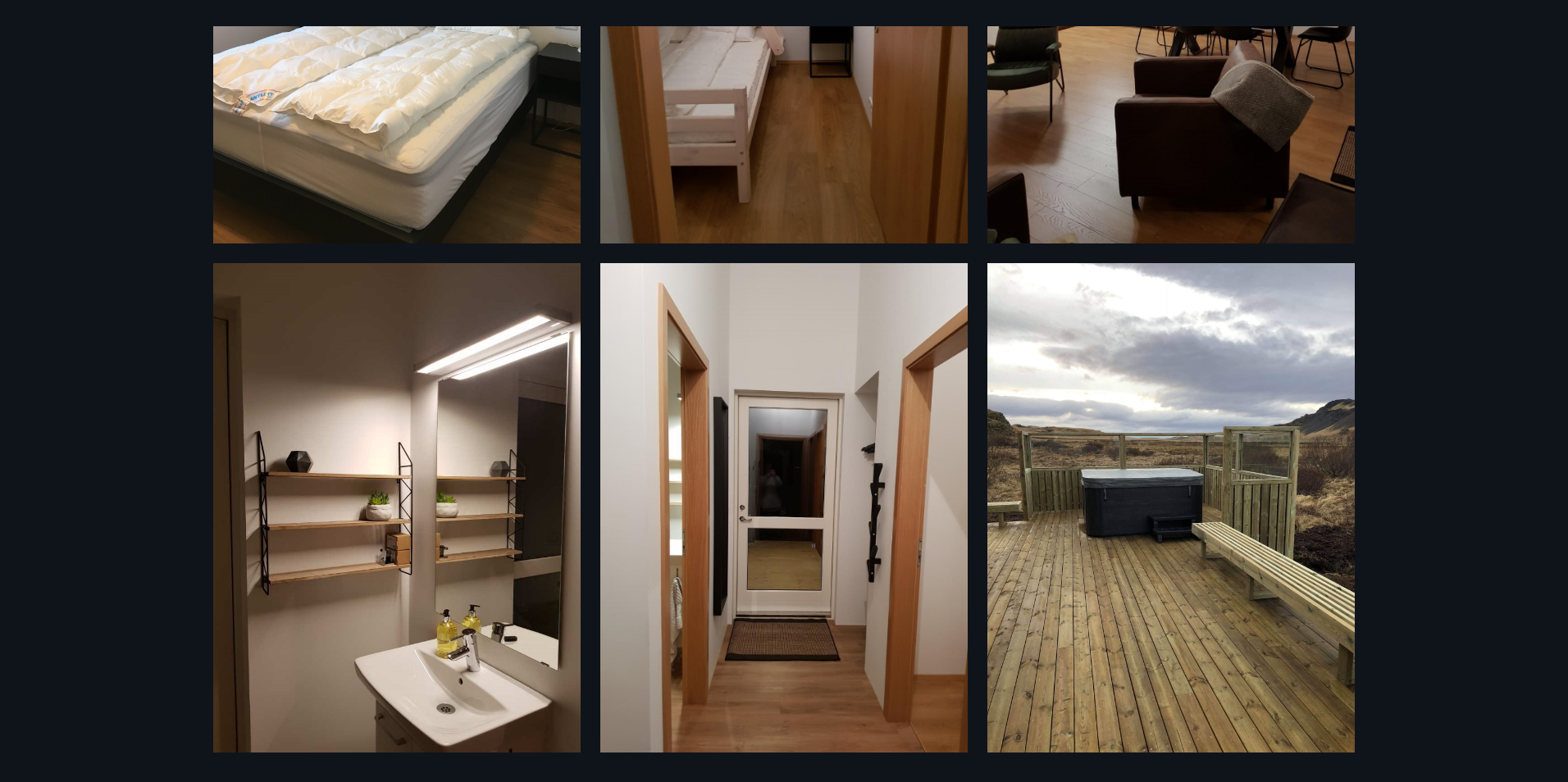
scroll to position [1358, 0]
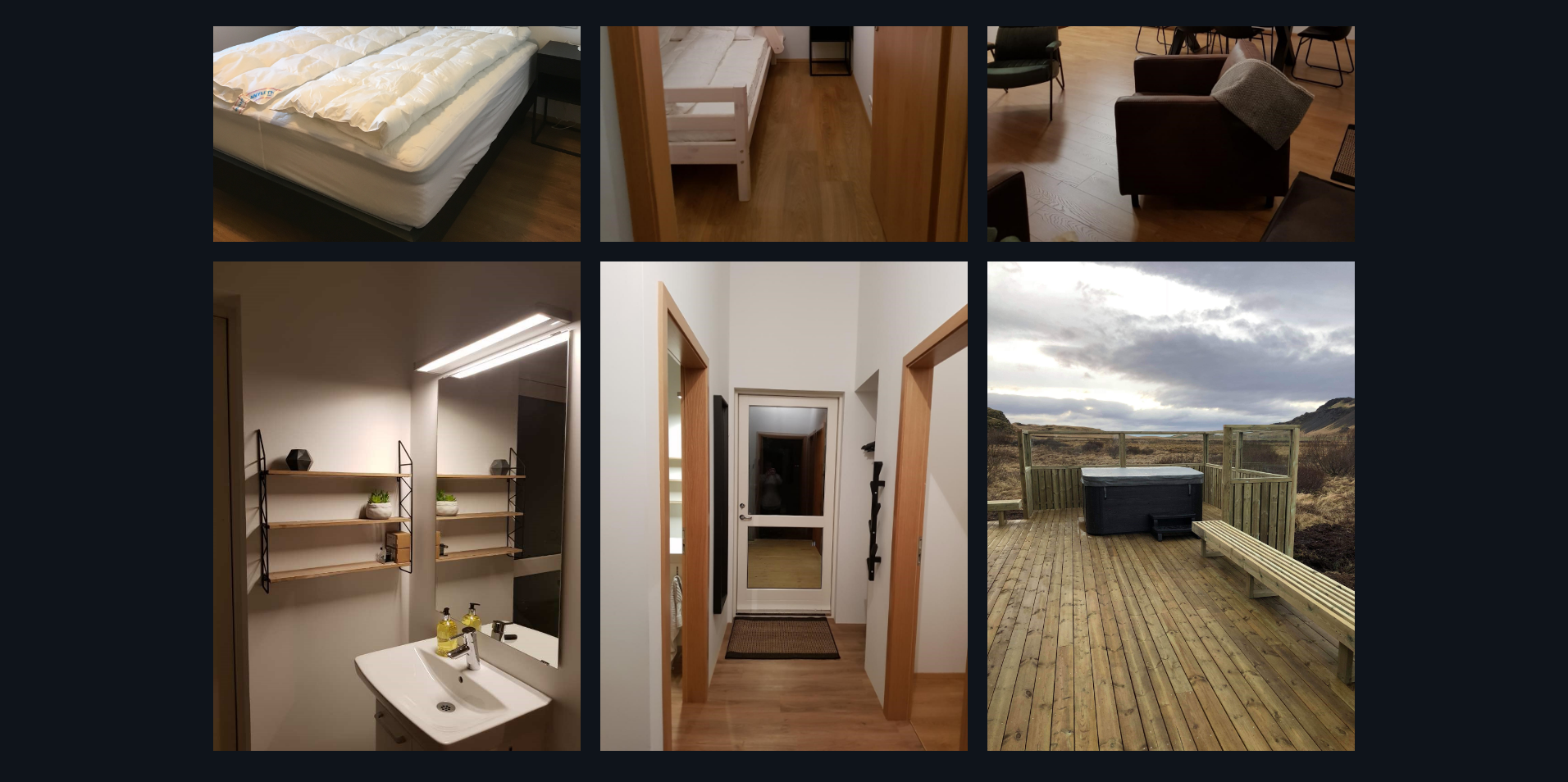
click at [1141, 531] on img at bounding box center [1170, 506] width 368 height 489
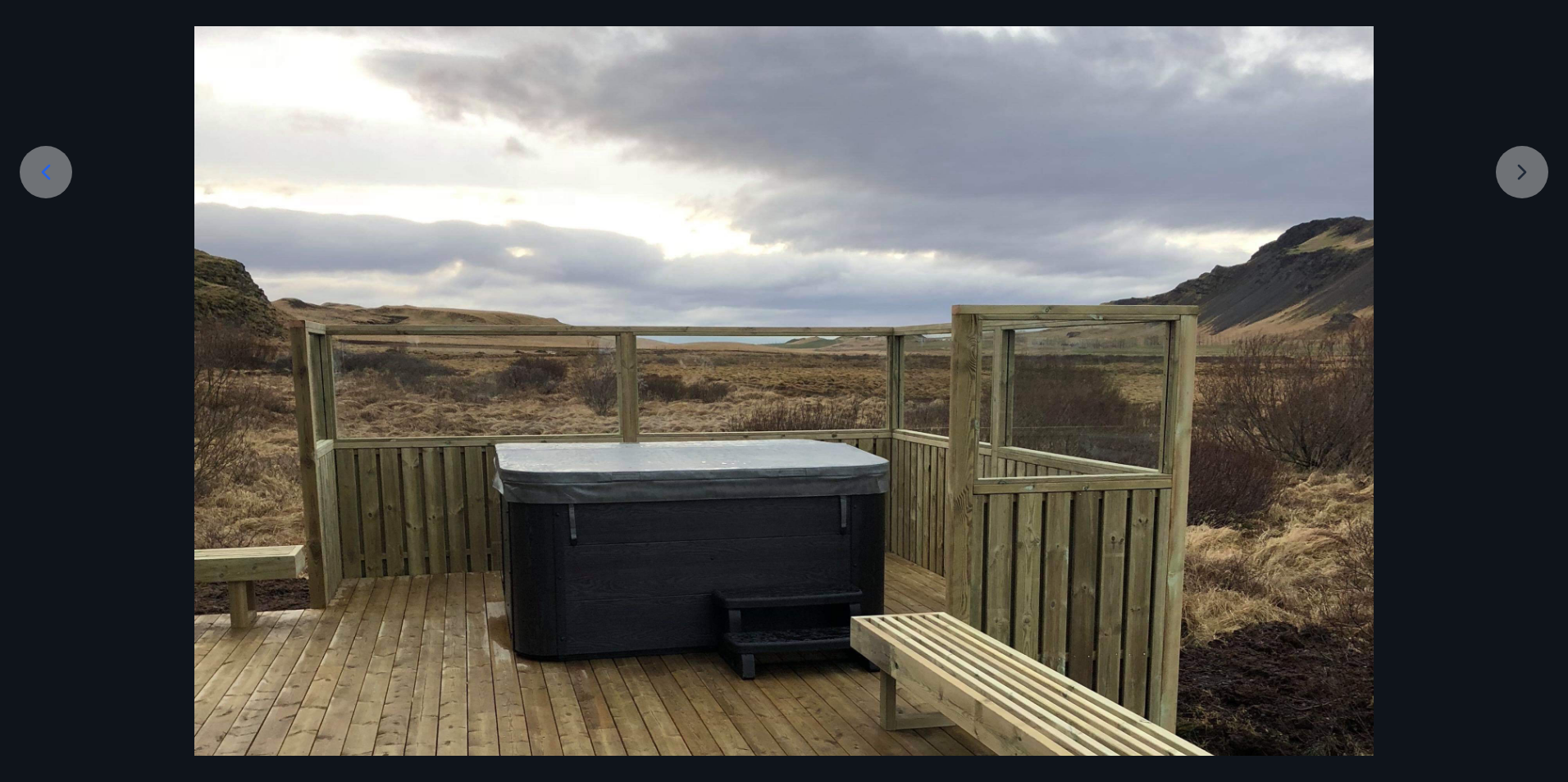
scroll to position [334, 0]
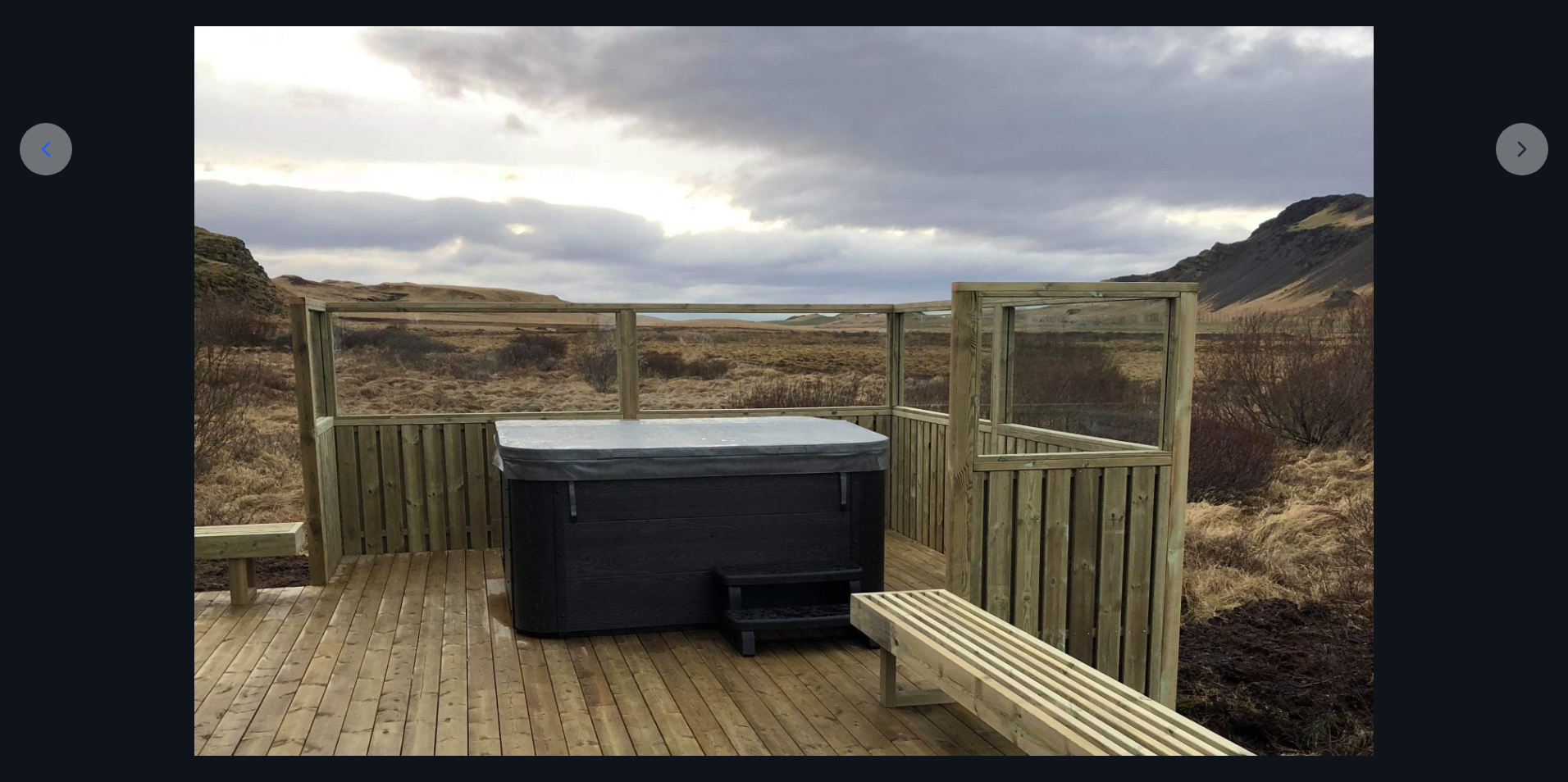
click at [1516, 145] on div at bounding box center [784, 544] width 1568 height 1571
click at [1515, 149] on div at bounding box center [784, 544] width 1568 height 1571
click at [1354, 322] on img at bounding box center [783, 544] width 1179 height 1571
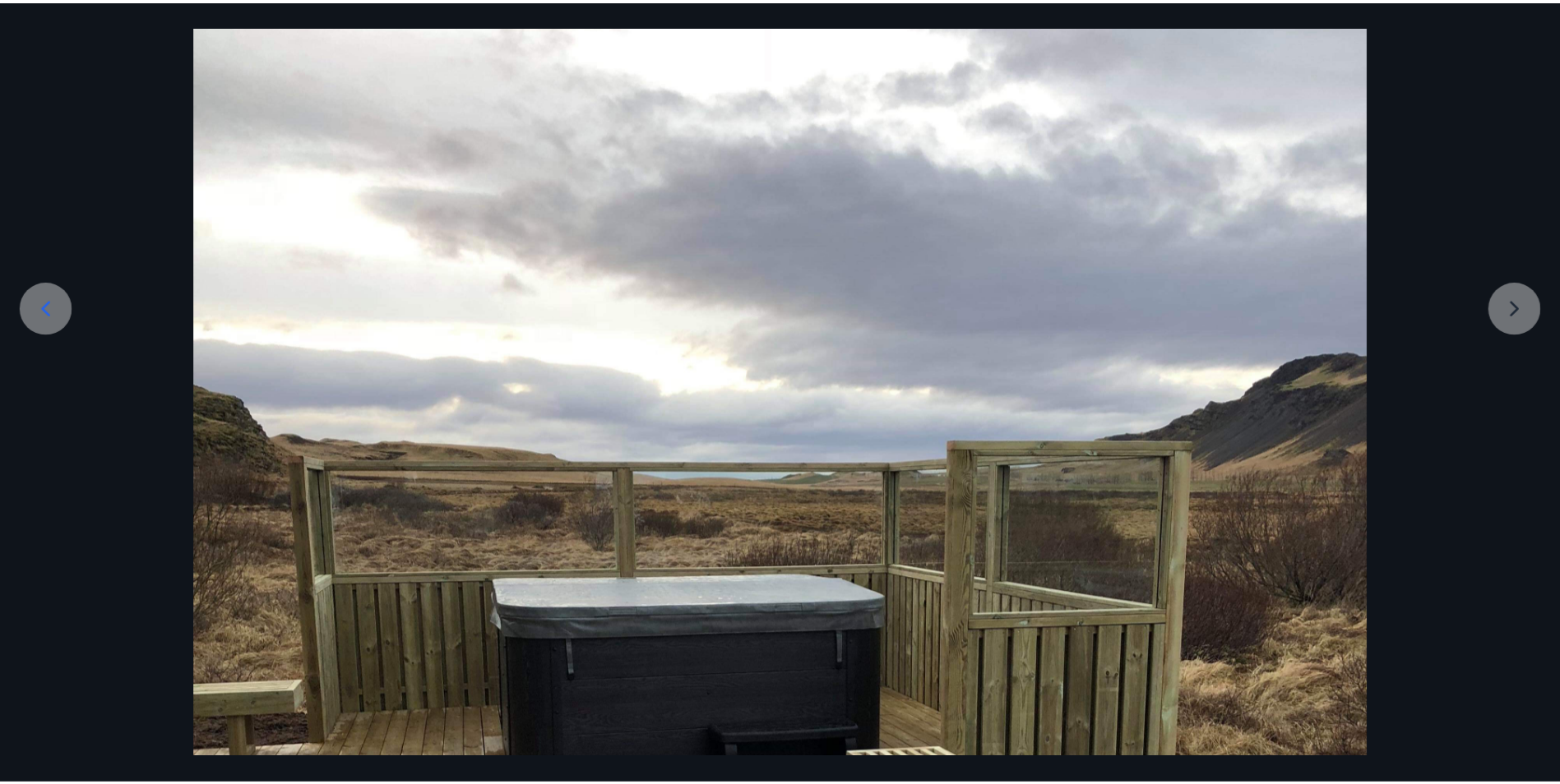
scroll to position [0, 0]
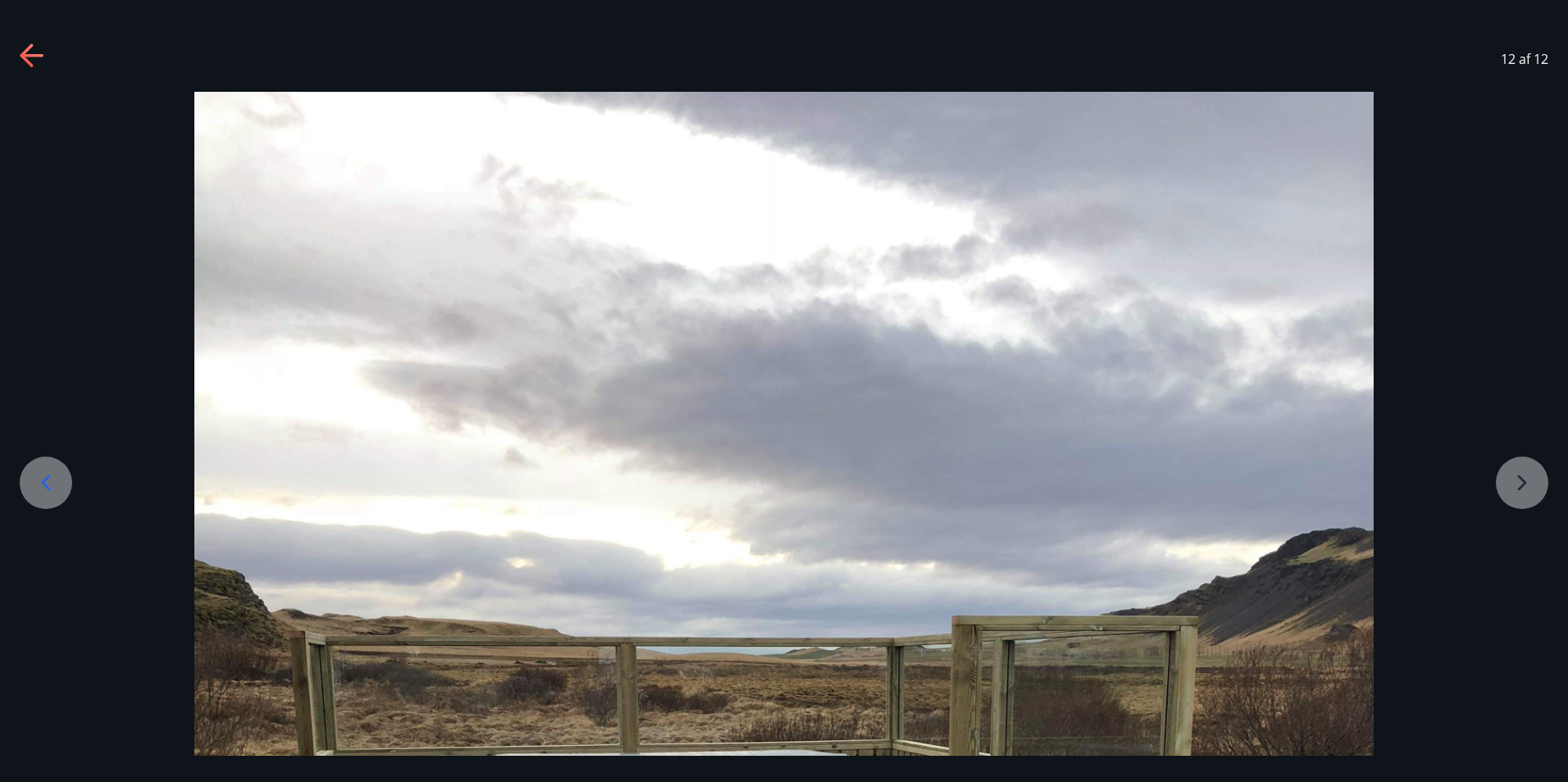
click at [15, 63] on div "12 af 12" at bounding box center [784, 59] width 1568 height 66
click at [20, 58] on icon at bounding box center [32, 56] width 26 height 26
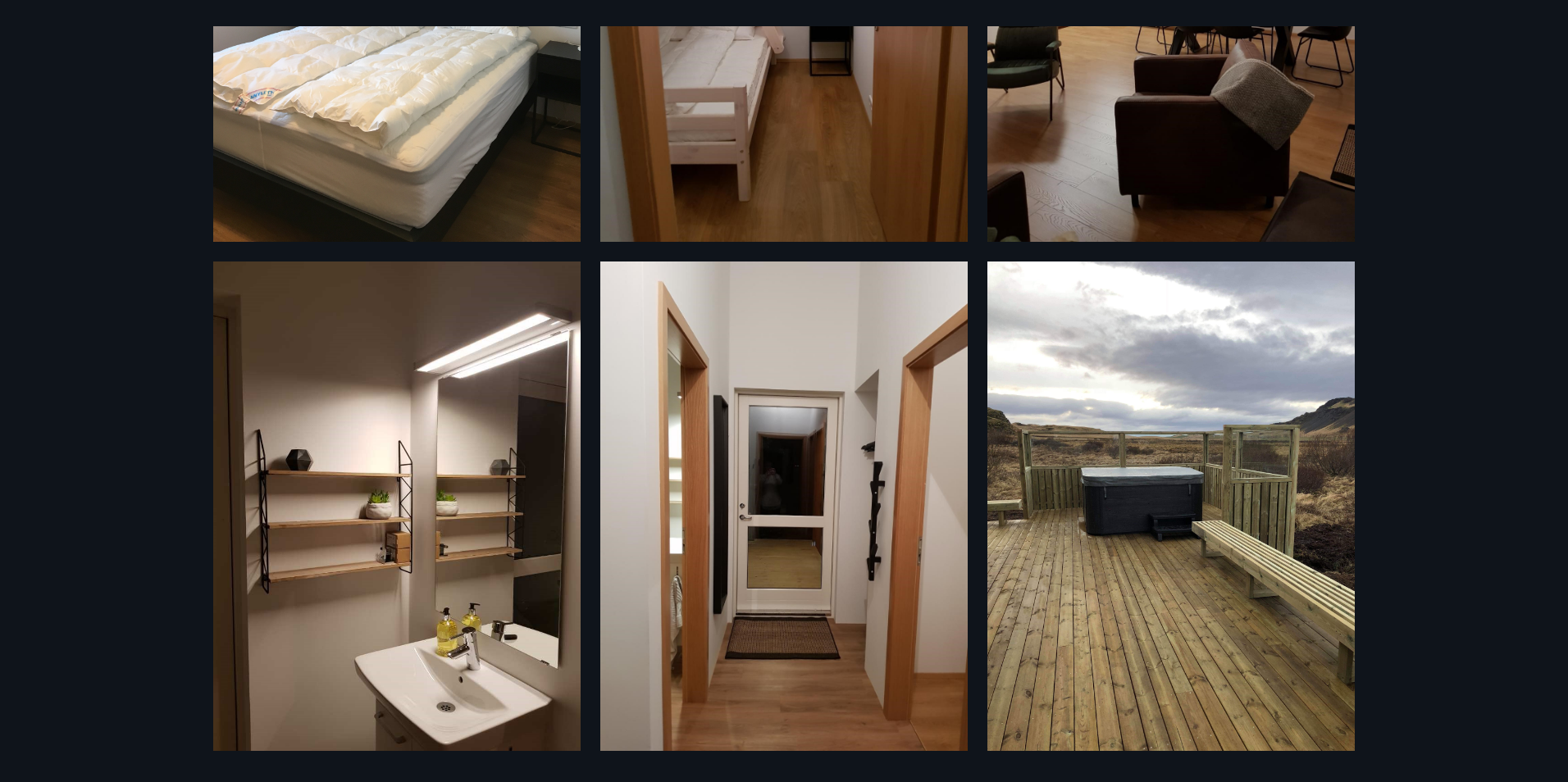
click at [124, 113] on div "12 Myndir" at bounding box center [784, 391] width 1568 height 782
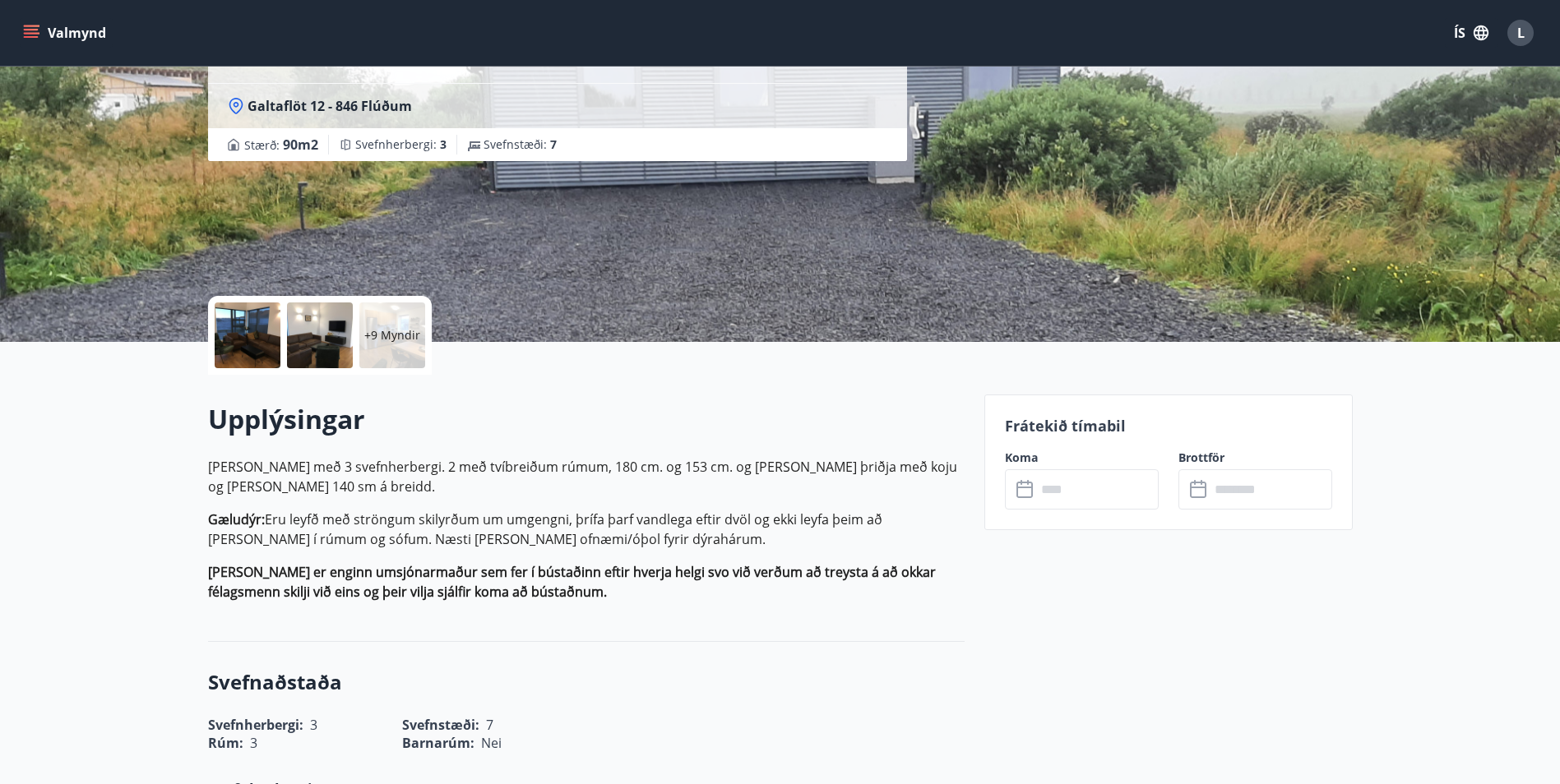
scroll to position [164, 0]
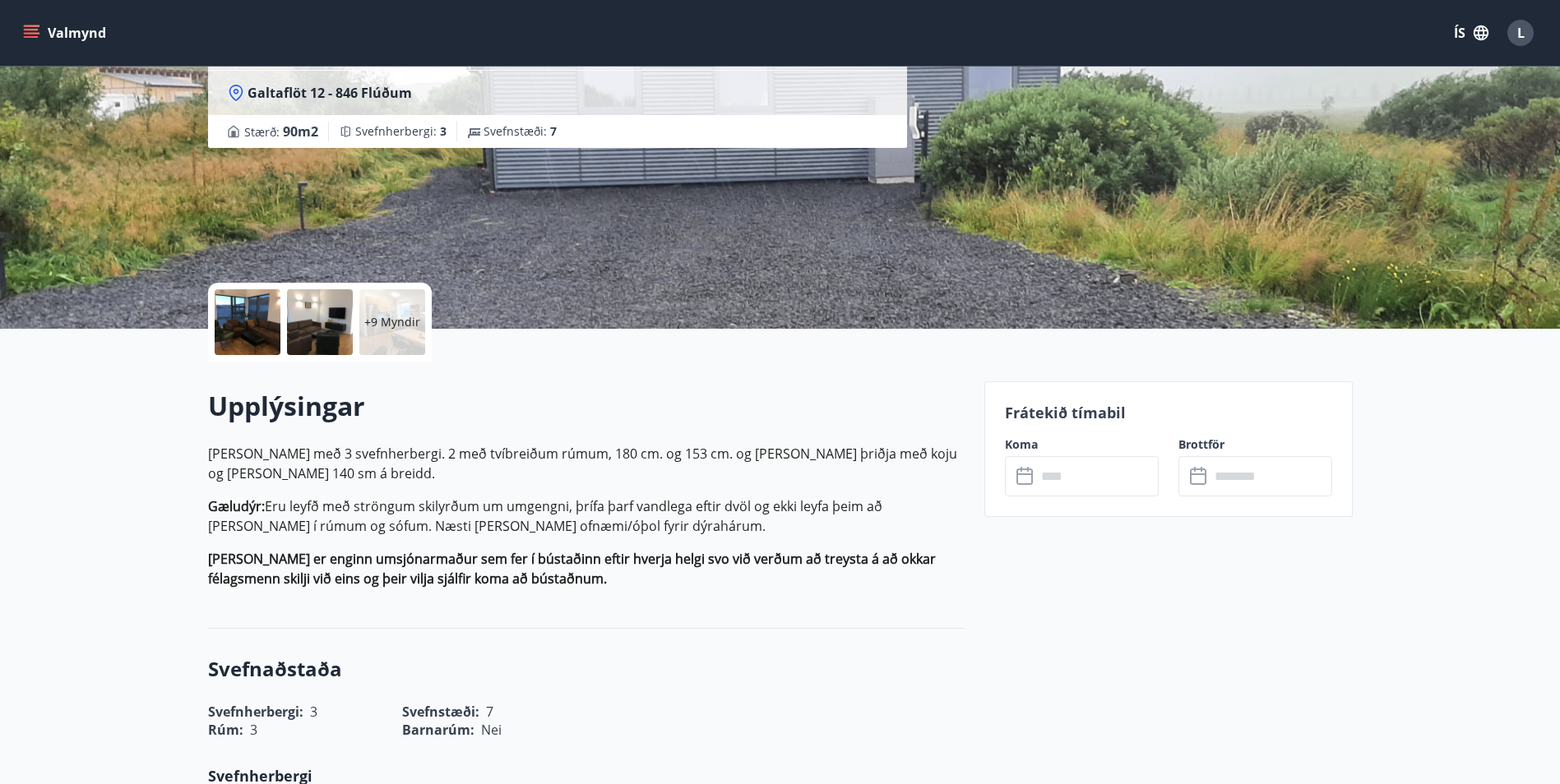
click at [1062, 461] on input "text" at bounding box center [1097, 475] width 122 height 40
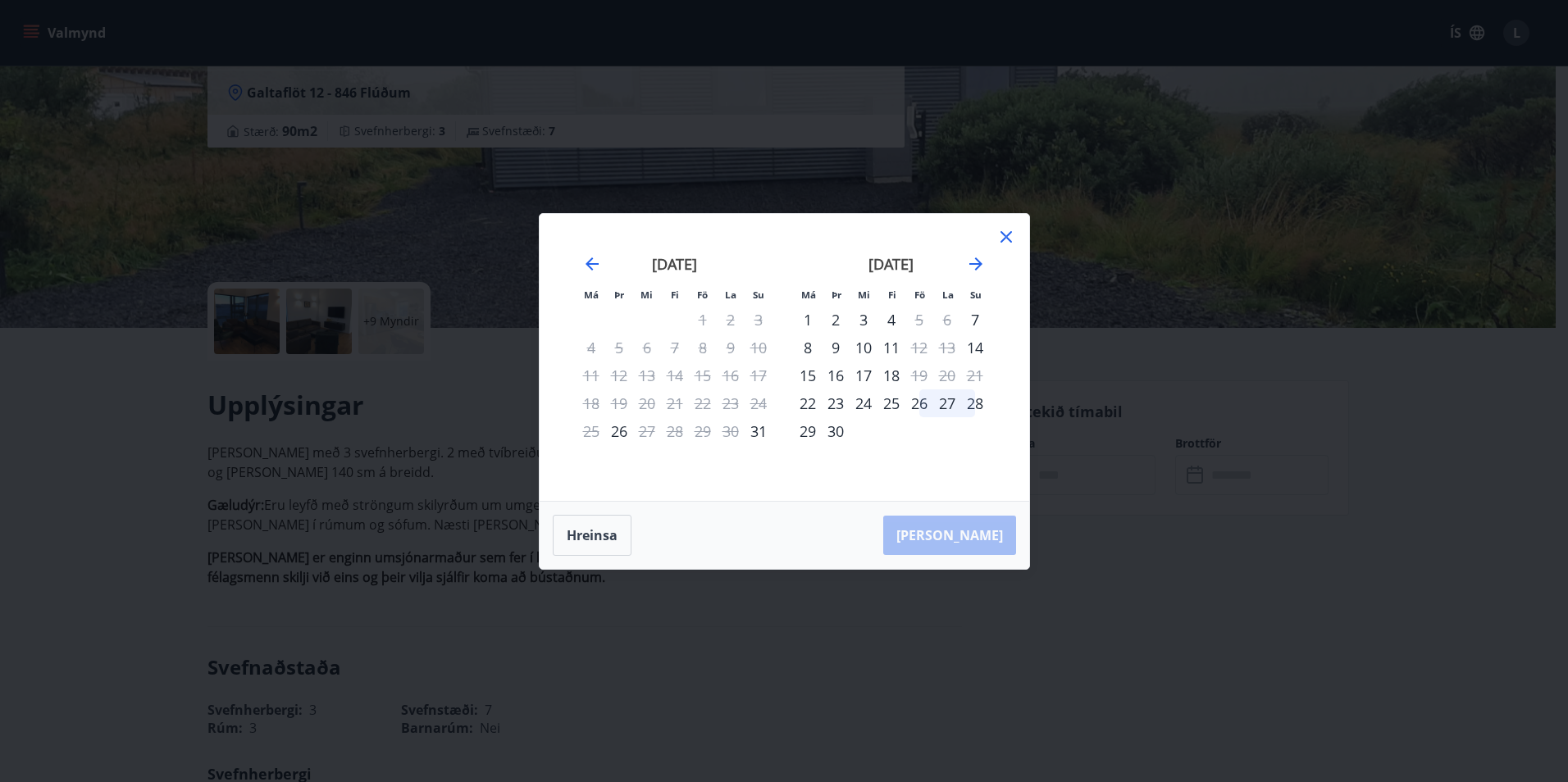
click at [819, 318] on div "1" at bounding box center [807, 319] width 28 height 28
click at [857, 319] on div "3" at bounding box center [863, 319] width 28 height 28
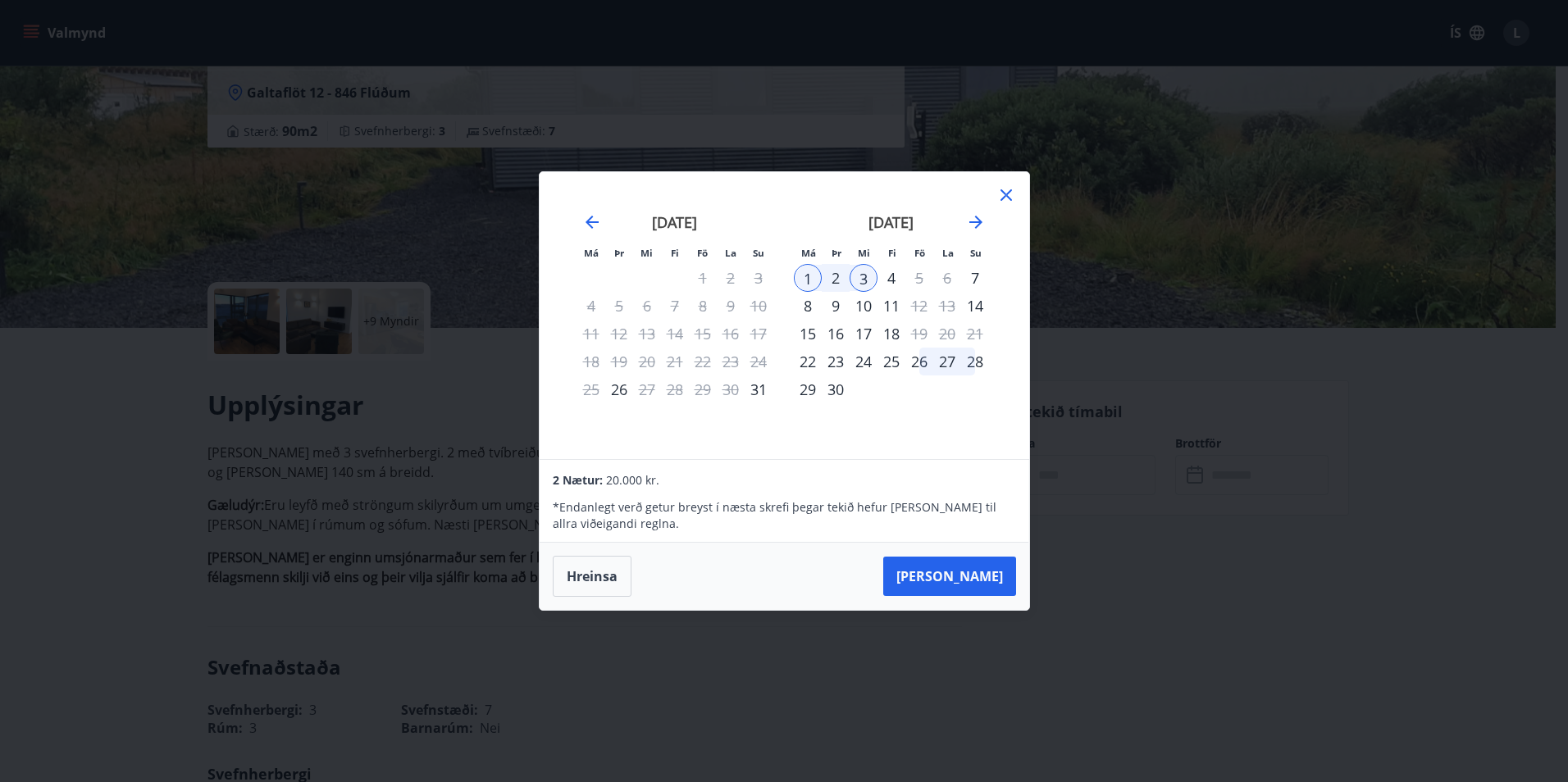
click at [1087, 335] on div "Má Þr Mi Fi Fö La Su Má Þr Mi Fi Fö La Su [DATE] 1 2 3 4 5 6 7 8 9 10 11 12 13 …" at bounding box center [784, 391] width 1568 height 782
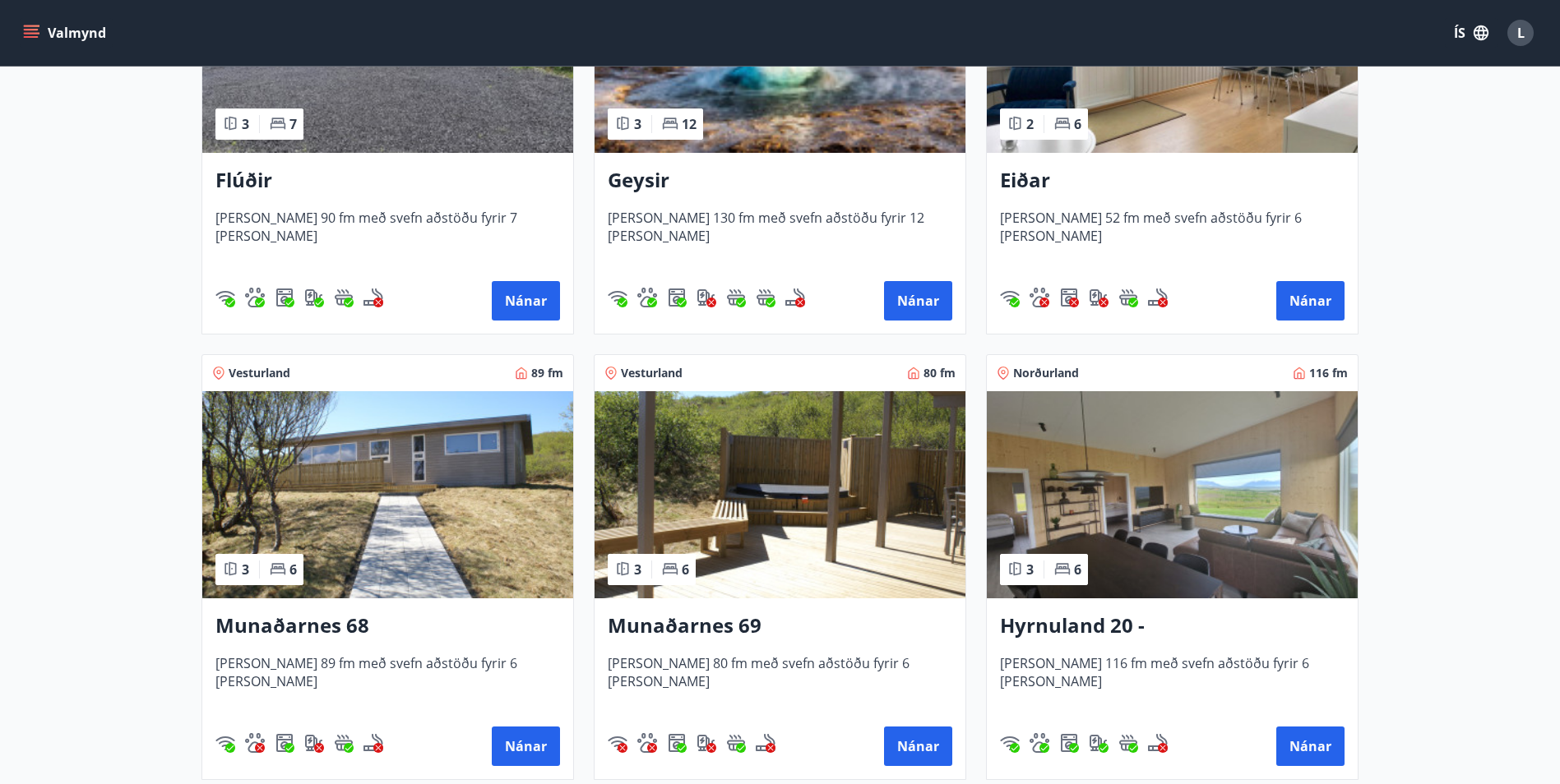
scroll to position [493, 0]
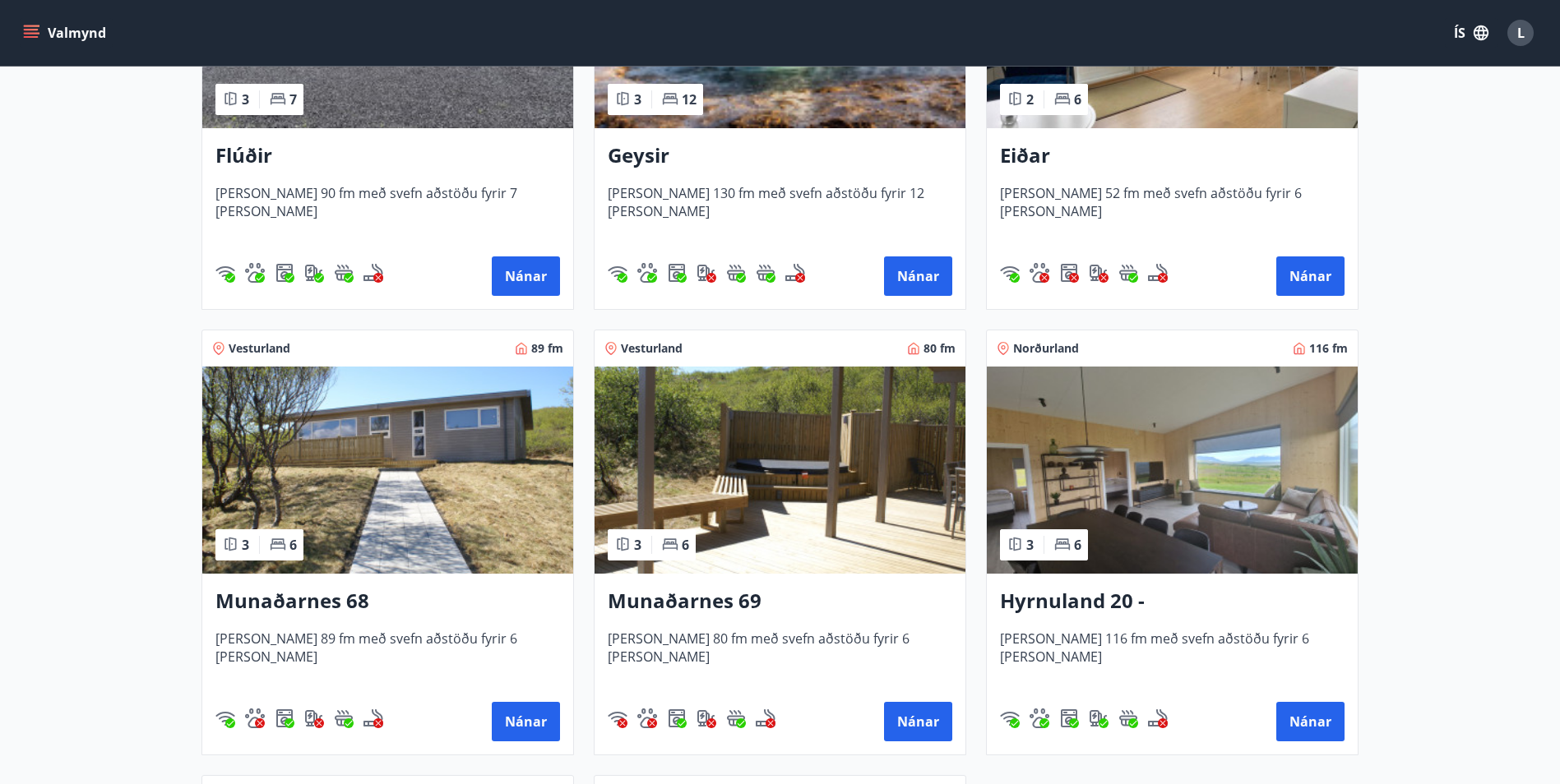
click at [468, 476] on img at bounding box center [388, 470] width 371 height 207
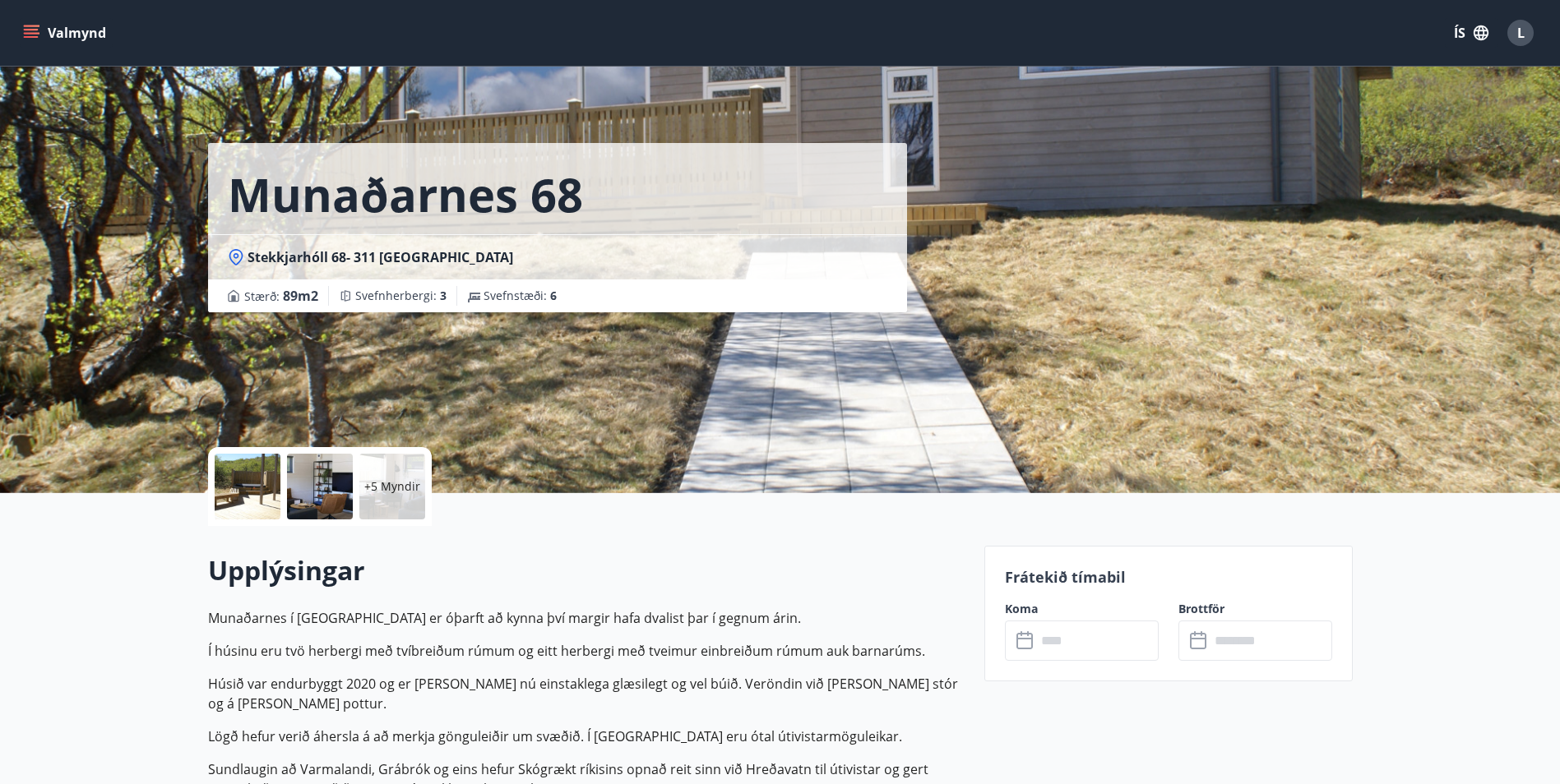
click at [256, 483] on div at bounding box center [247, 487] width 66 height 66
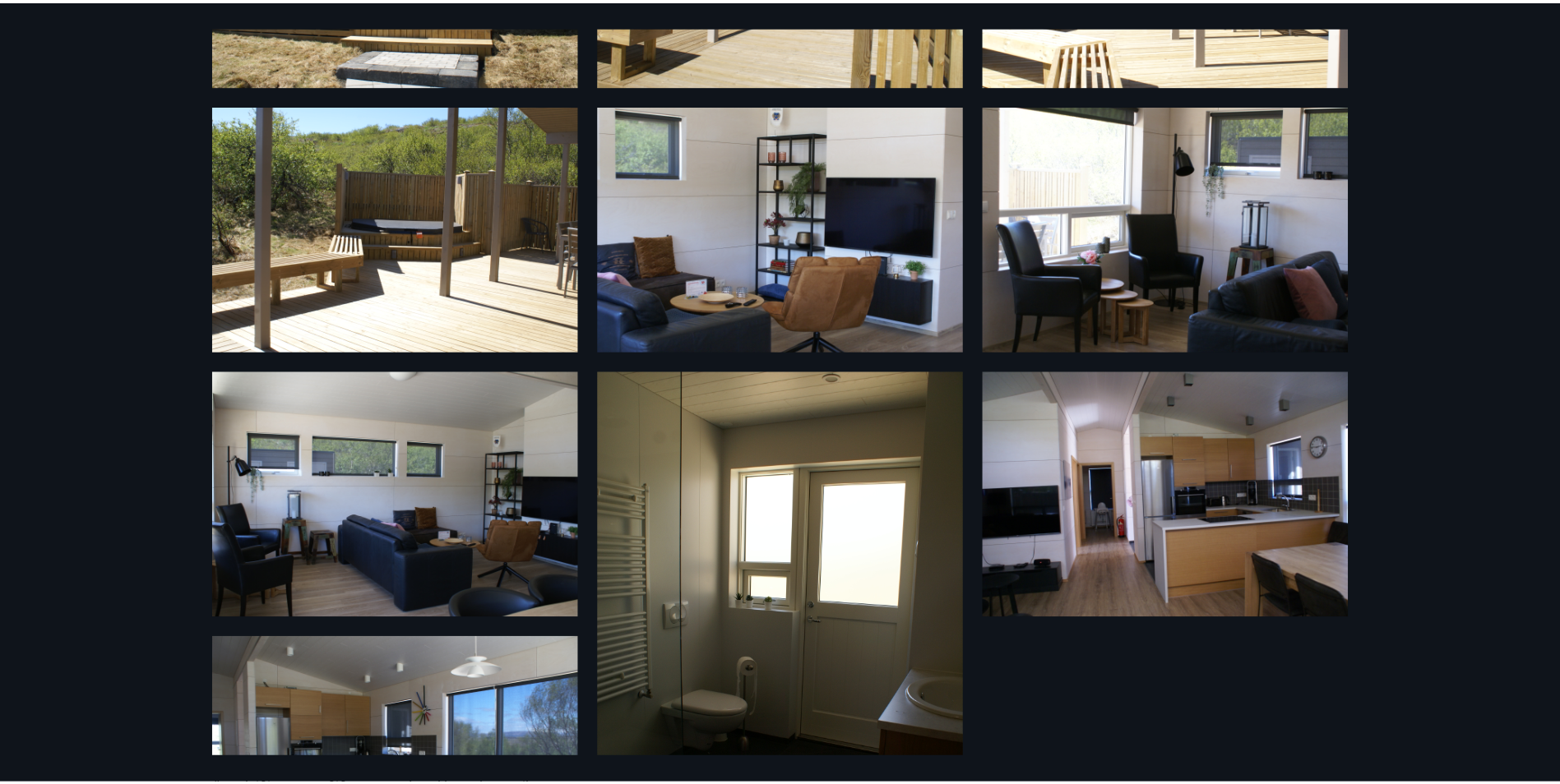
scroll to position [227, 0]
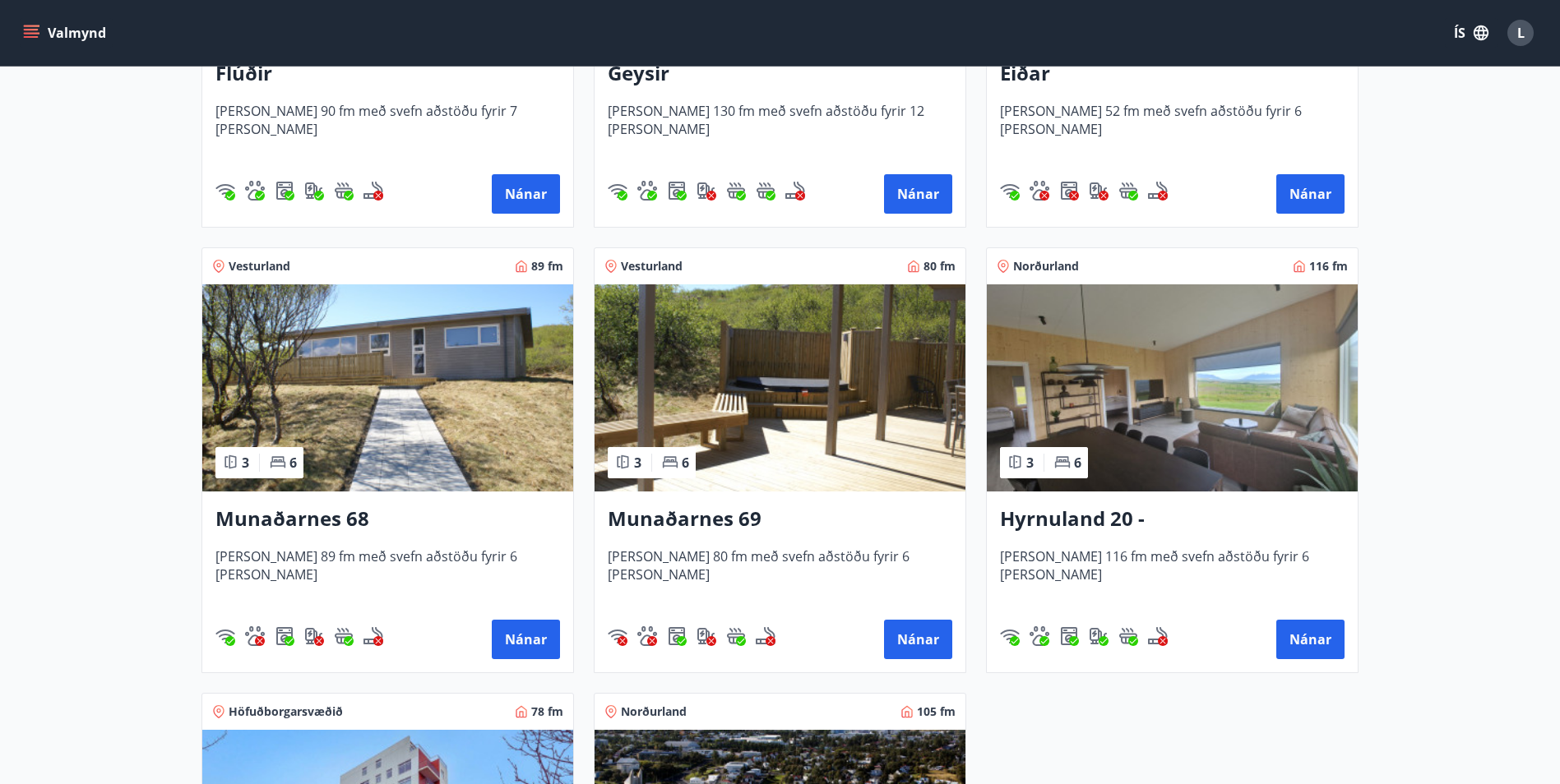
click at [485, 425] on img at bounding box center [388, 388] width 371 height 207
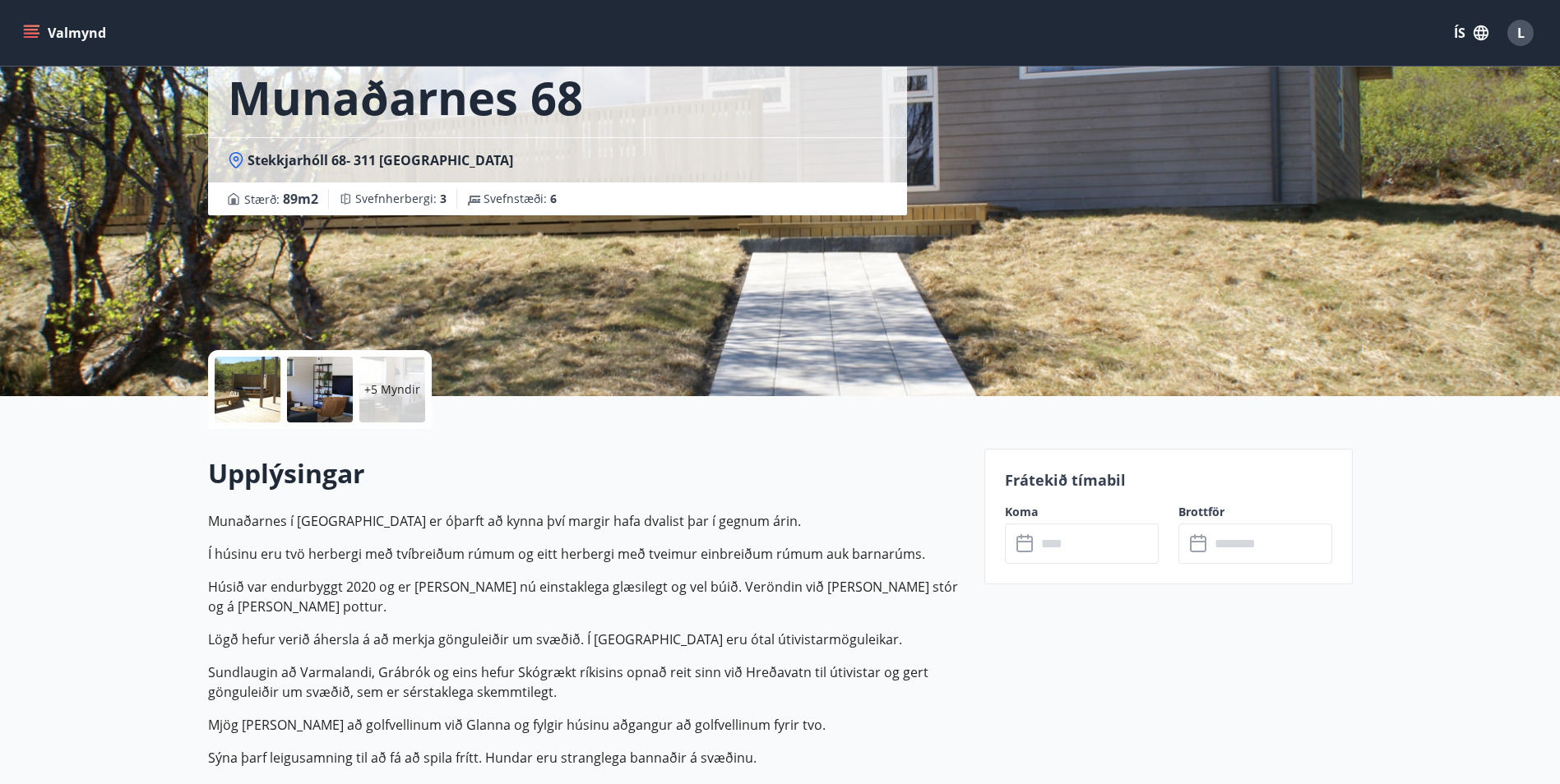
scroll to position [246, 0]
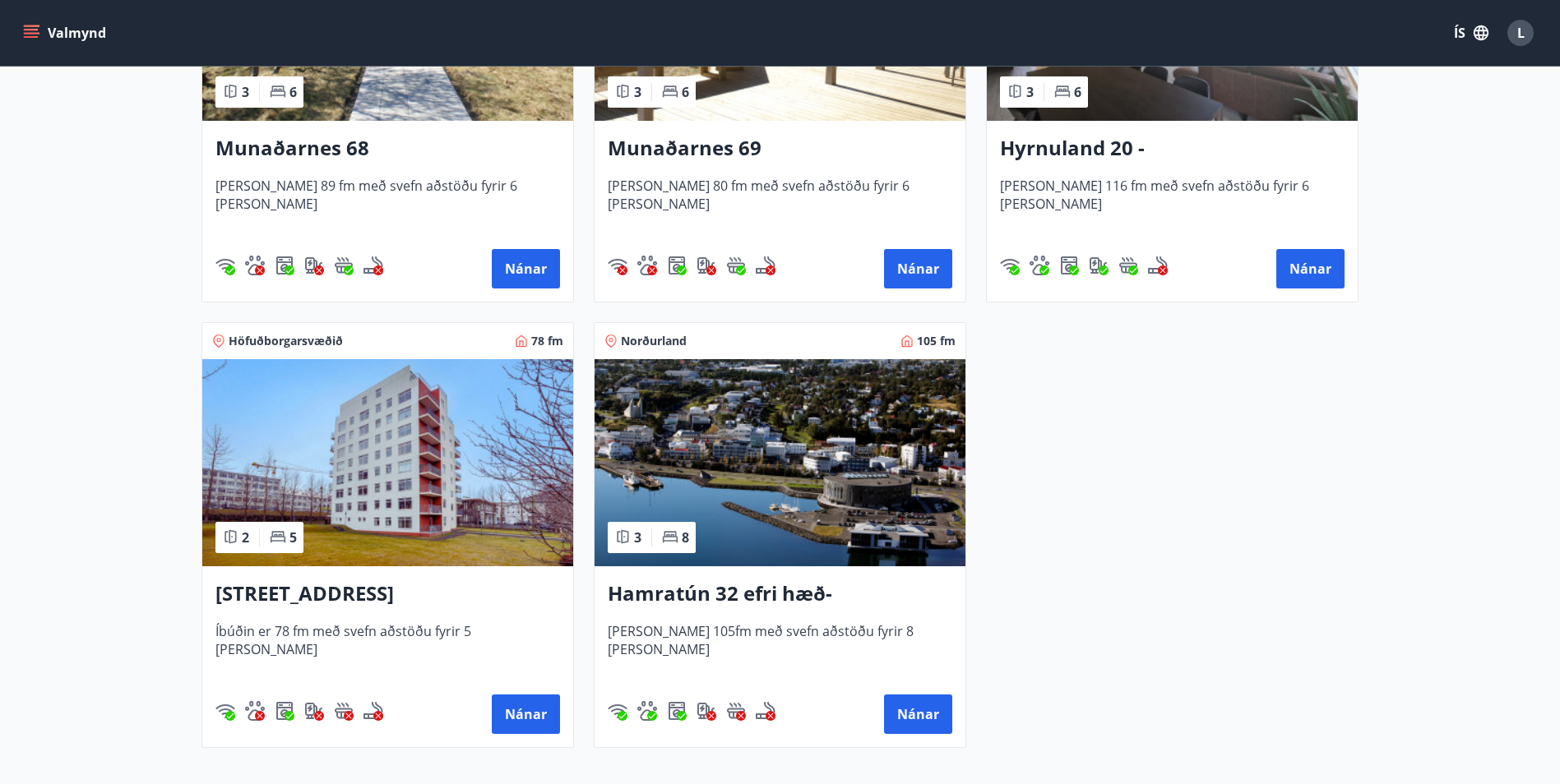
scroll to position [906, 0]
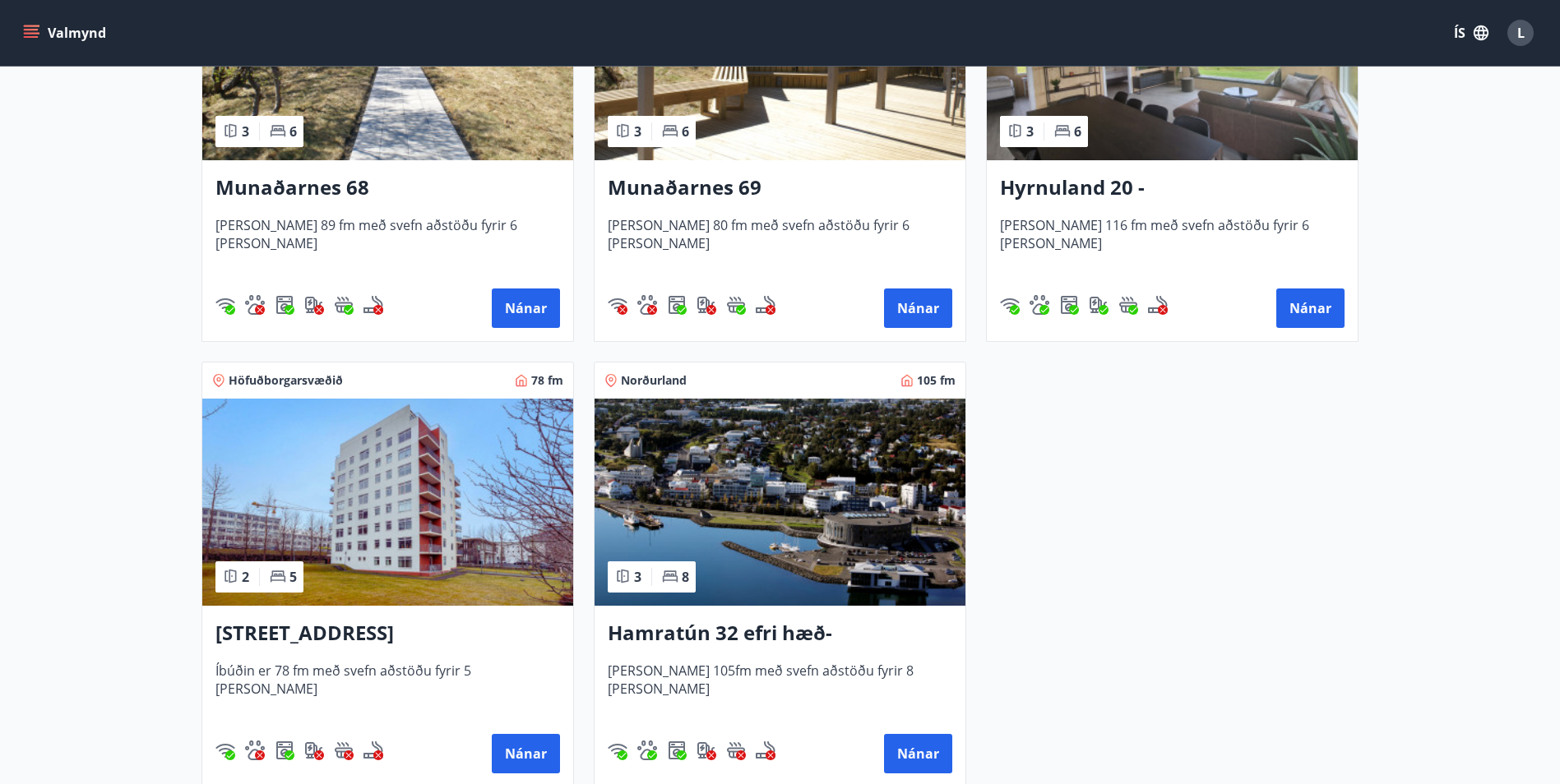
click at [888, 491] on img at bounding box center [780, 502] width 371 height 207
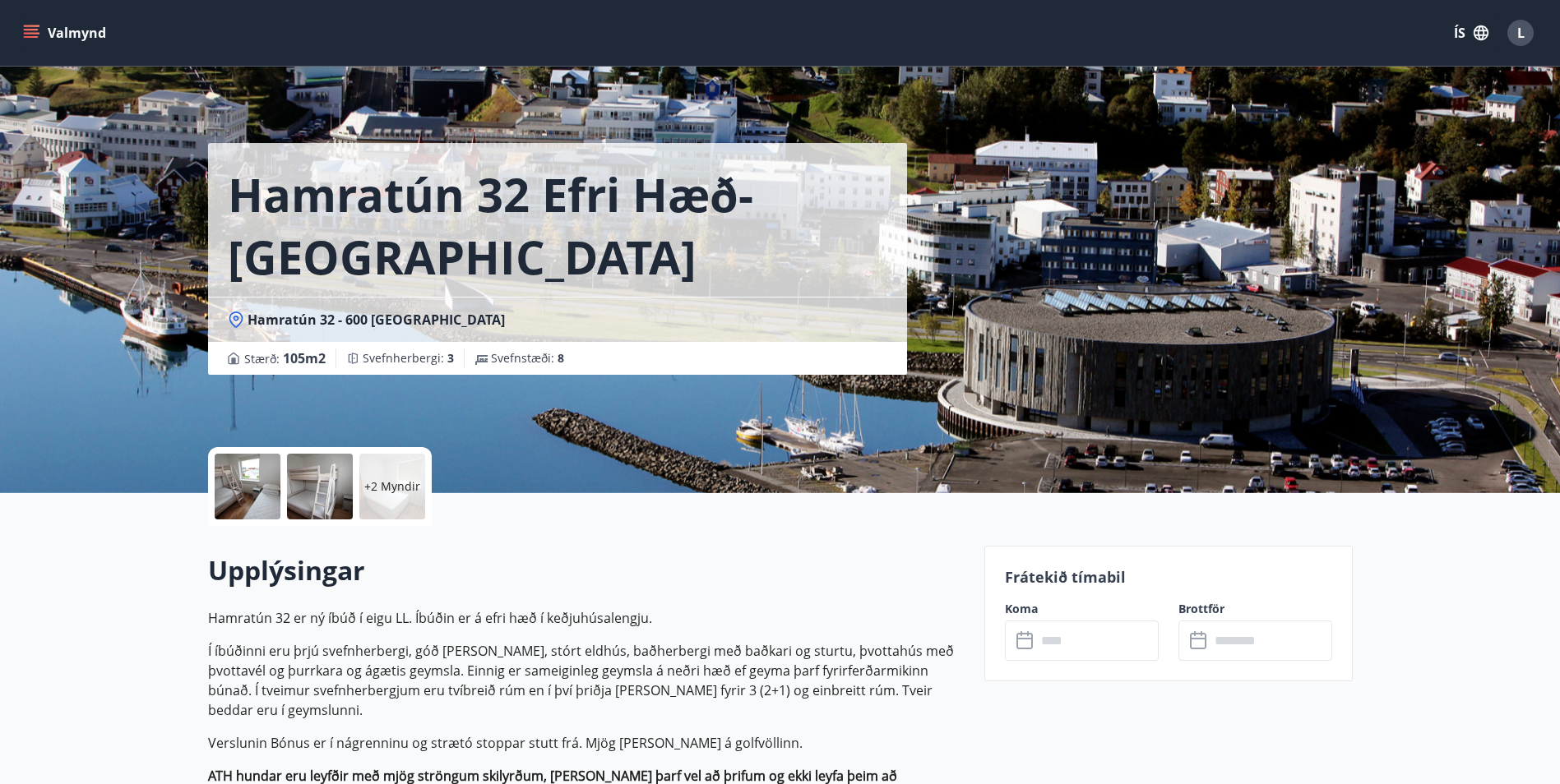
scroll to position [82, 0]
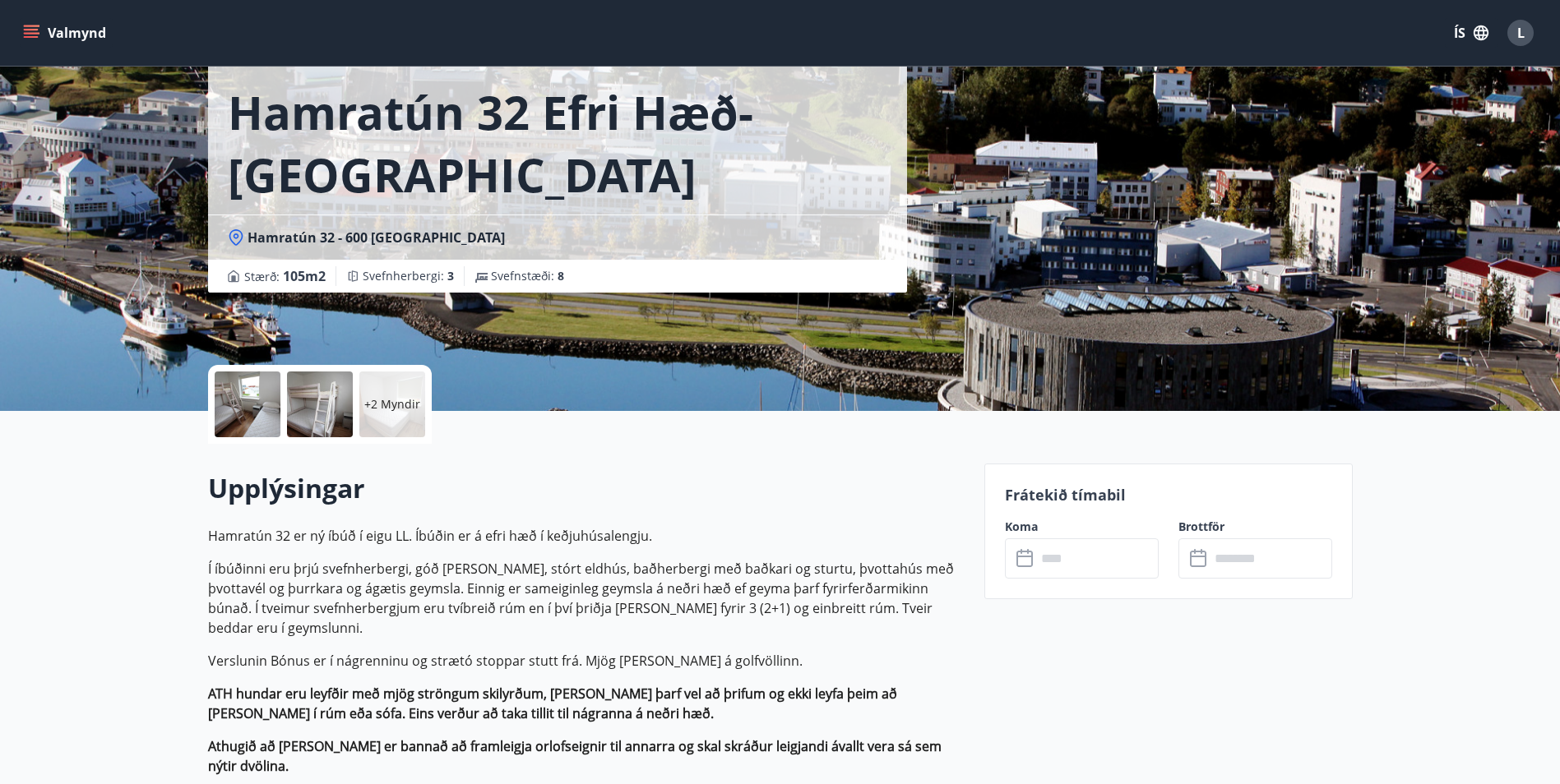
click at [1053, 541] on input "text" at bounding box center [1097, 558] width 122 height 40
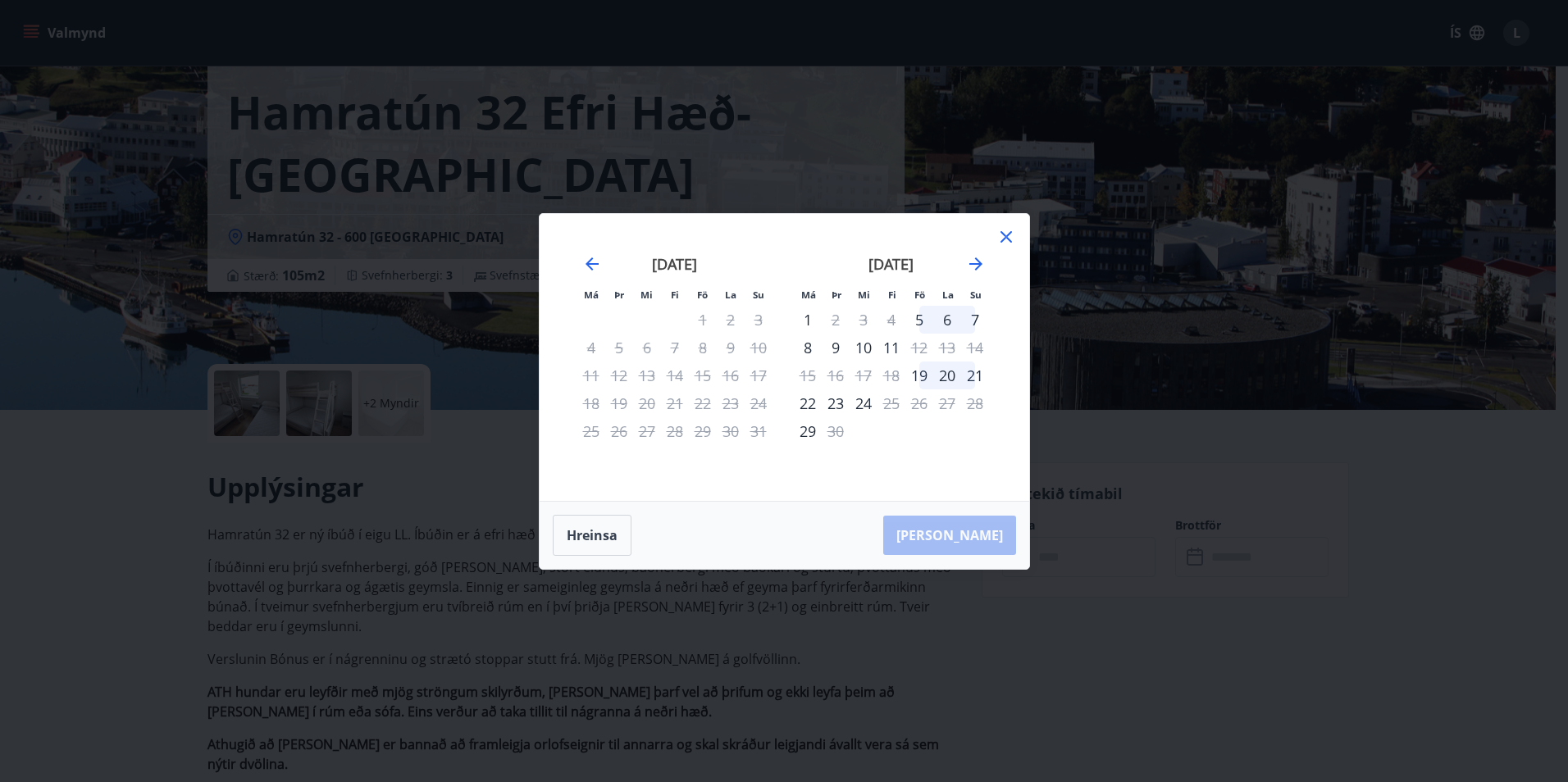
click at [1194, 589] on div "Má Þr Mi Fi Fö La Su Má Þr Mi Fi Fö La Su [DATE] 1 2 3 4 5 6 7 8 9 10 11 12 13 …" at bounding box center [784, 391] width 1568 height 782
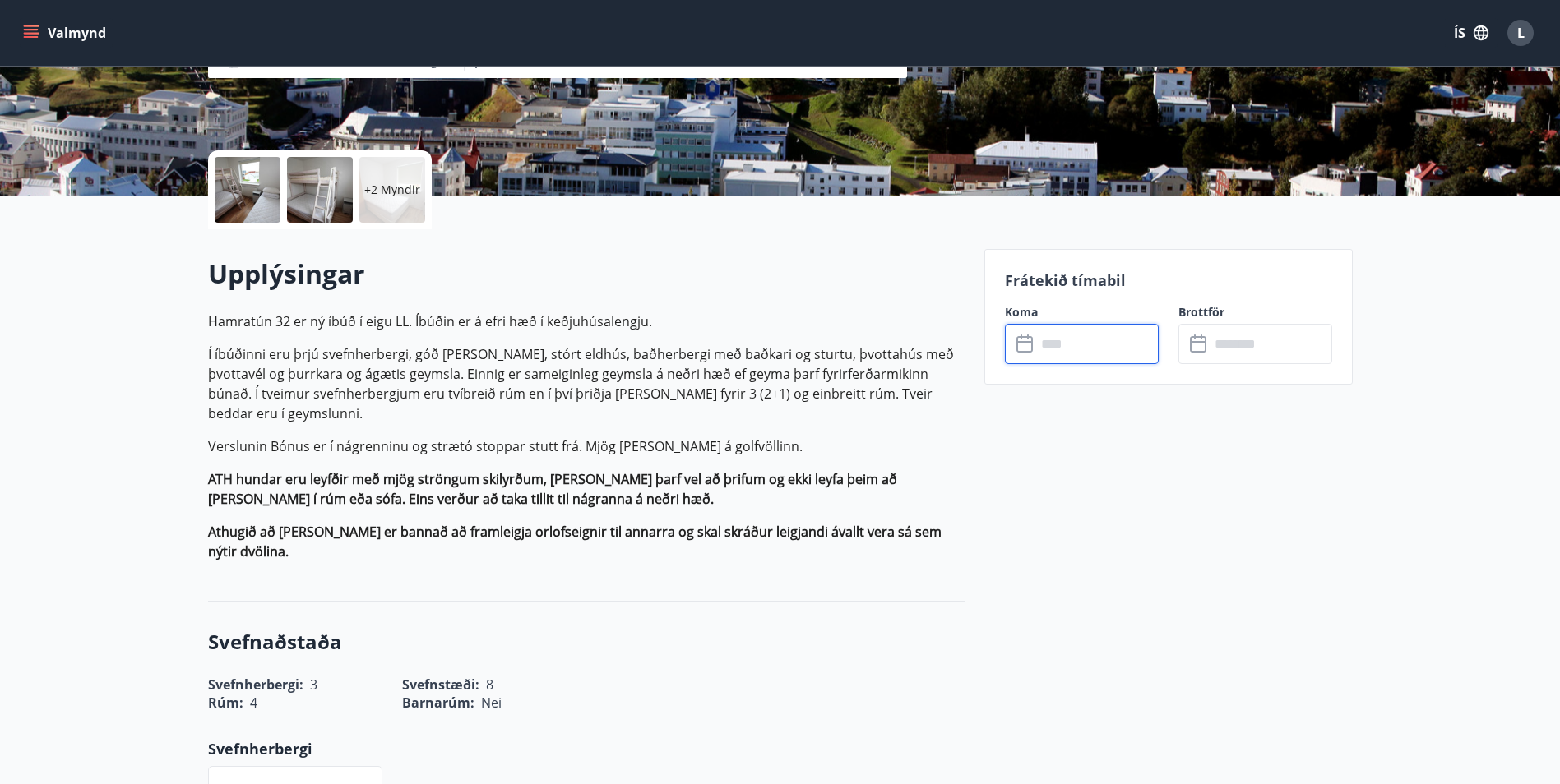
scroll to position [0, 0]
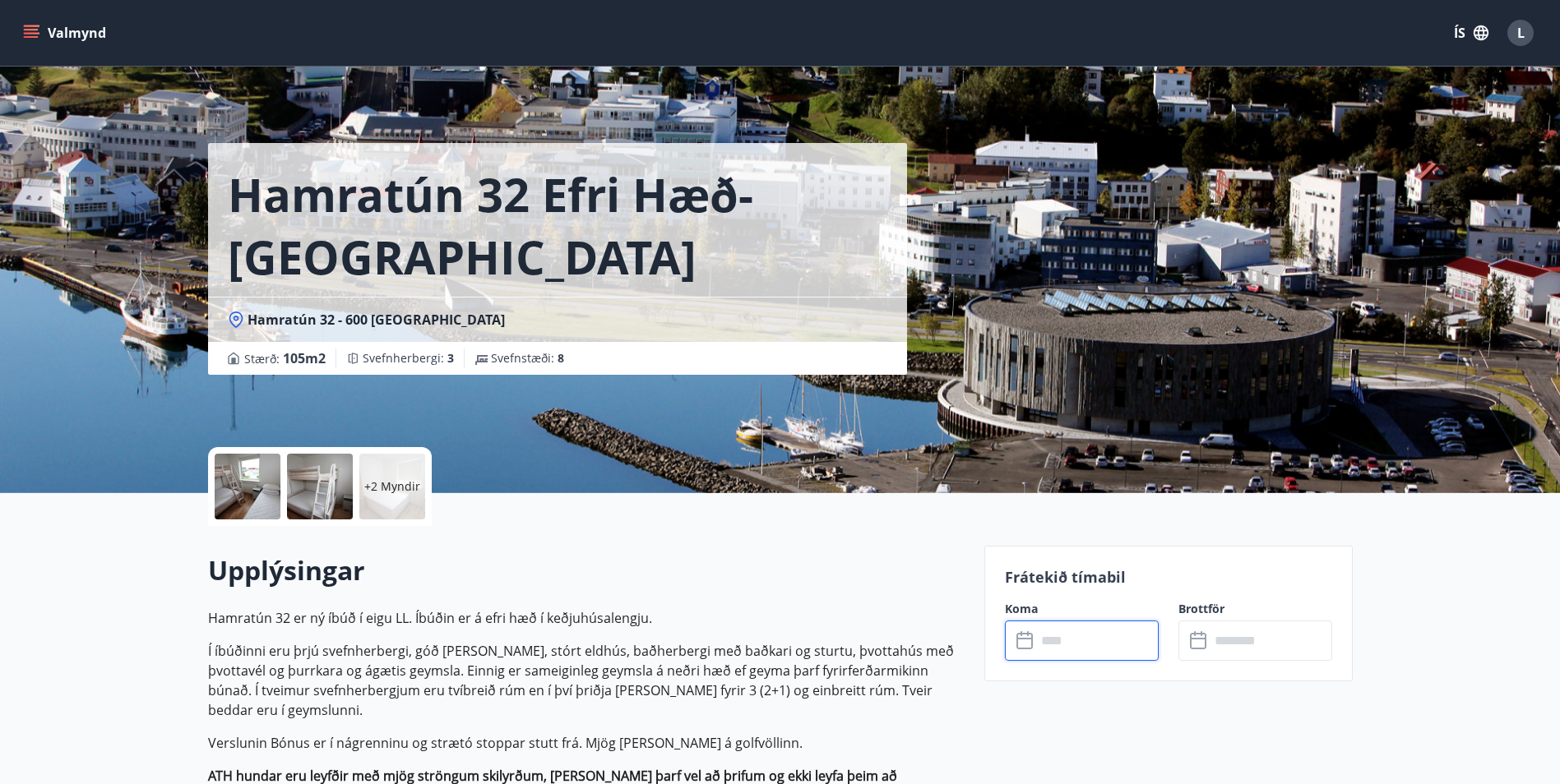
click at [29, 0] on div "Valmynd ÍS L" at bounding box center [780, 33] width 1560 height 66
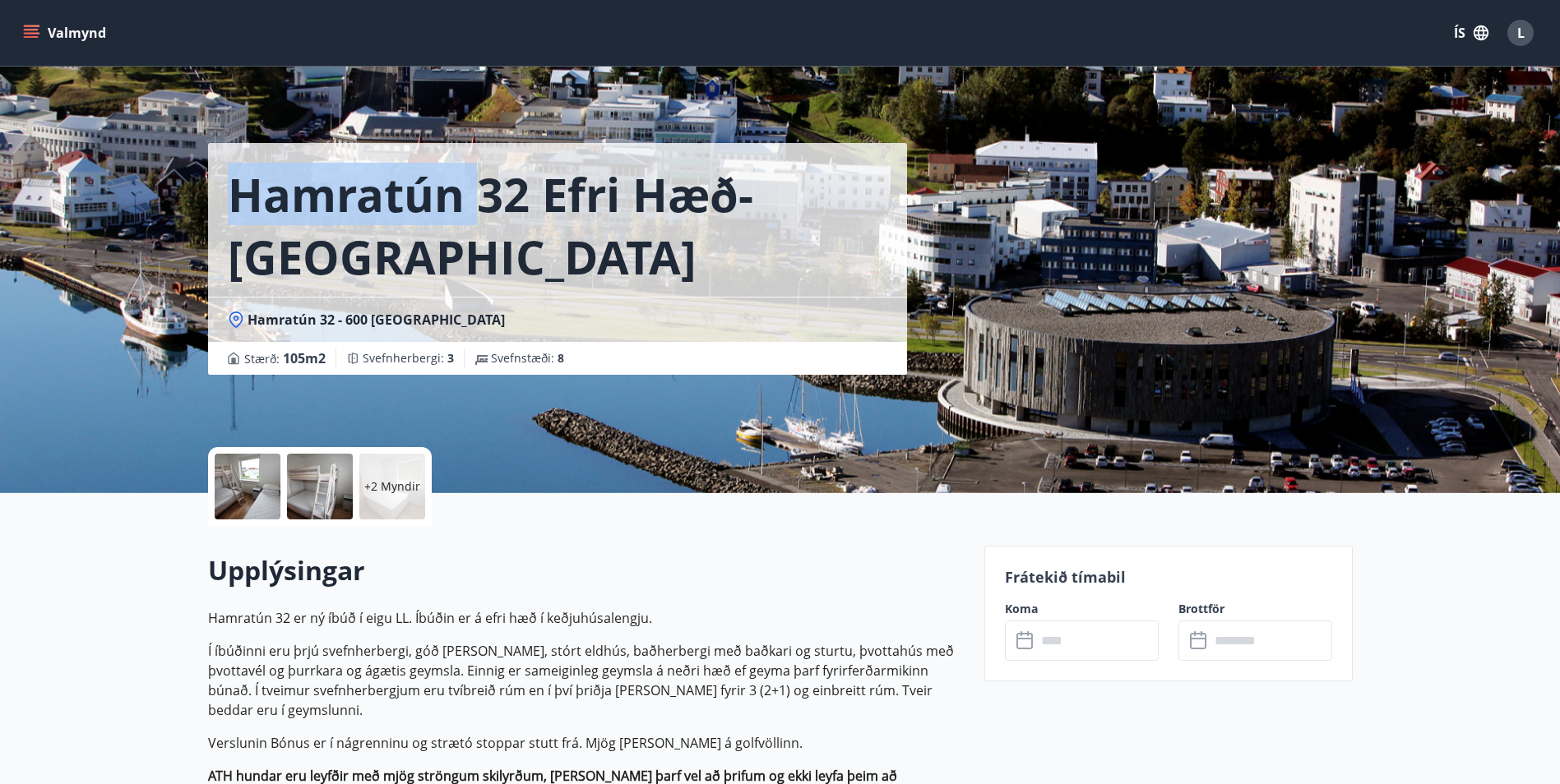
click at [29, 0] on div "Valmynd ÍS L" at bounding box center [780, 33] width 1560 height 66
